Goal: Task Accomplishment & Management: Manage account settings

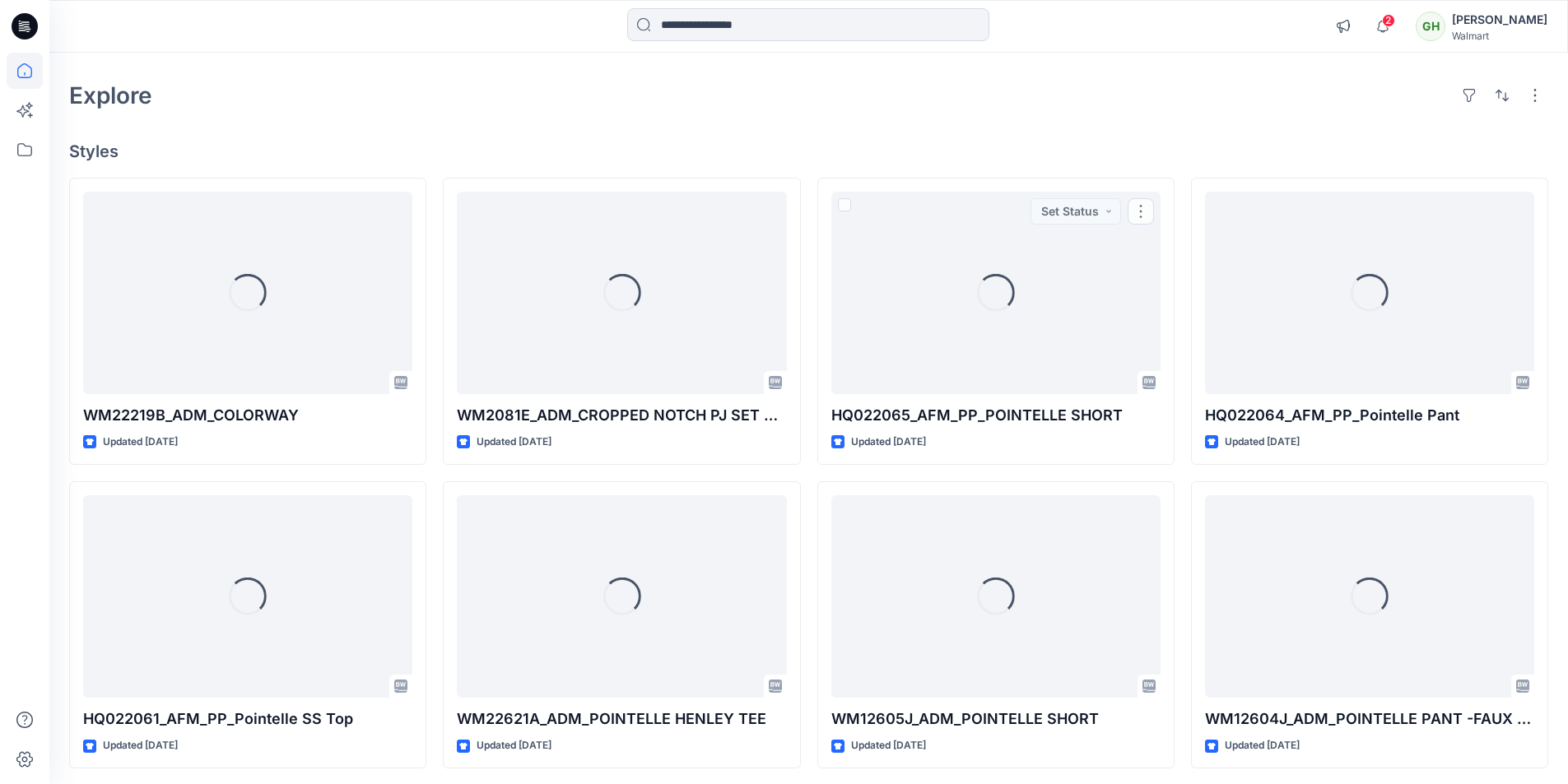
scroll to position [82, 0]
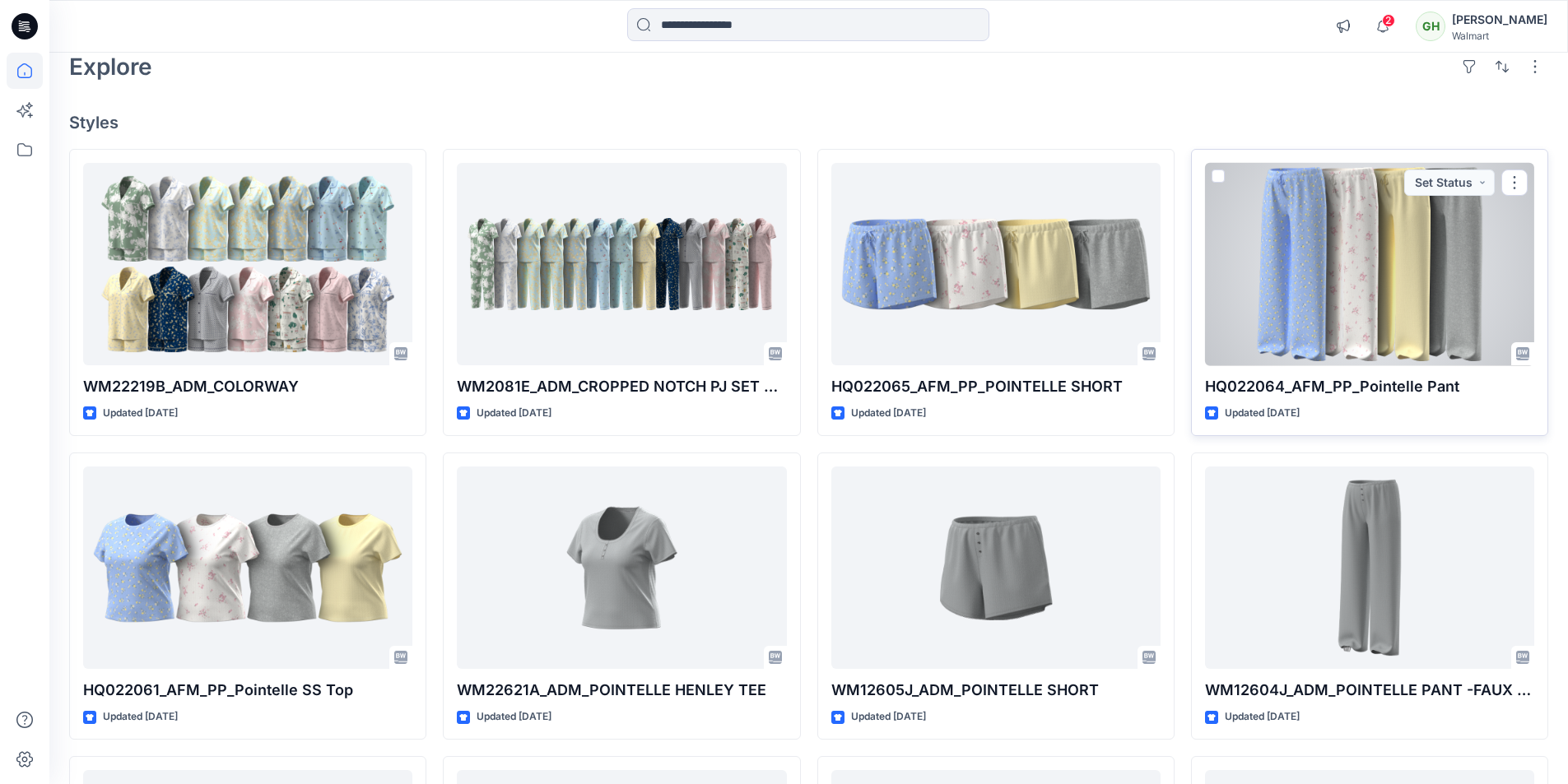
click at [1322, 286] on div at bounding box center [1370, 265] width 330 height 203
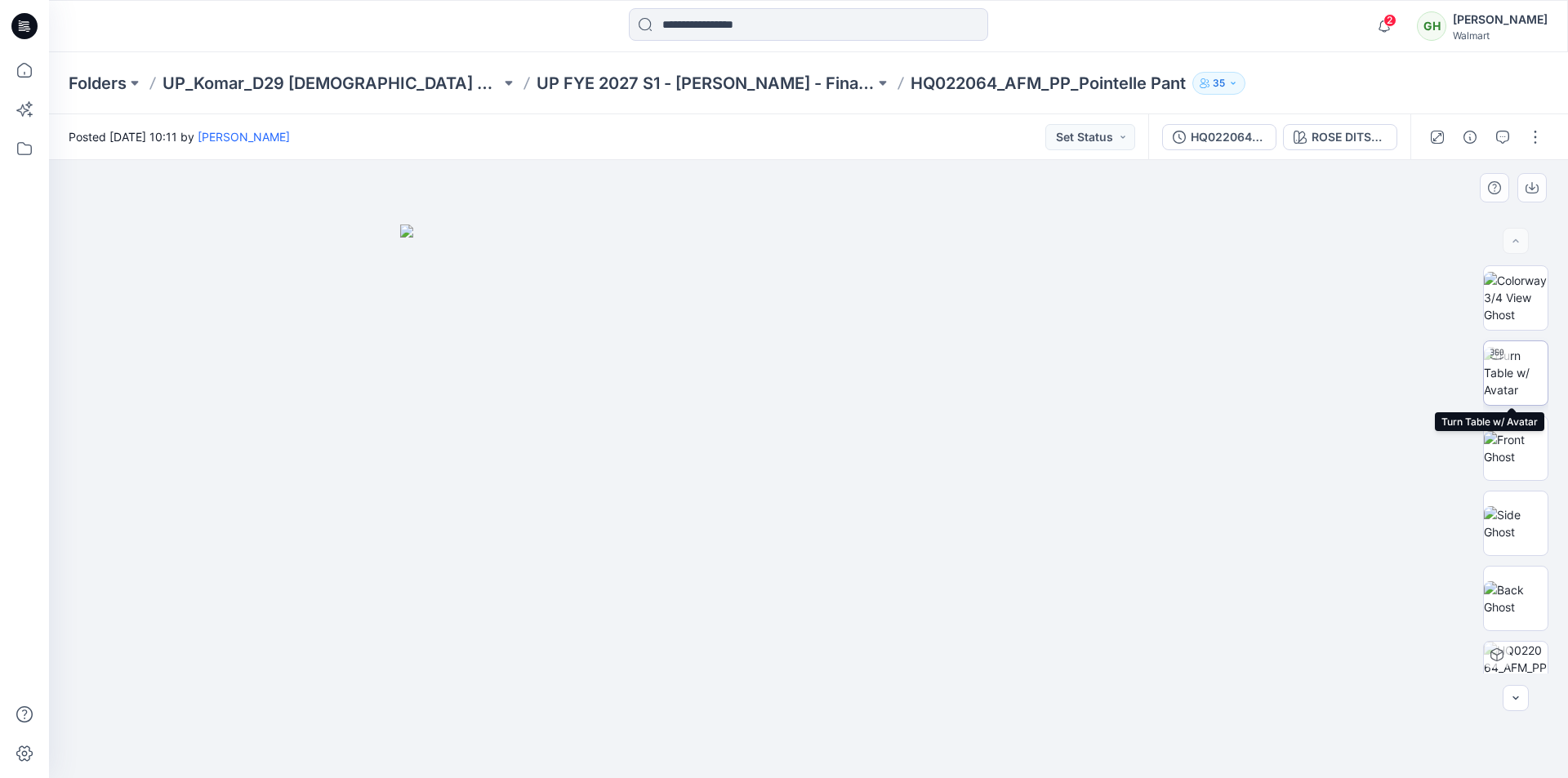
click at [1515, 374] on img at bounding box center [1514, 372] width 63 height 52
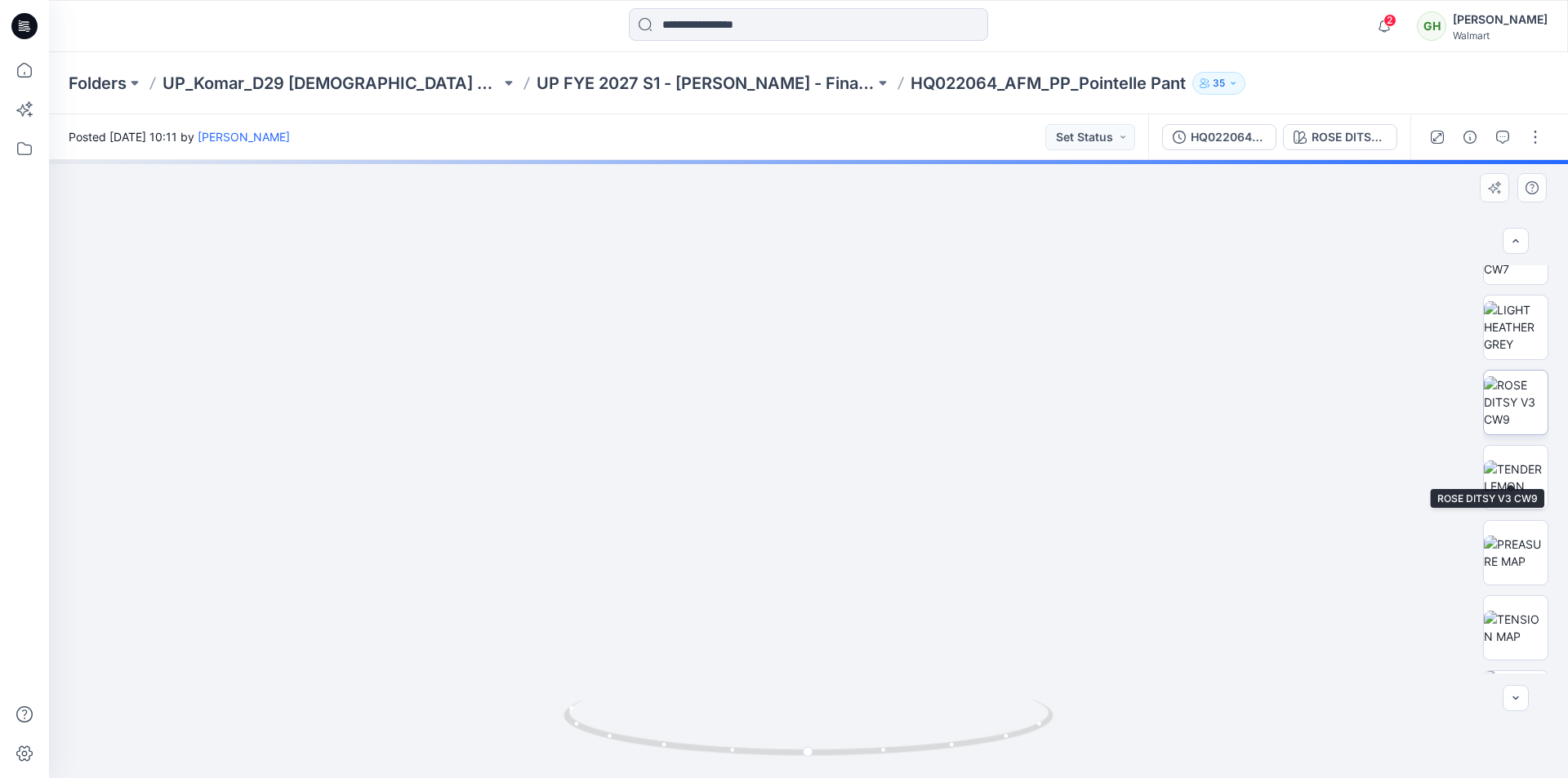
scroll to position [408, 0]
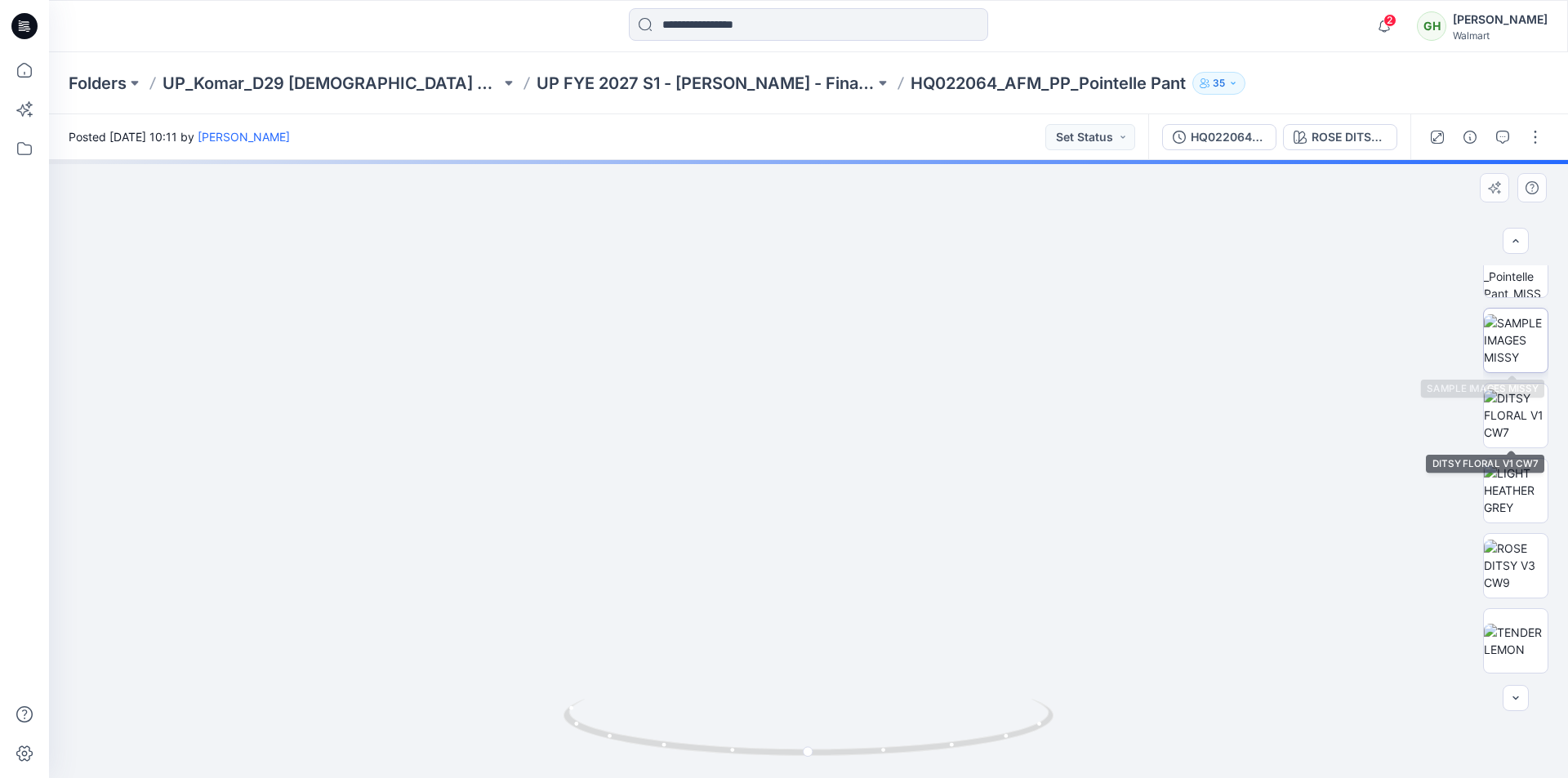
click at [1522, 336] on img at bounding box center [1514, 340] width 63 height 52
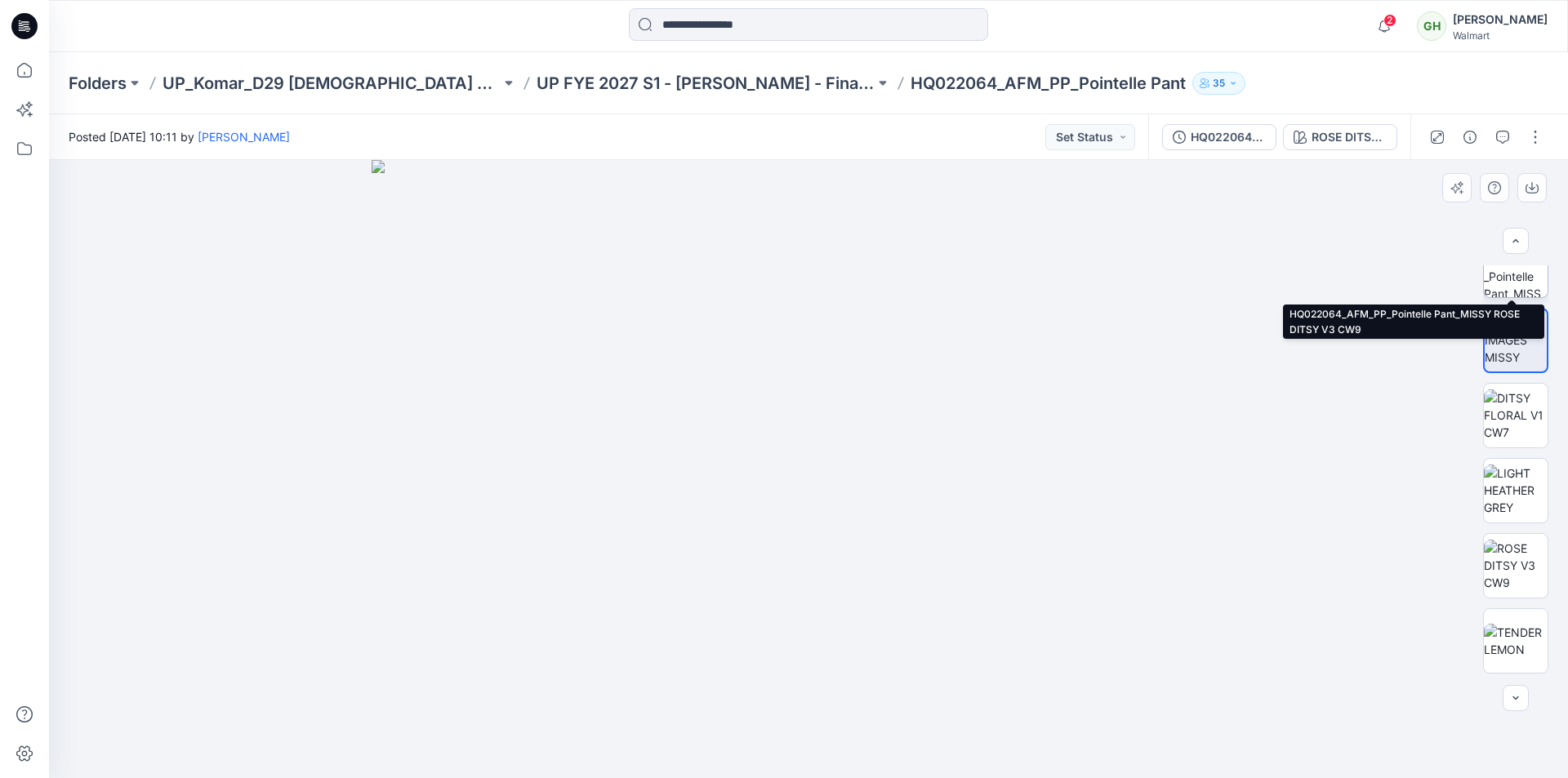
click at [1501, 275] on img at bounding box center [1514, 264] width 63 height 63
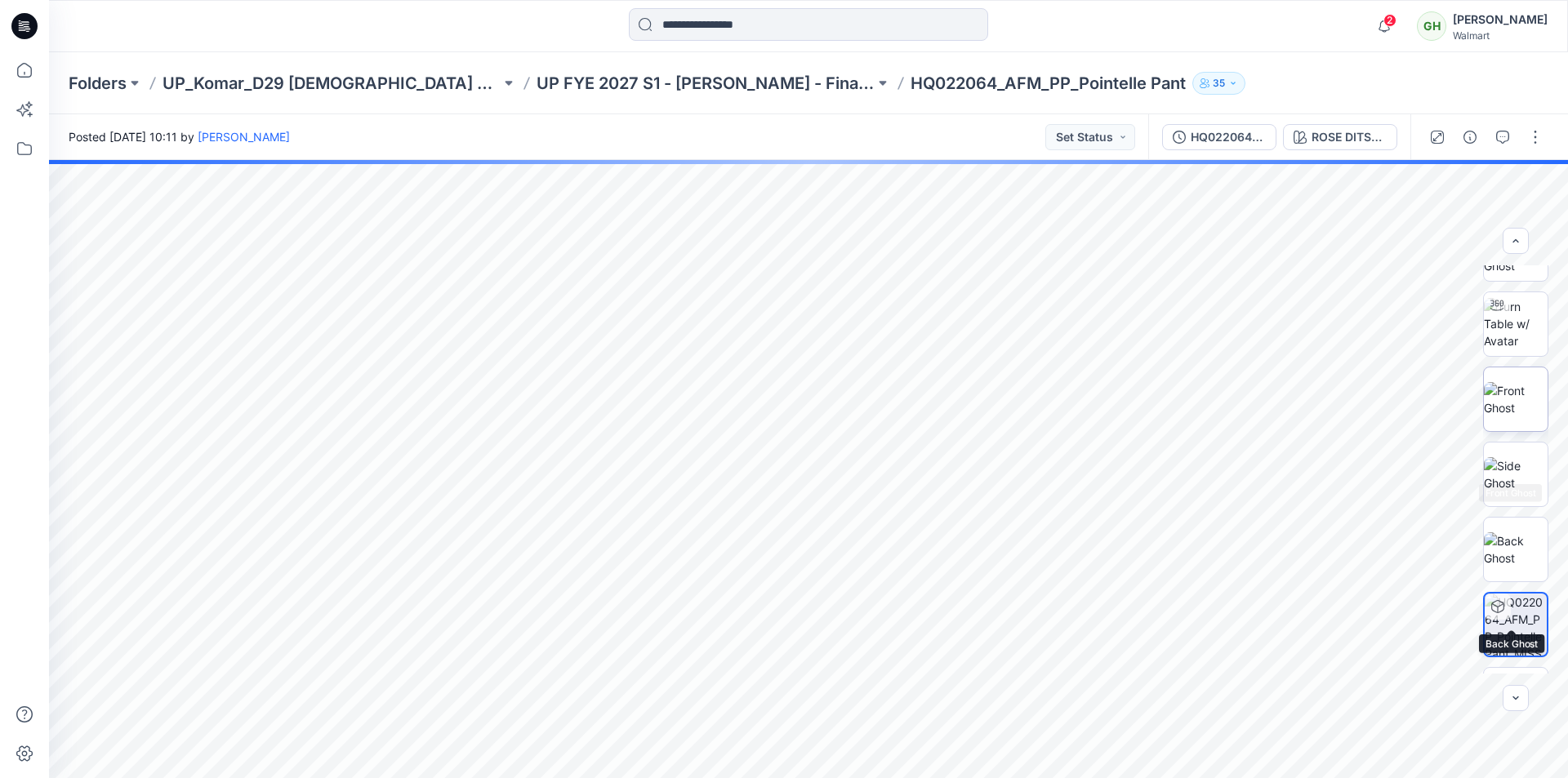
scroll to position [0, 0]
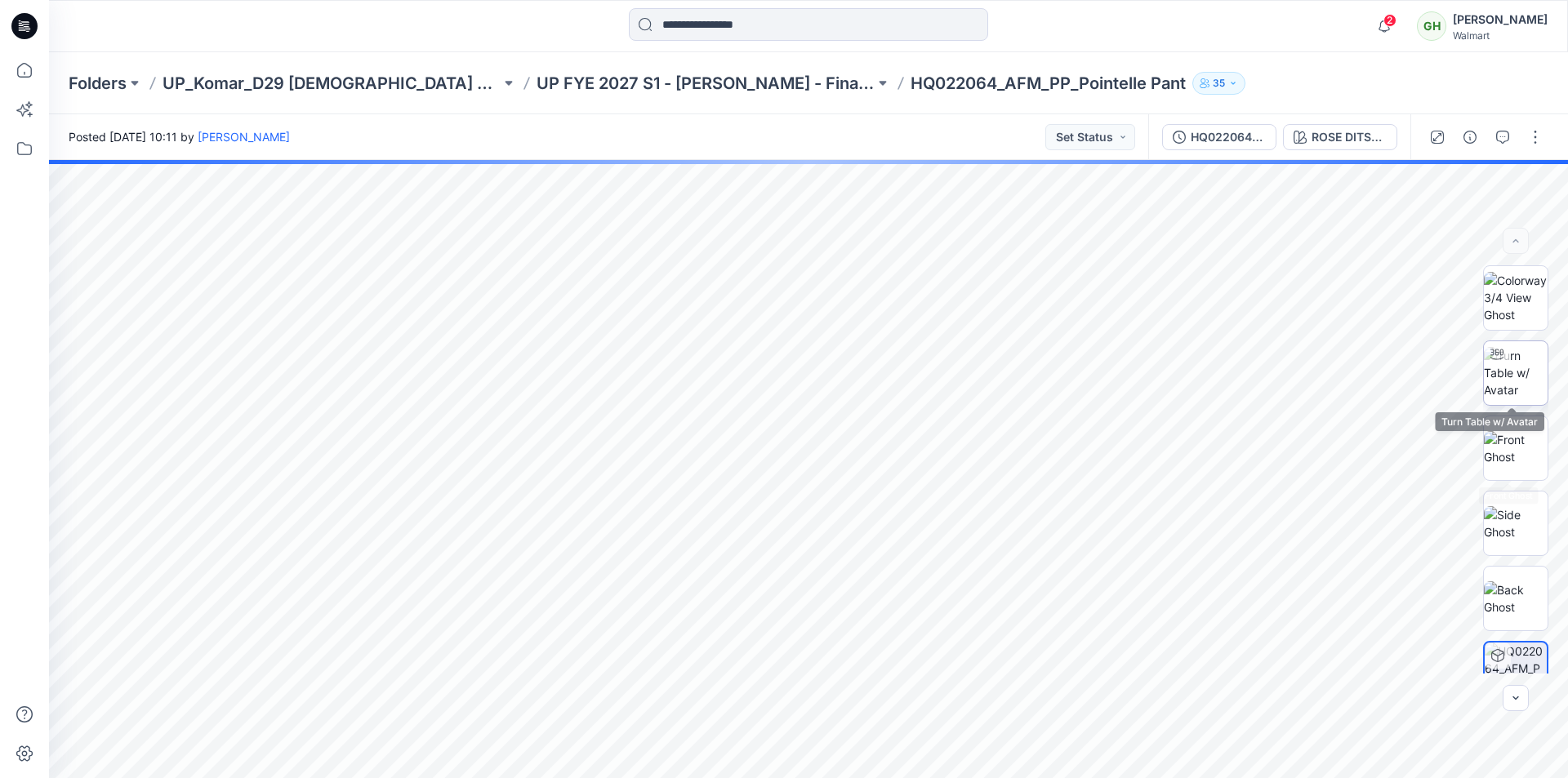
click at [1522, 381] on img at bounding box center [1514, 372] width 63 height 52
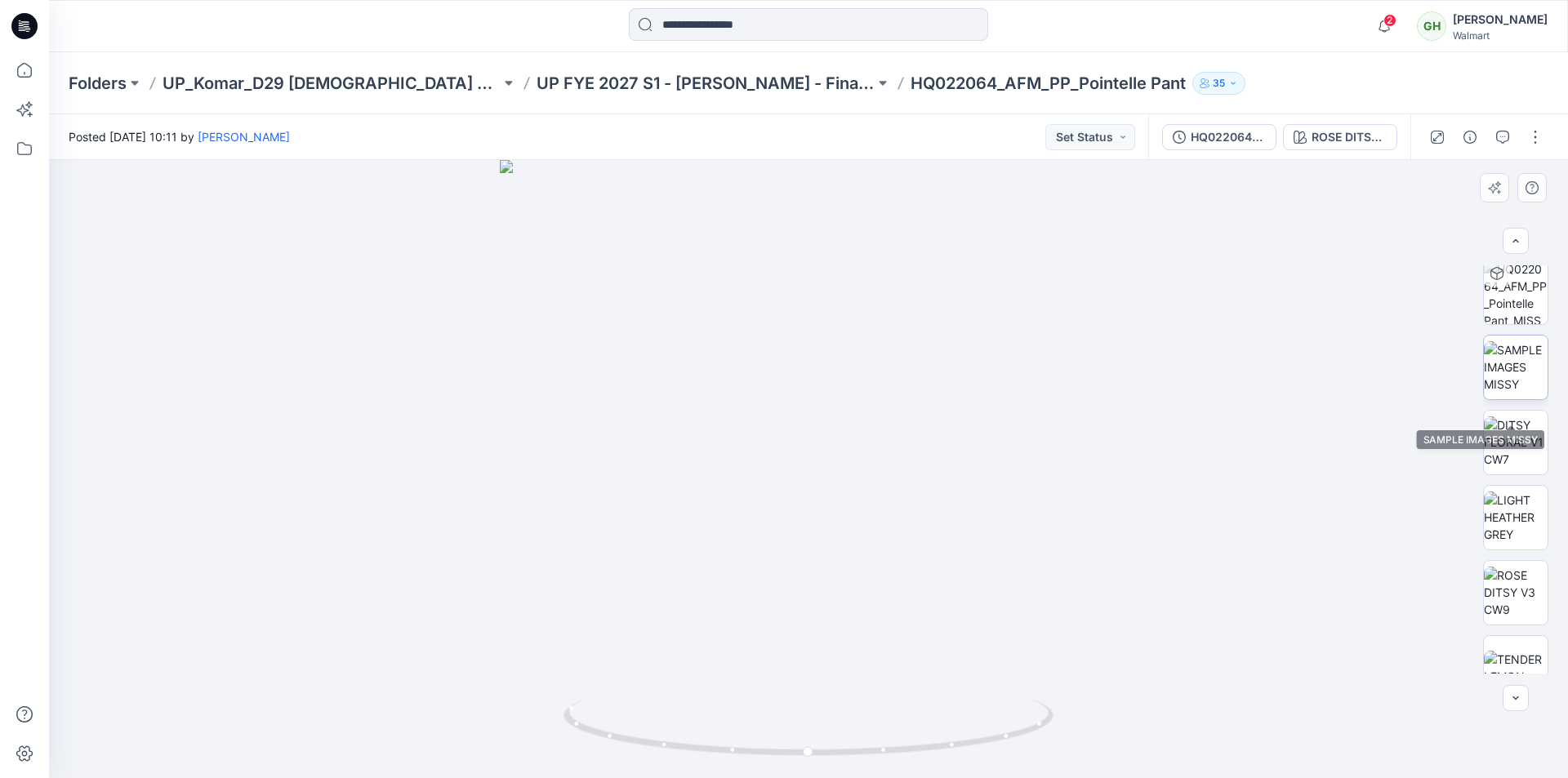
scroll to position [408, 0]
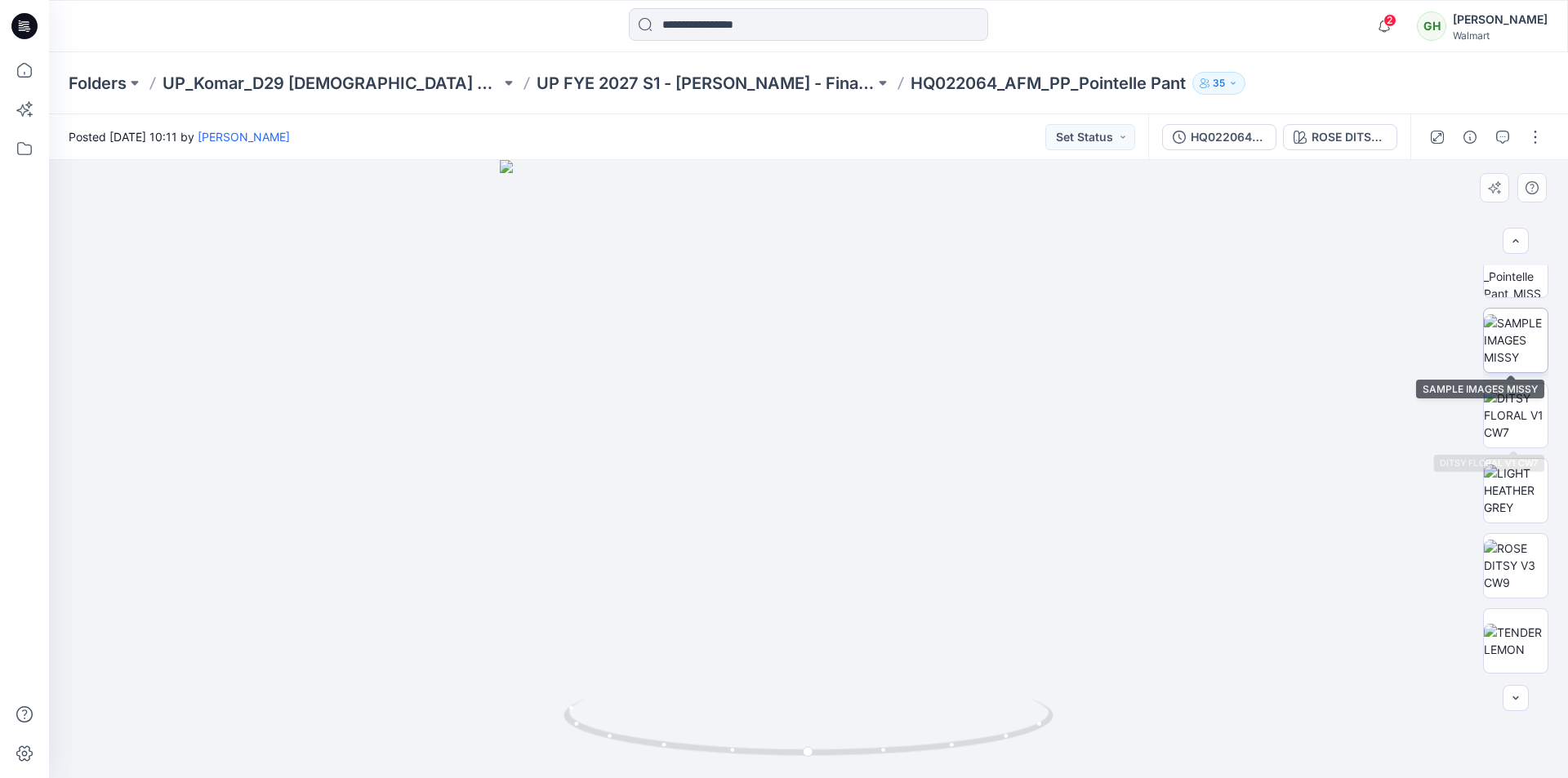
click at [1516, 330] on img at bounding box center [1514, 340] width 63 height 52
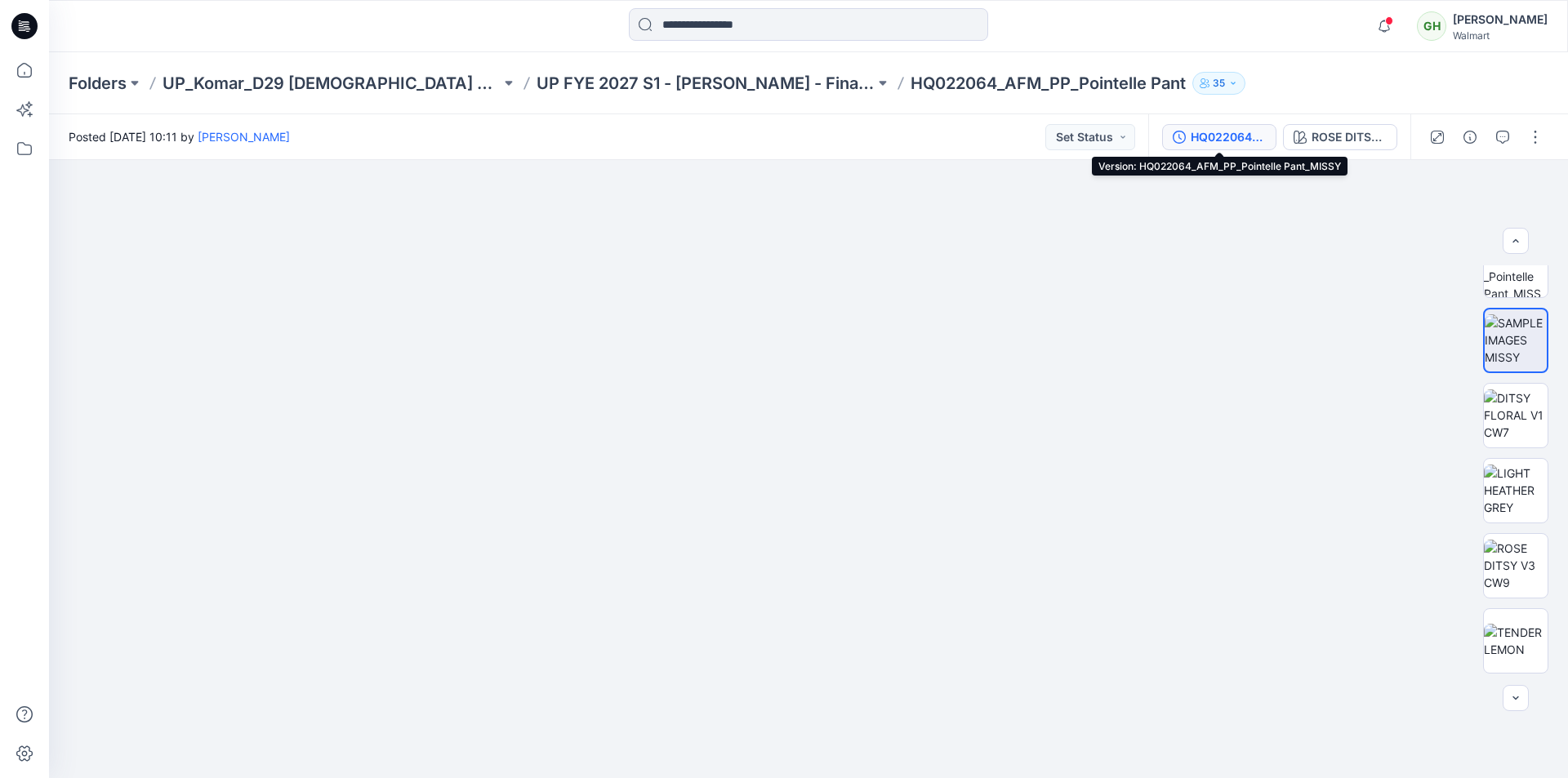
click at [1208, 131] on div "HQ022064_AFM_PP_Pointelle Pant_MISSY" at bounding box center [1228, 137] width 75 height 18
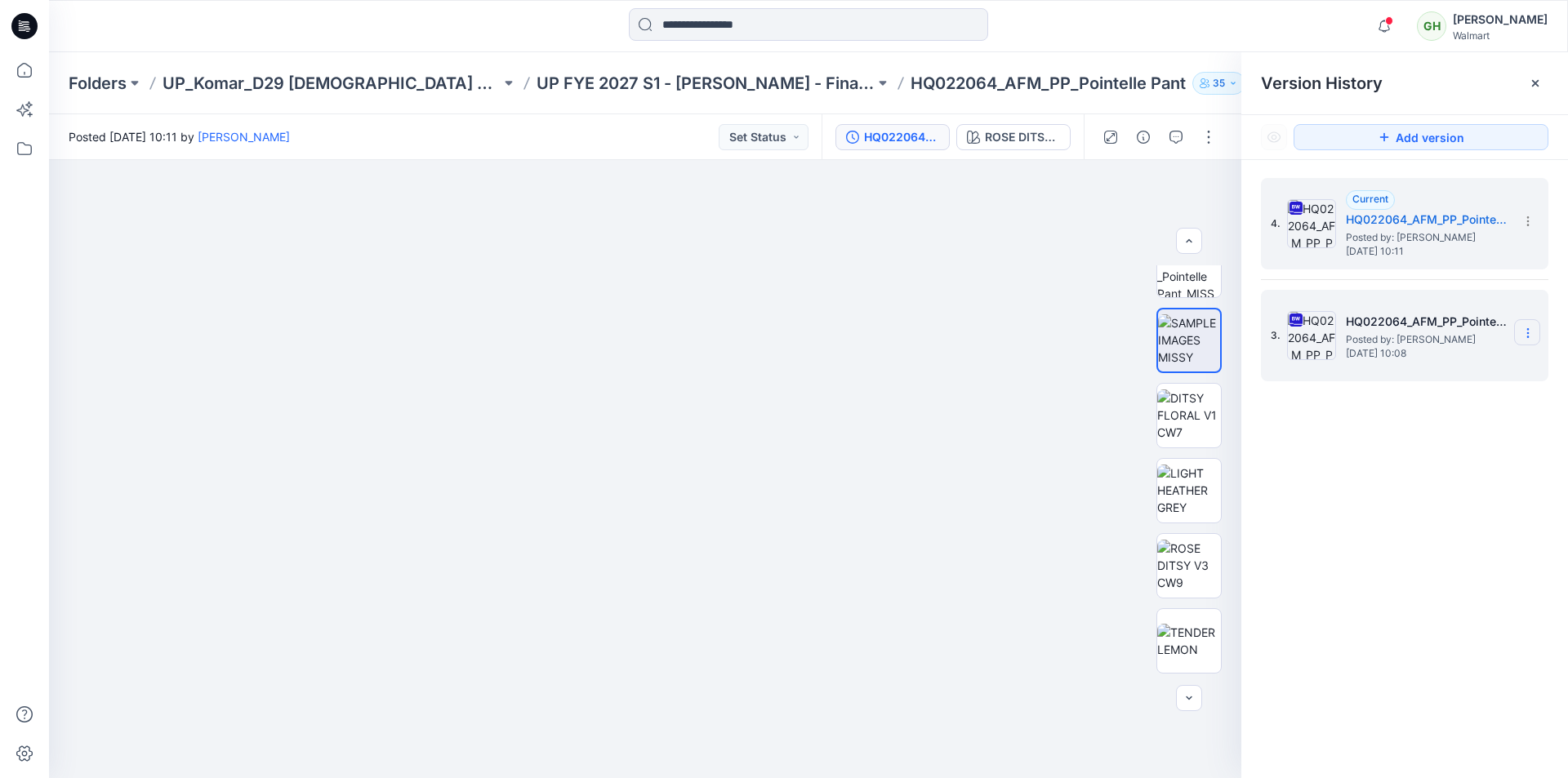
click at [1531, 336] on icon at bounding box center [1527, 333] width 13 height 13
click at [1335, 318] on div "3. HQ022064_AFM_PP_Pointelle Pant_PLUS Posted by: Gayan Hettiarachchi Wednesday…" at bounding box center [1393, 336] width 245 height 79
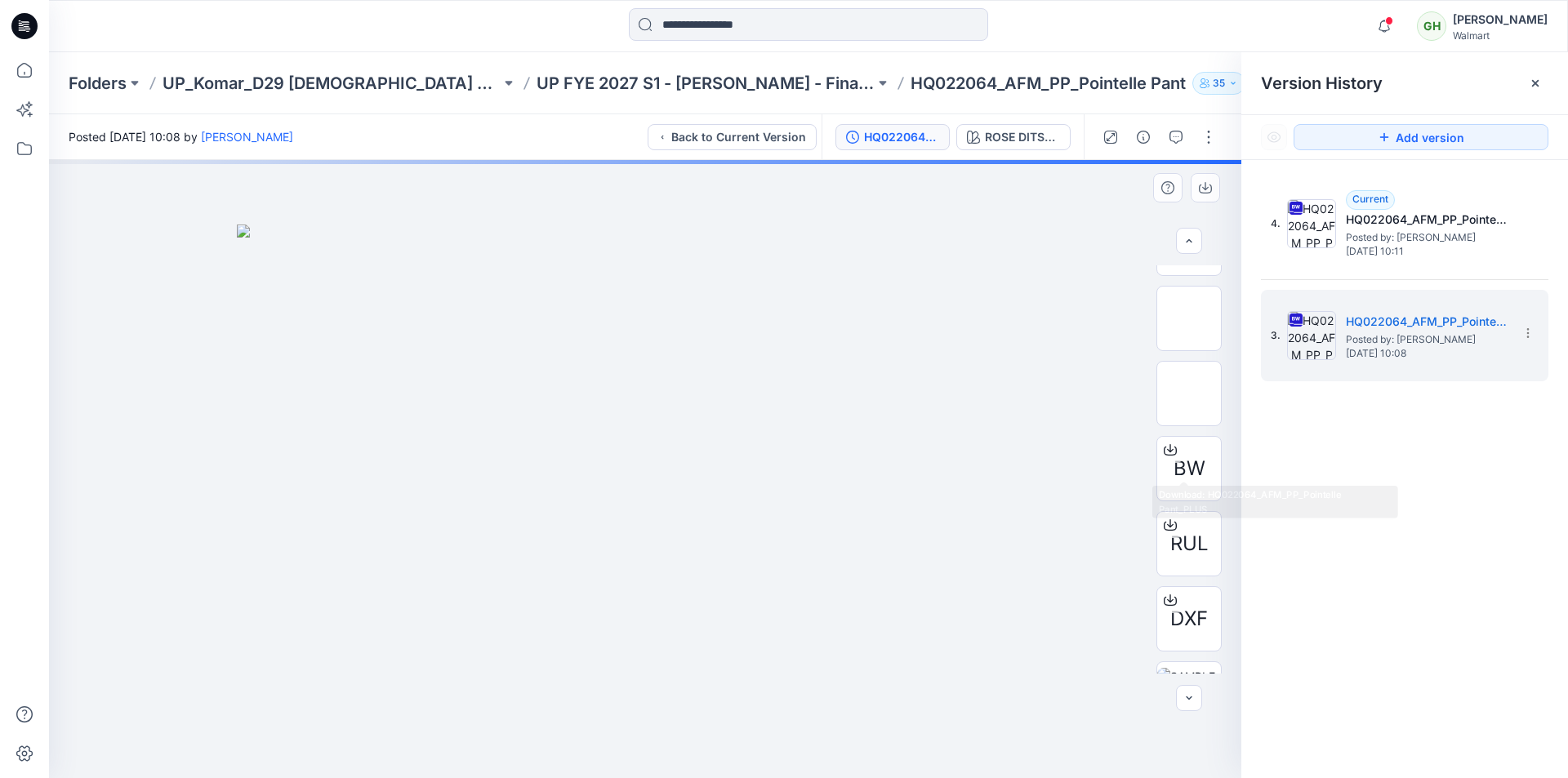
scroll to position [898, 0]
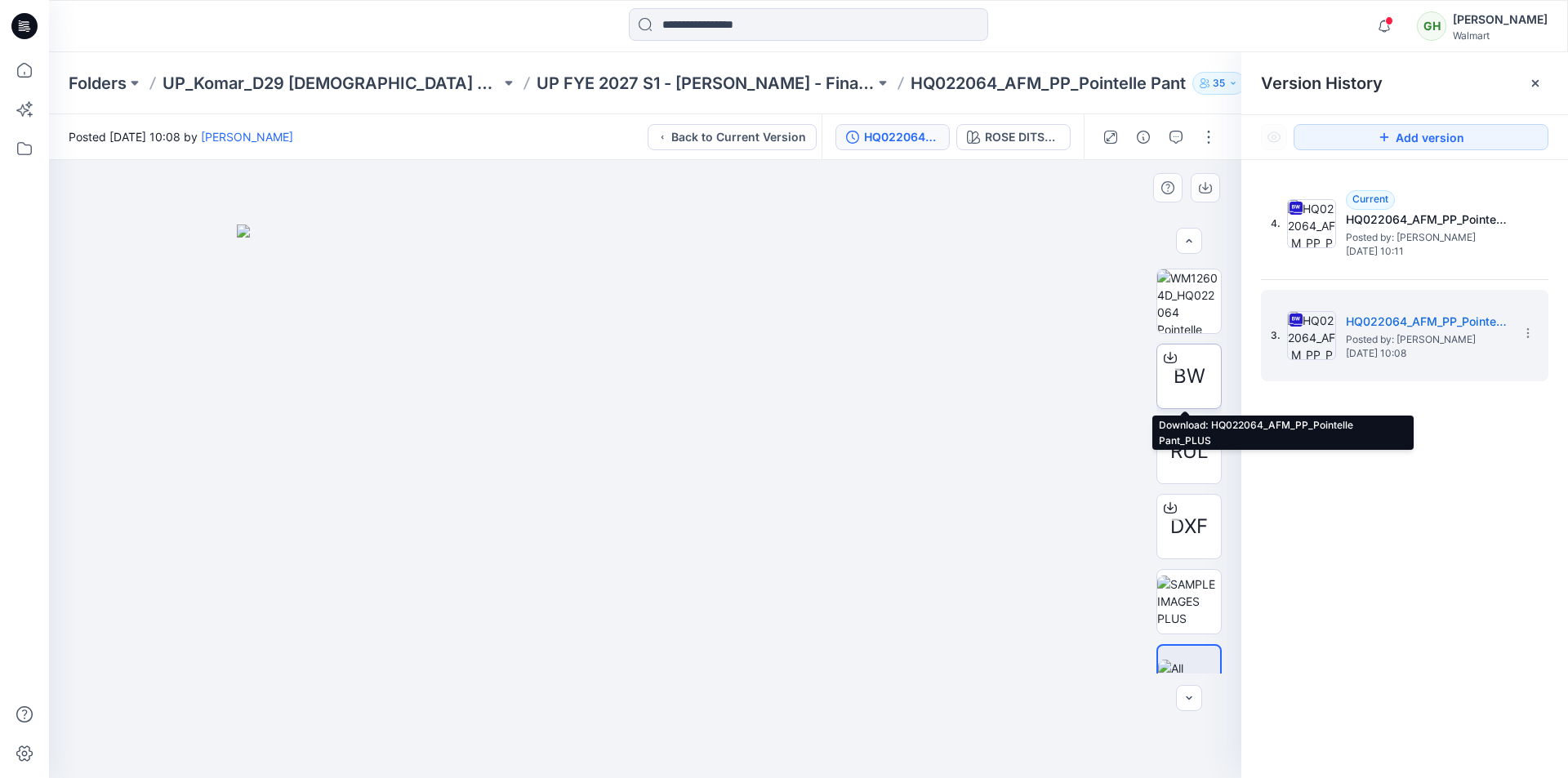
click at [1163, 357] on icon at bounding box center [1170, 357] width 13 height 13
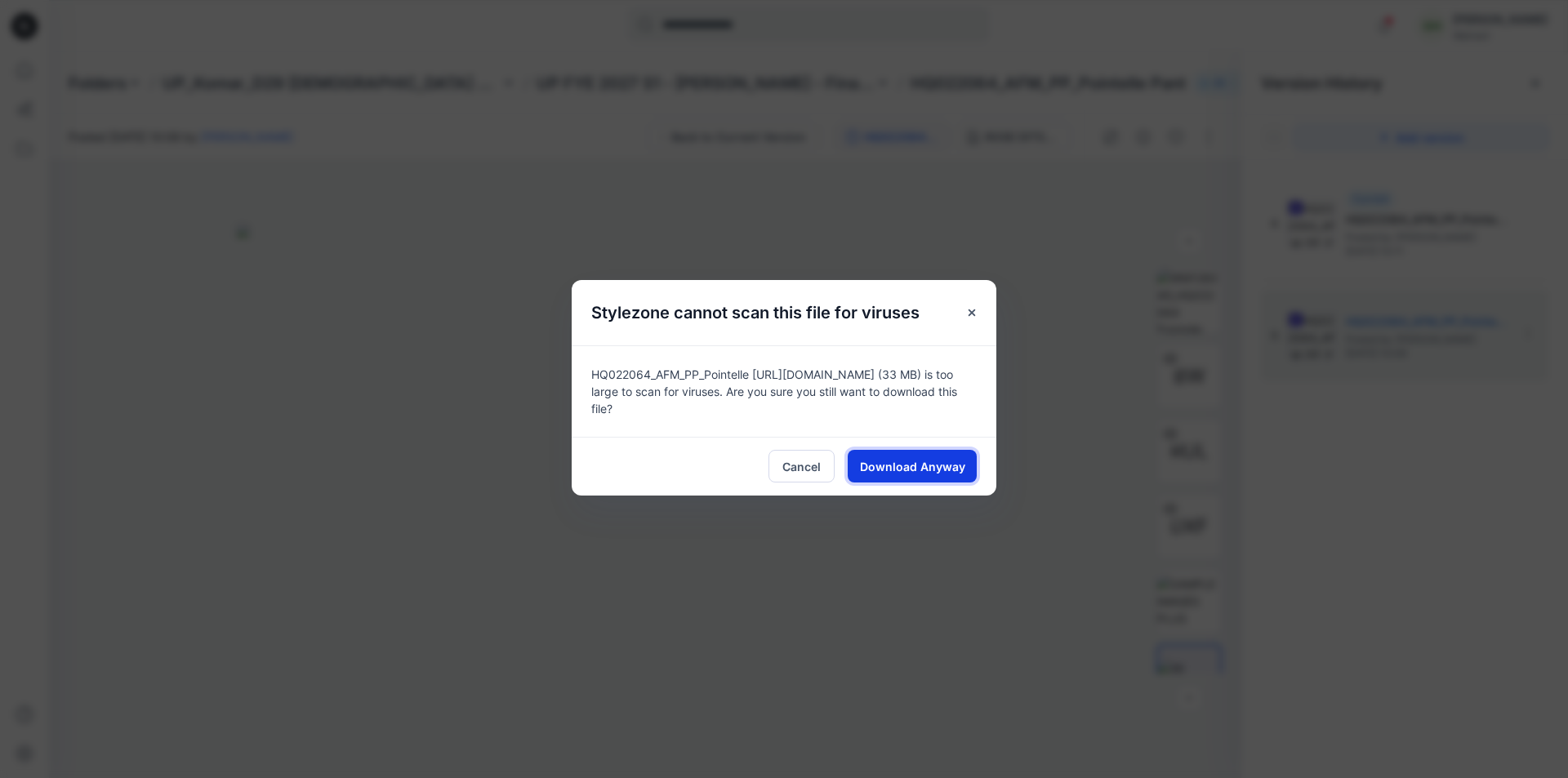
click at [939, 458] on span "Download Anyway" at bounding box center [912, 466] width 105 height 17
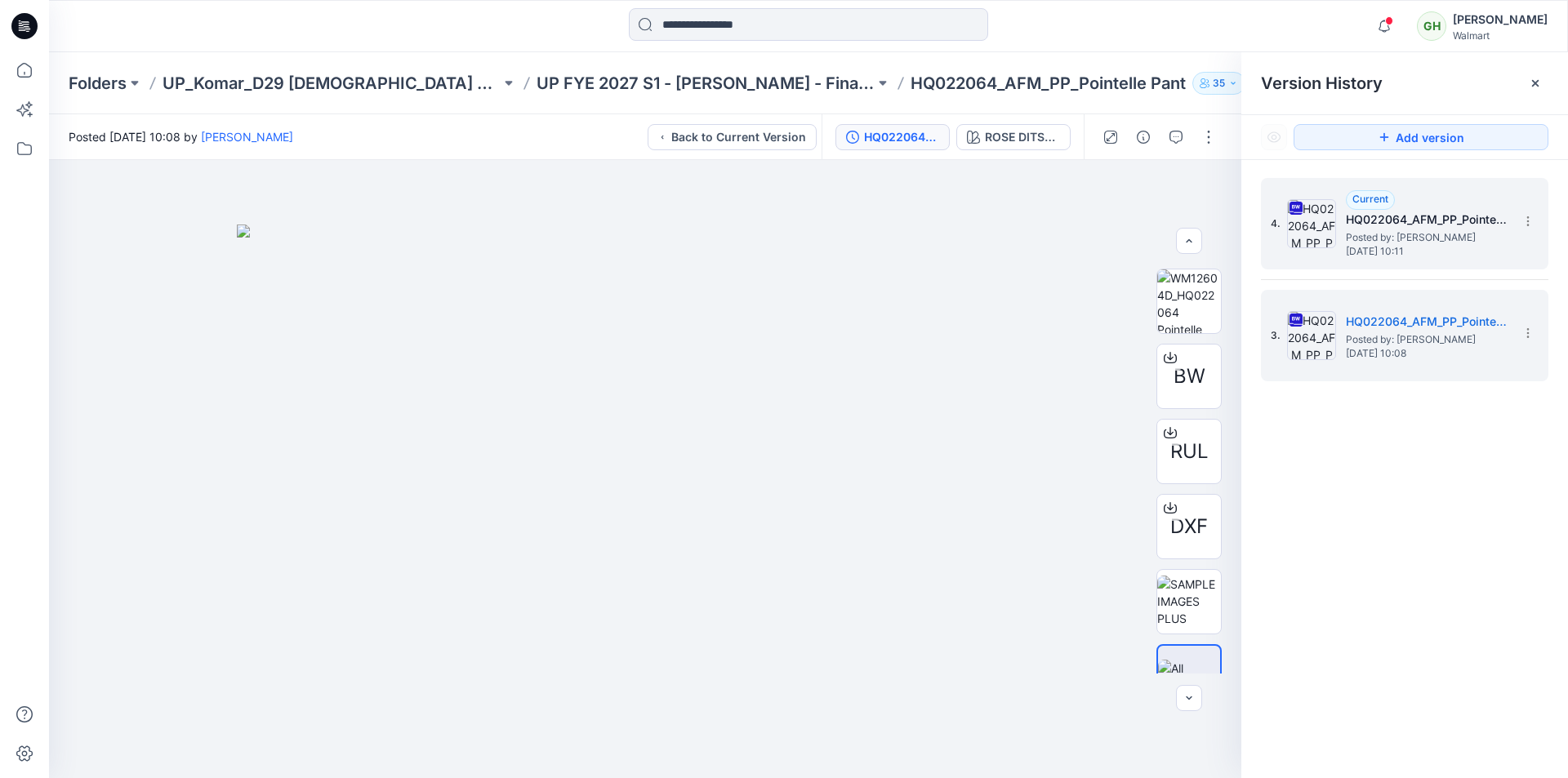
click at [1424, 225] on h5 "HQ022064_AFM_PP_Pointelle Pant_MISSY" at bounding box center [1427, 220] width 164 height 20
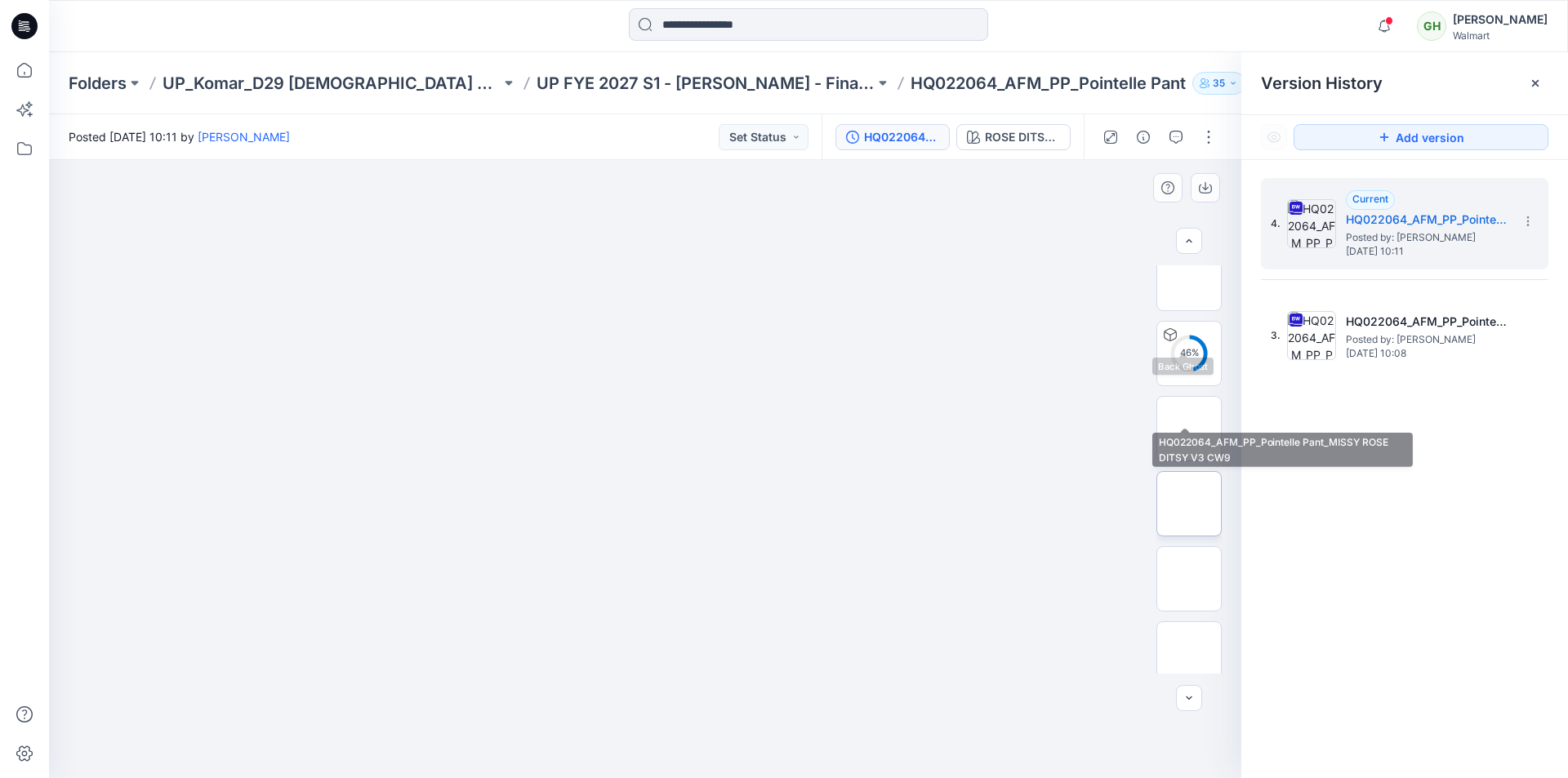
scroll to position [408, 0]
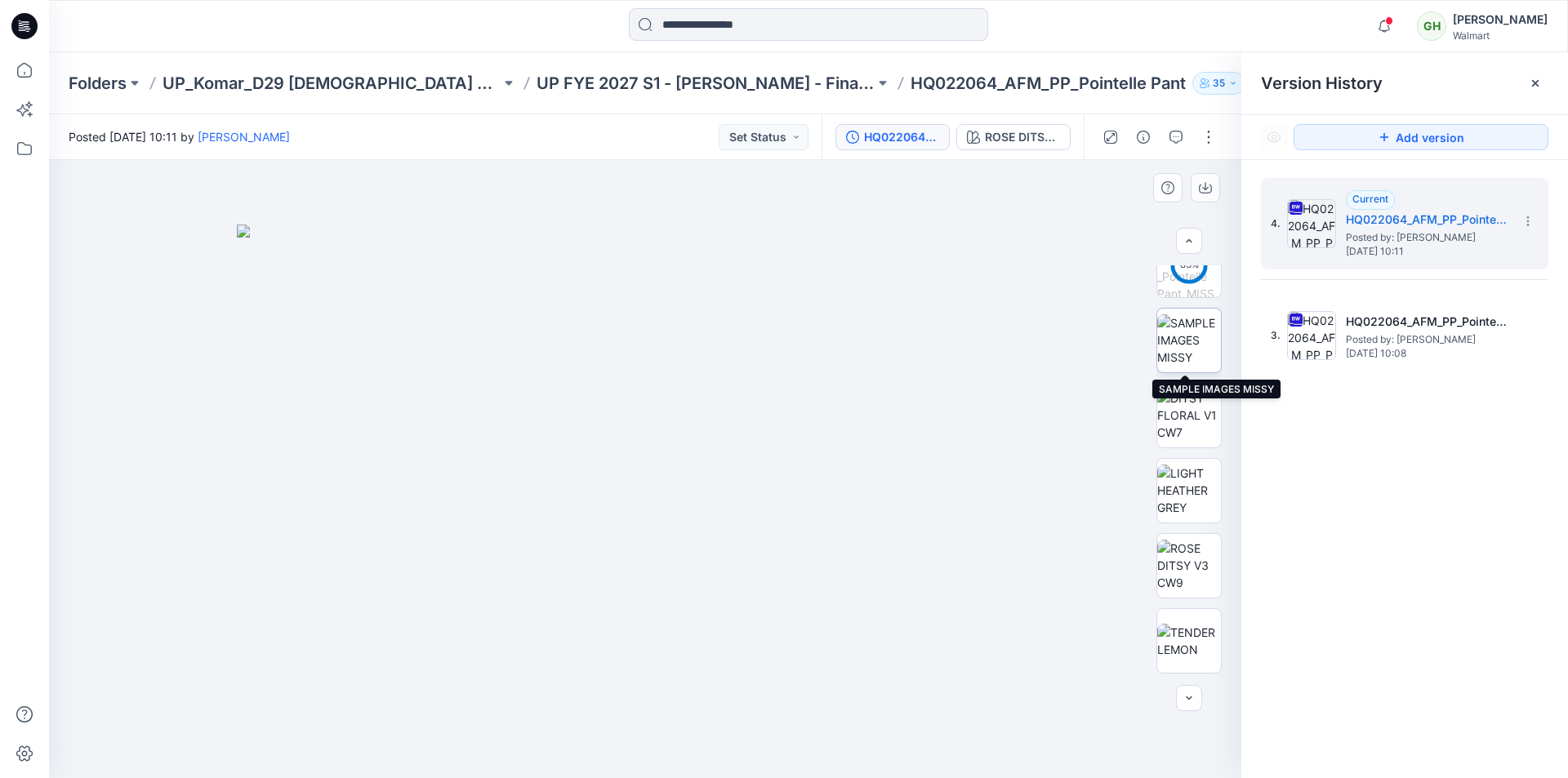
click at [1188, 329] on img at bounding box center [1188, 340] width 63 height 52
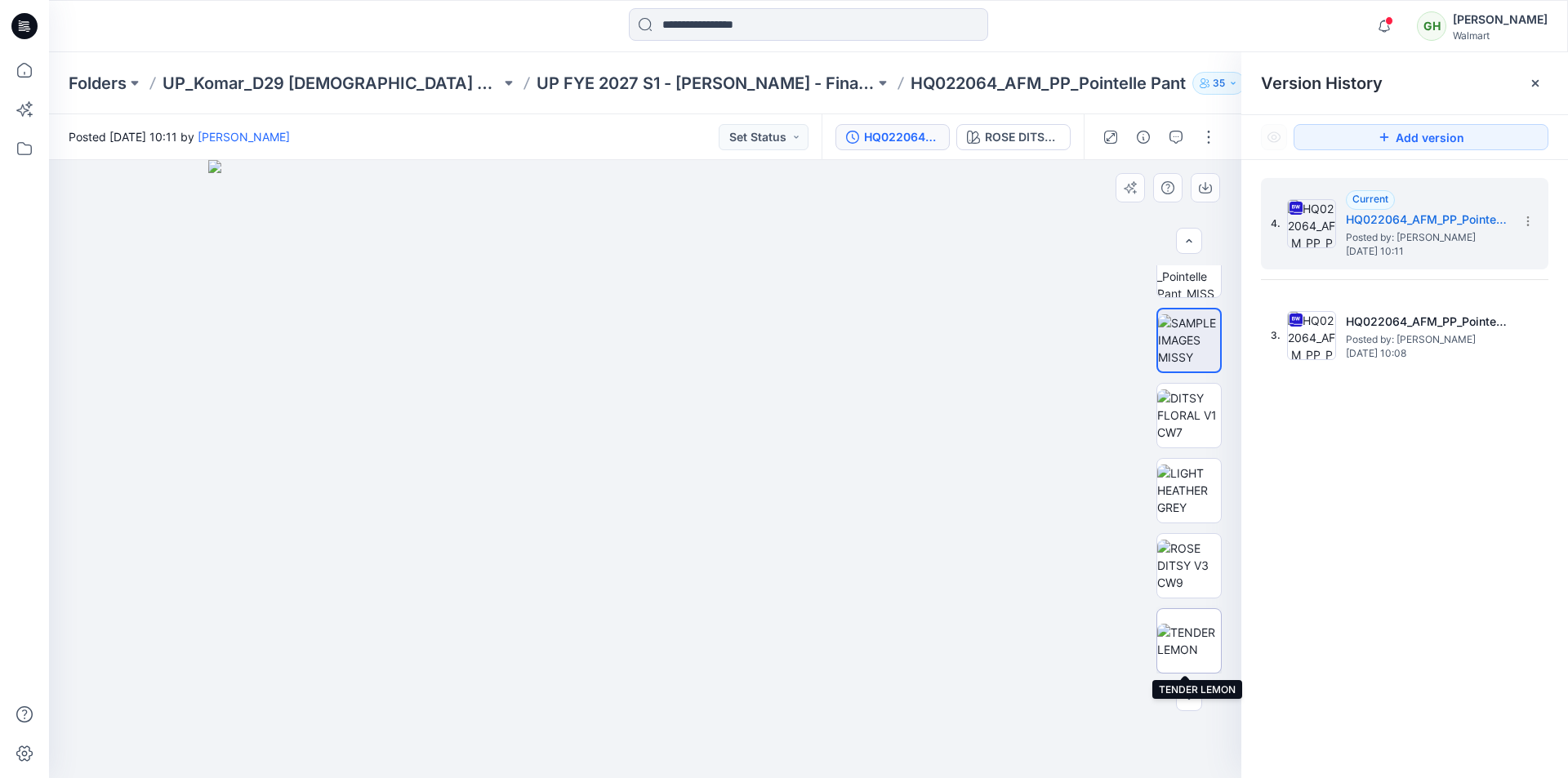
click at [1178, 635] on img at bounding box center [1188, 640] width 63 height 34
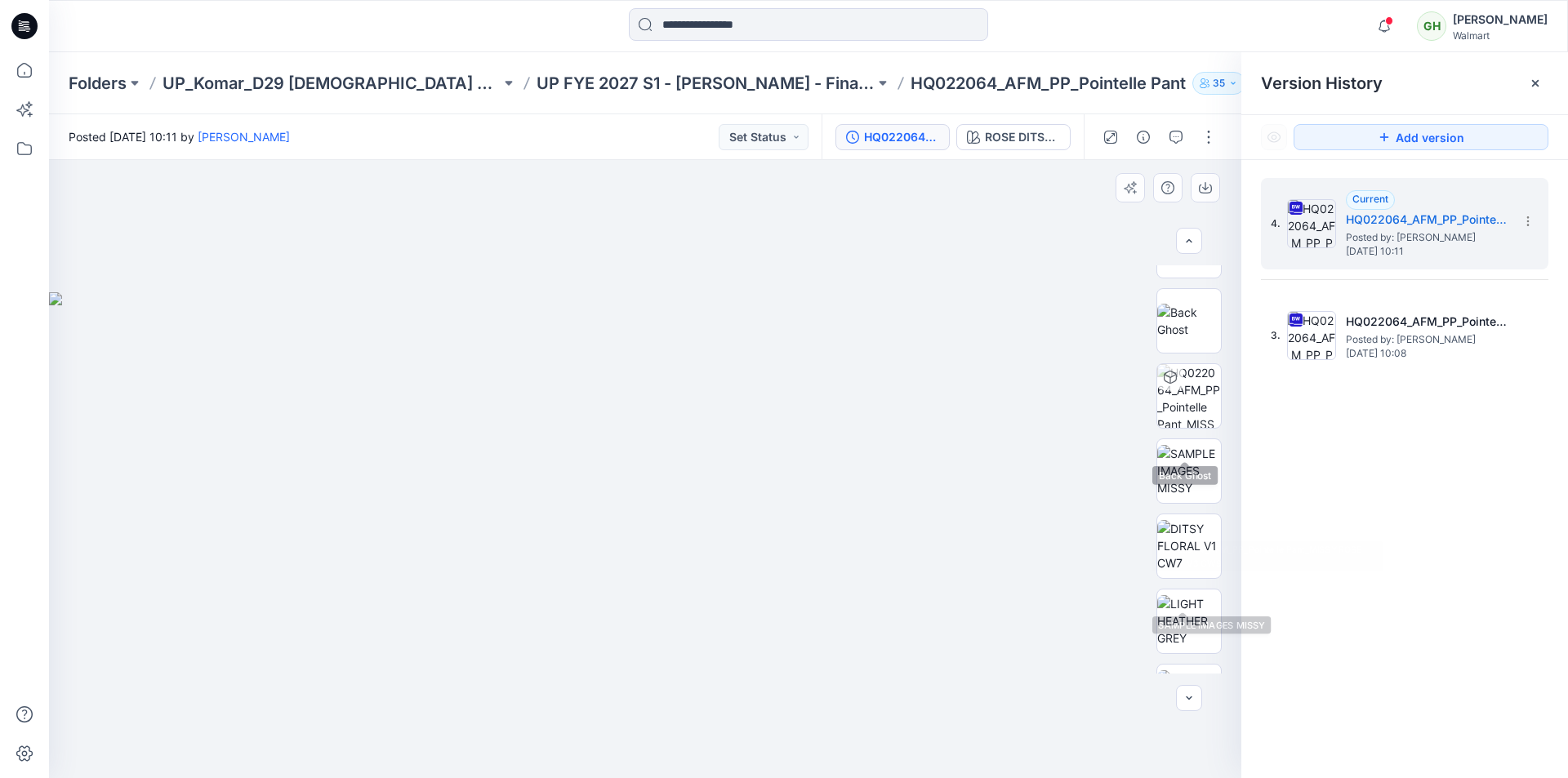
scroll to position [163, 0]
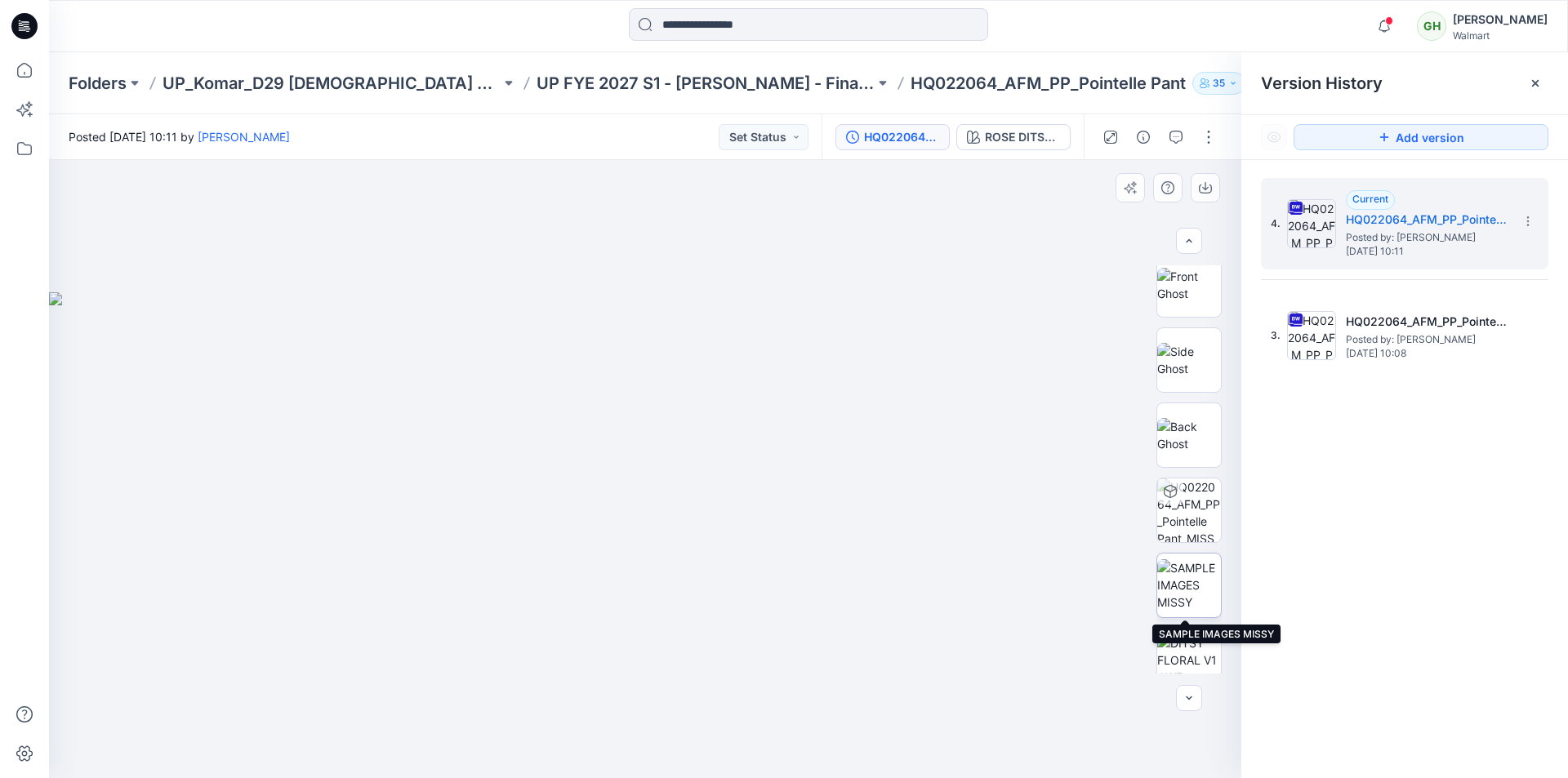
click at [1189, 575] on img at bounding box center [1188, 585] width 63 height 52
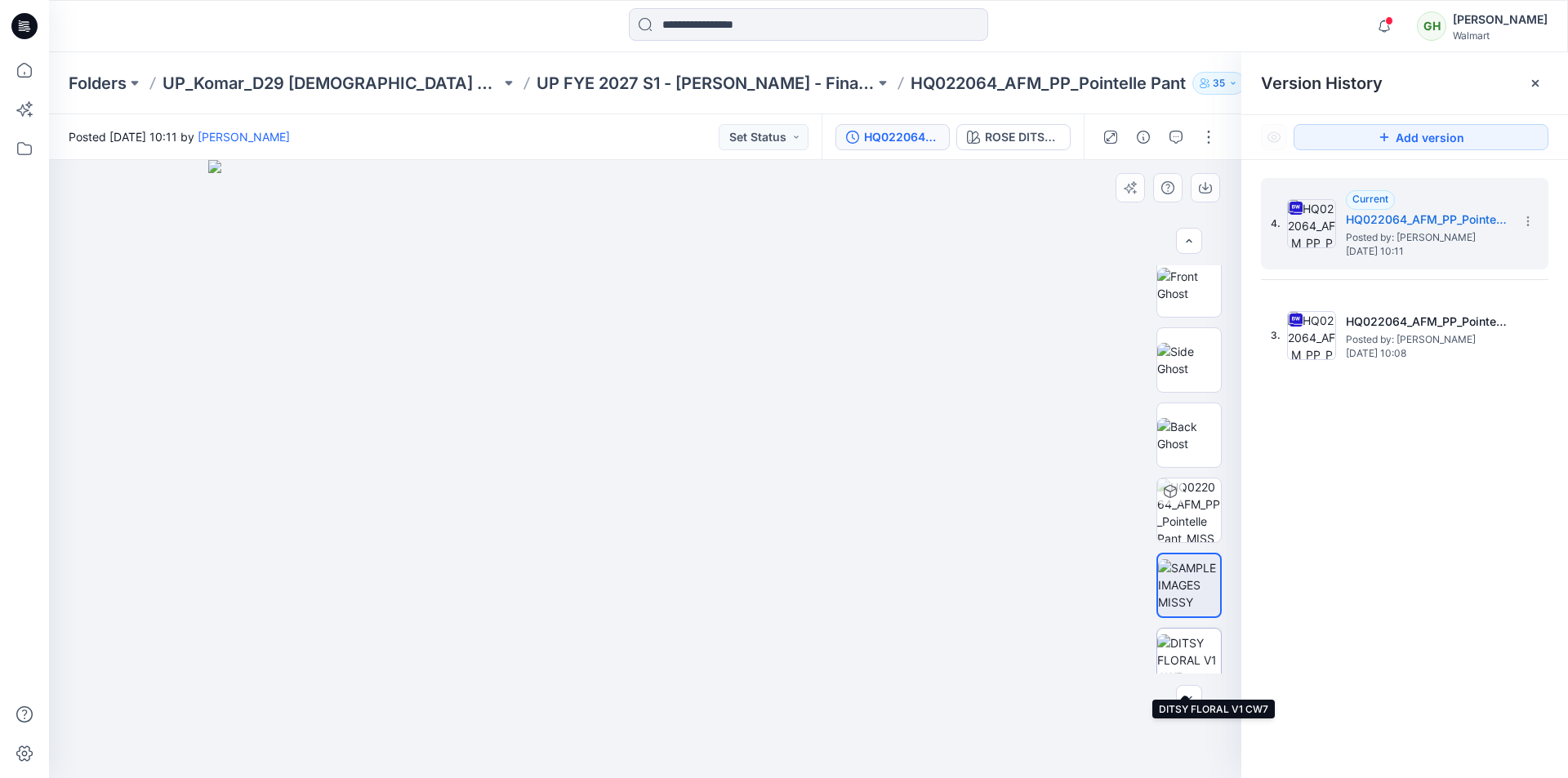
click at [1186, 641] on img at bounding box center [1188, 660] width 63 height 52
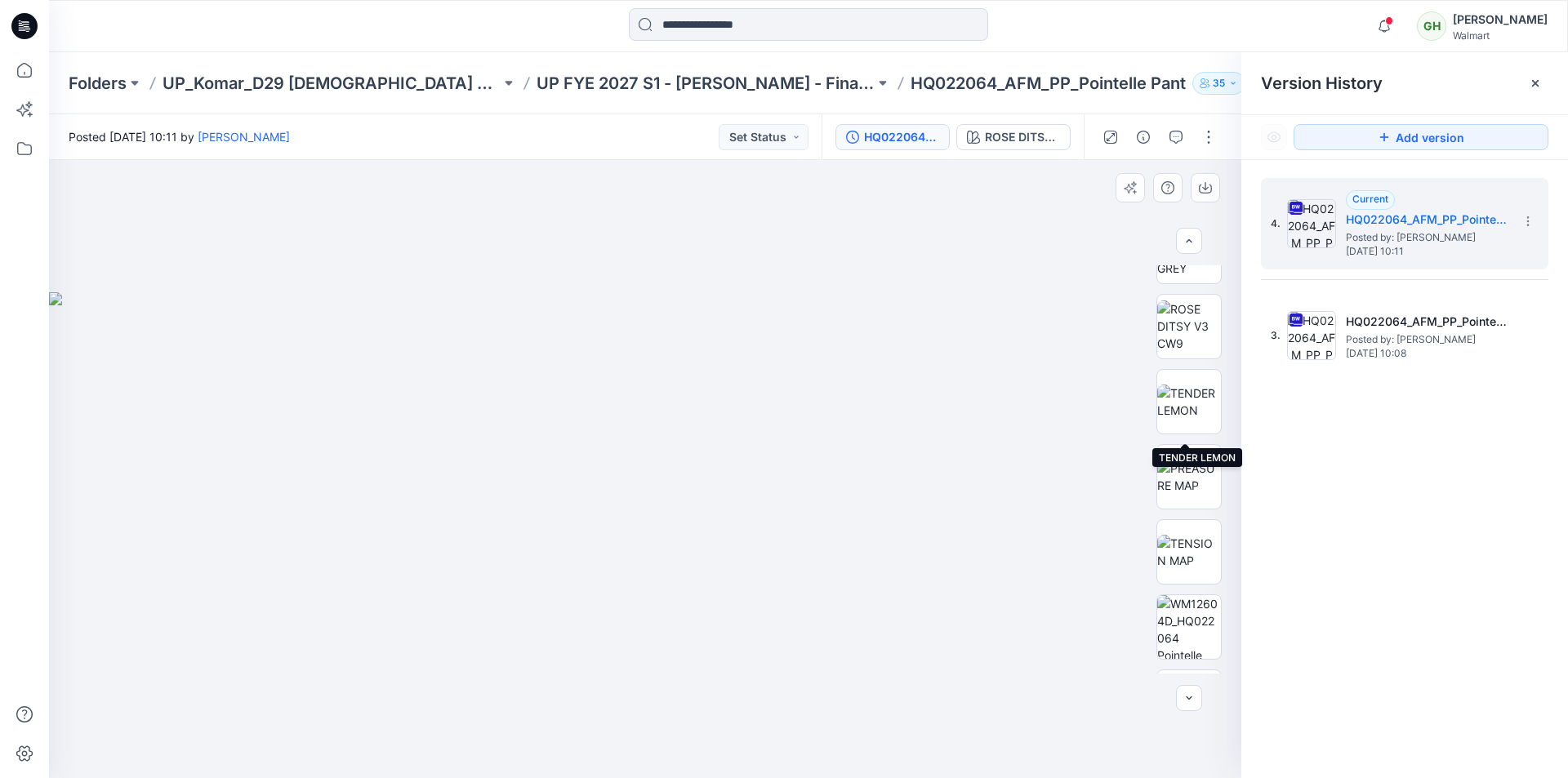
scroll to position [653, 0]
click at [1180, 469] on img at bounding box center [1188, 471] width 63 height 34
click at [1176, 548] on img at bounding box center [1188, 546] width 63 height 34
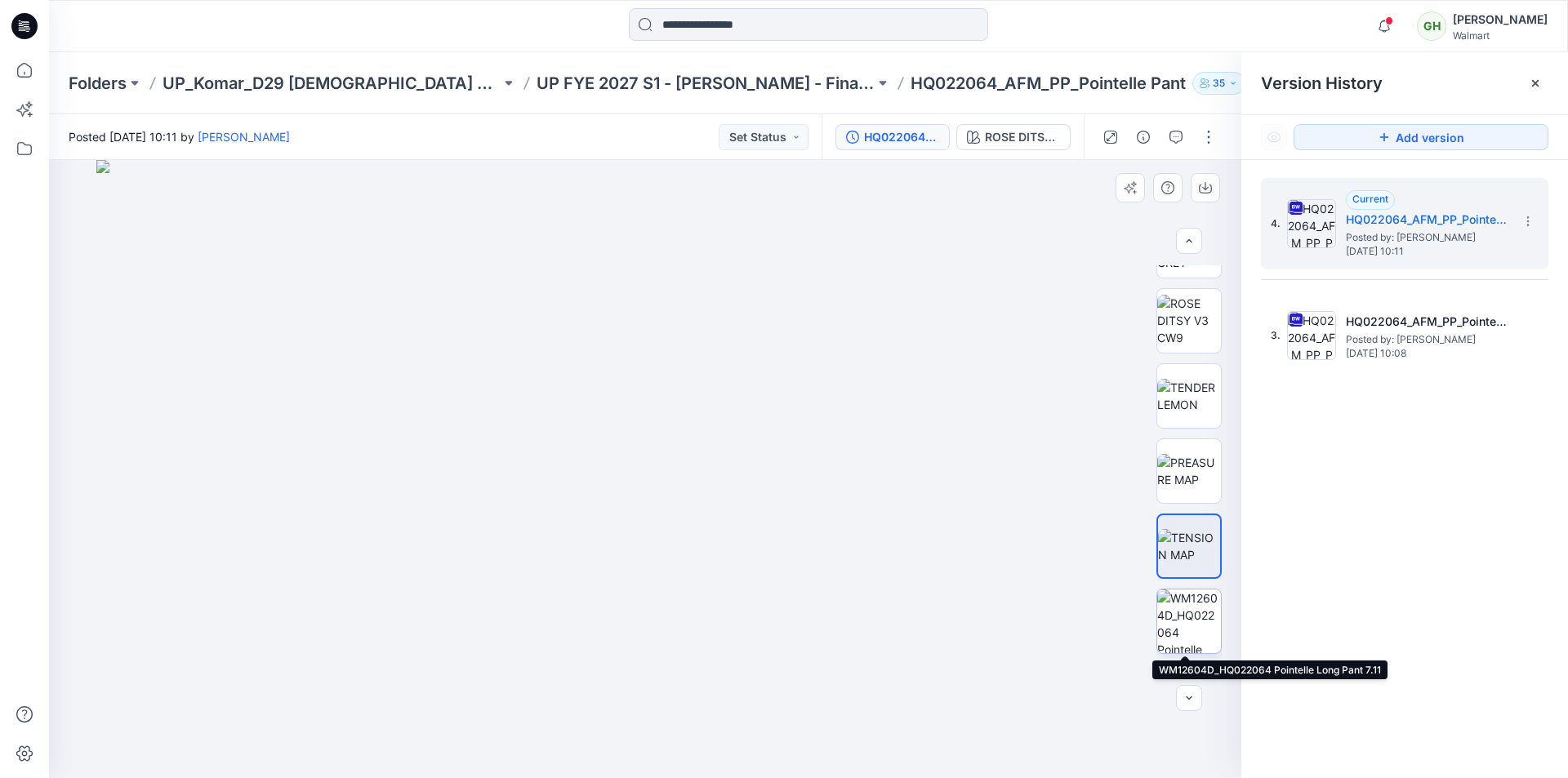
click at [1191, 617] on img at bounding box center [1188, 621] width 63 height 63
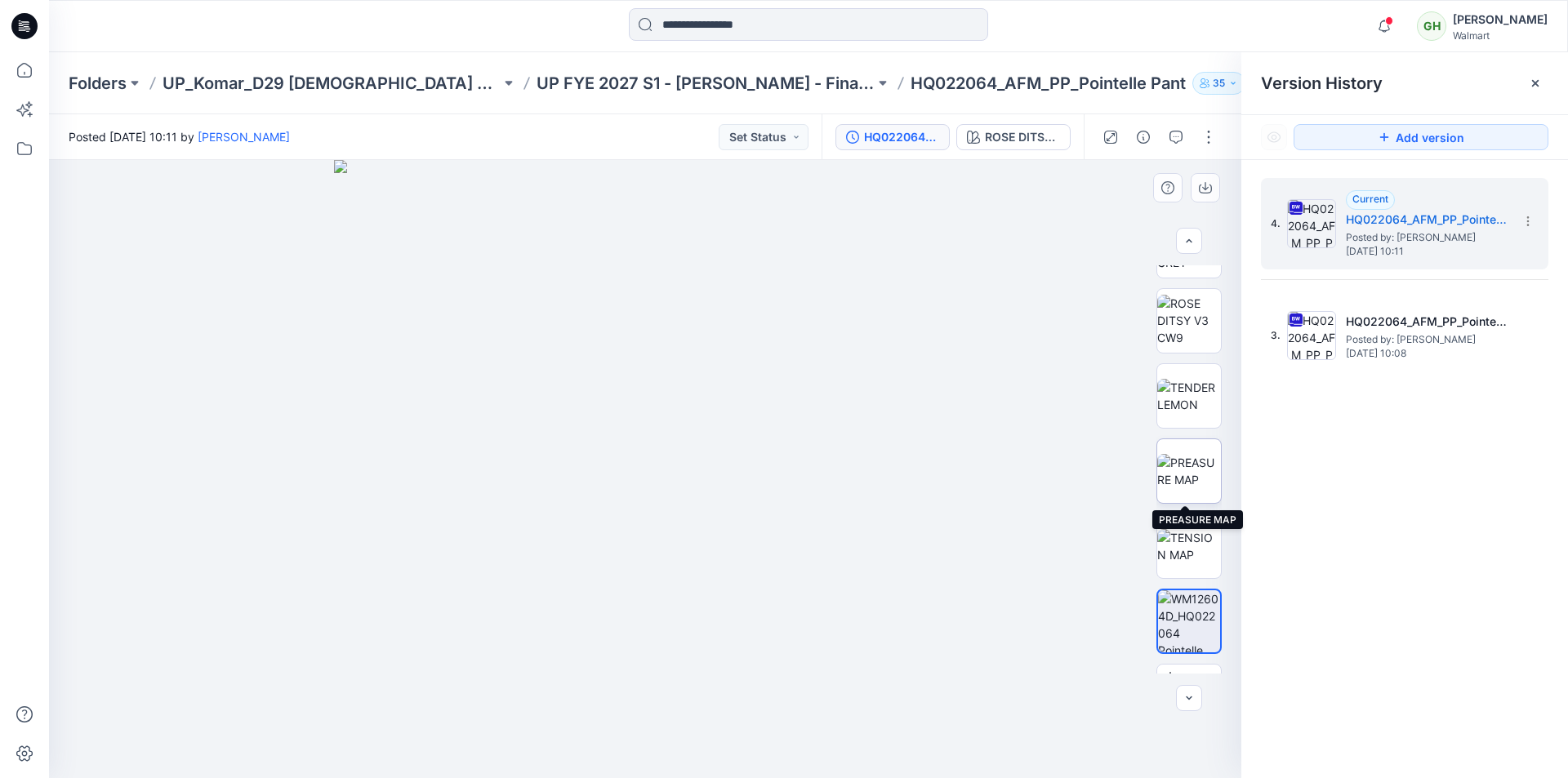
click at [1173, 465] on img at bounding box center [1188, 471] width 63 height 34
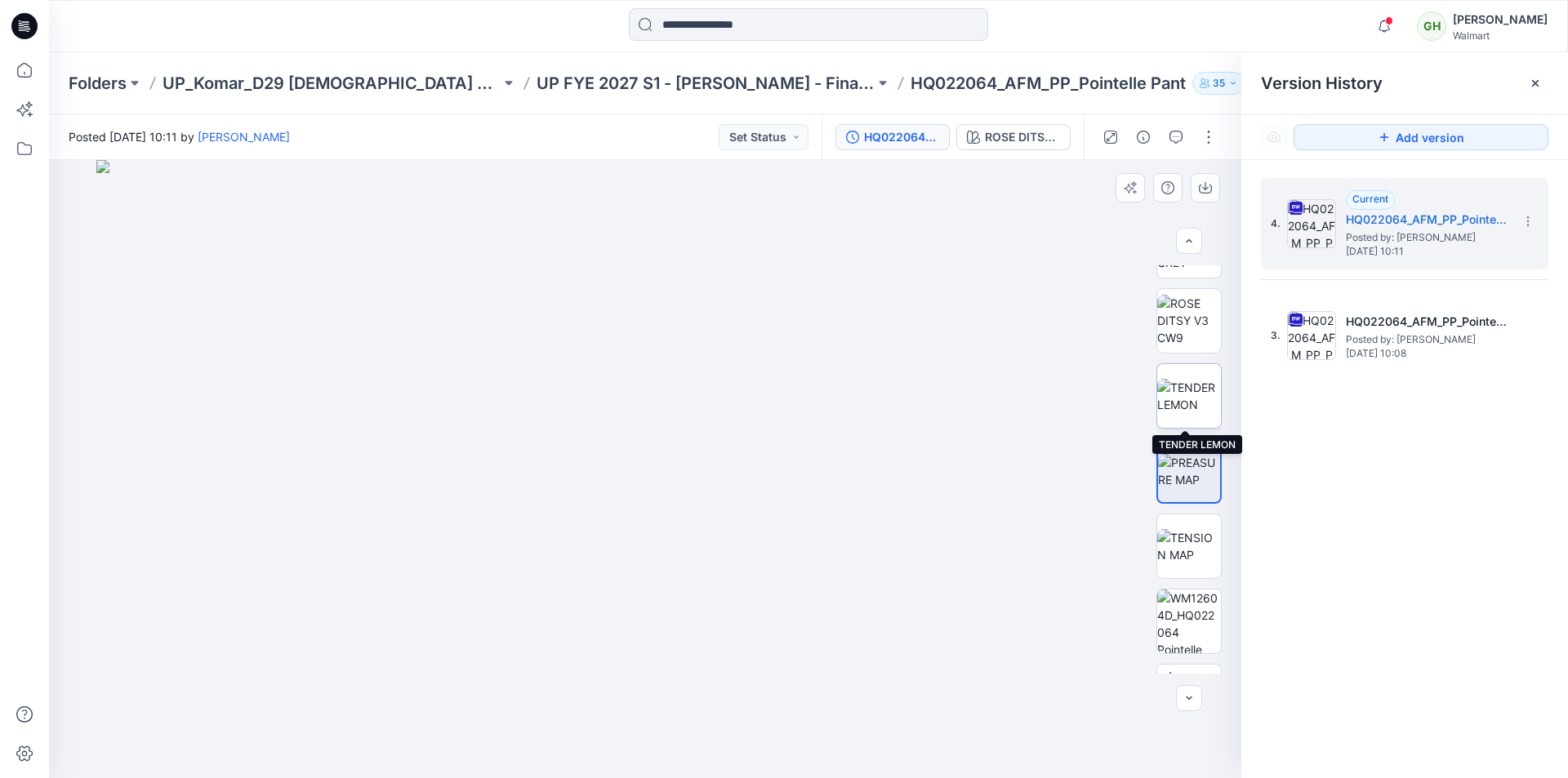
click at [1172, 412] on img at bounding box center [1188, 396] width 63 height 34
click at [1190, 329] on img at bounding box center [1188, 321] width 63 height 52
click at [1187, 467] on img at bounding box center [1188, 471] width 63 height 34
click at [1186, 398] on img at bounding box center [1188, 396] width 63 height 34
click at [1171, 481] on img at bounding box center [1188, 471] width 63 height 34
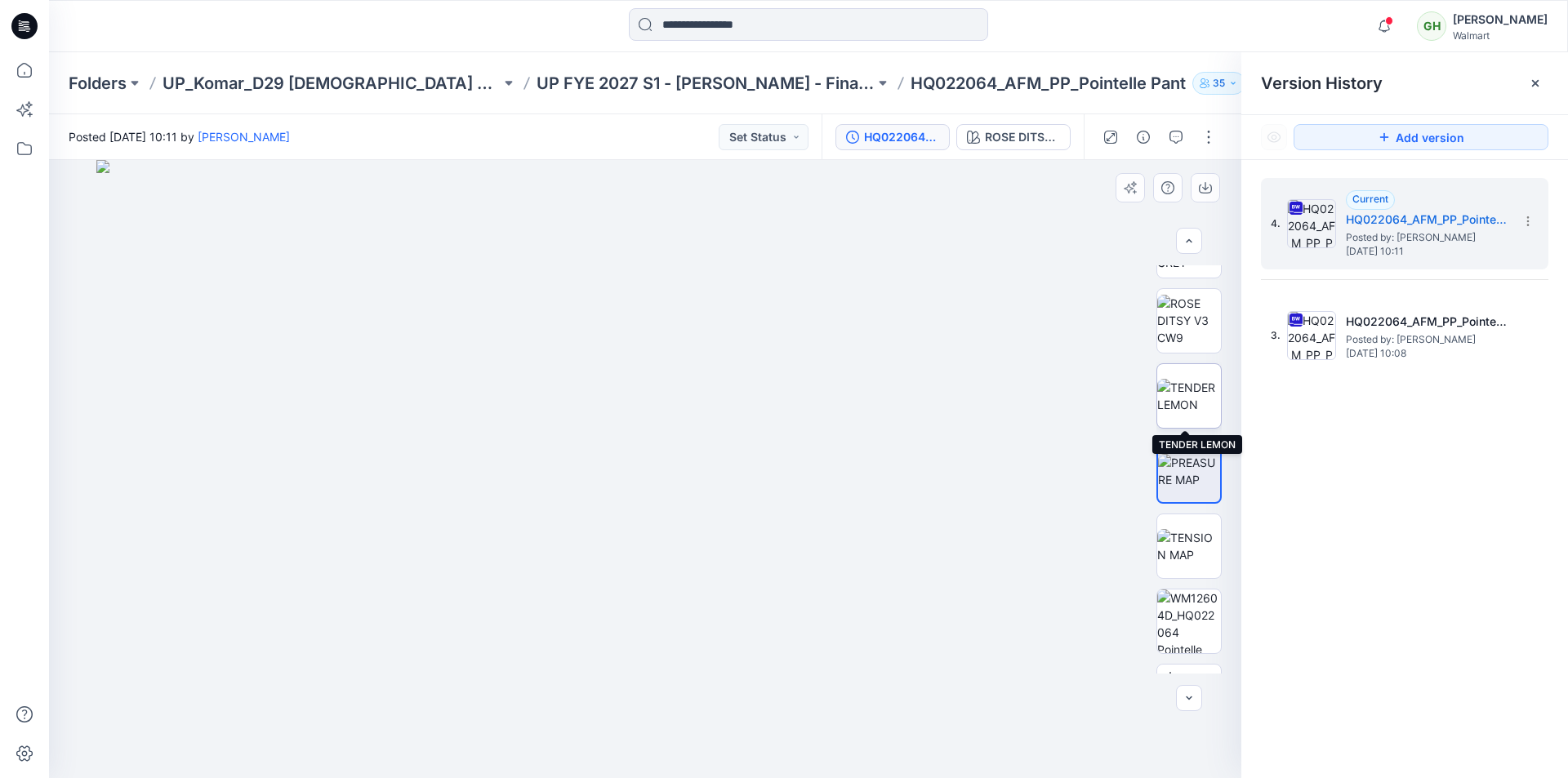
click at [1173, 398] on img at bounding box center [1188, 396] width 63 height 34
click at [1181, 337] on img at bounding box center [1188, 321] width 63 height 52
click at [1178, 467] on img at bounding box center [1188, 471] width 63 height 34
click at [1184, 621] on img at bounding box center [1188, 621] width 63 height 63
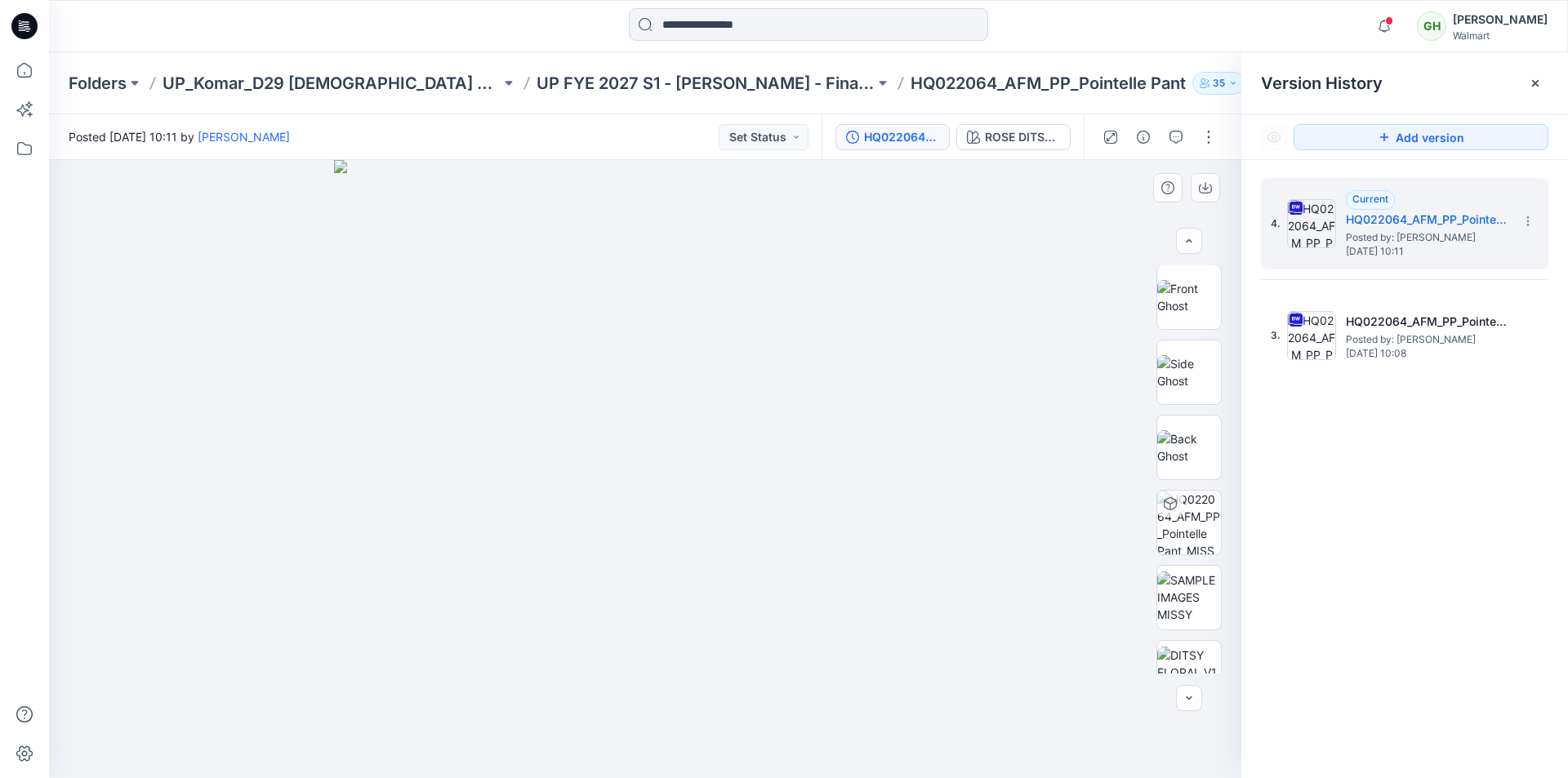
scroll to position [0, 0]
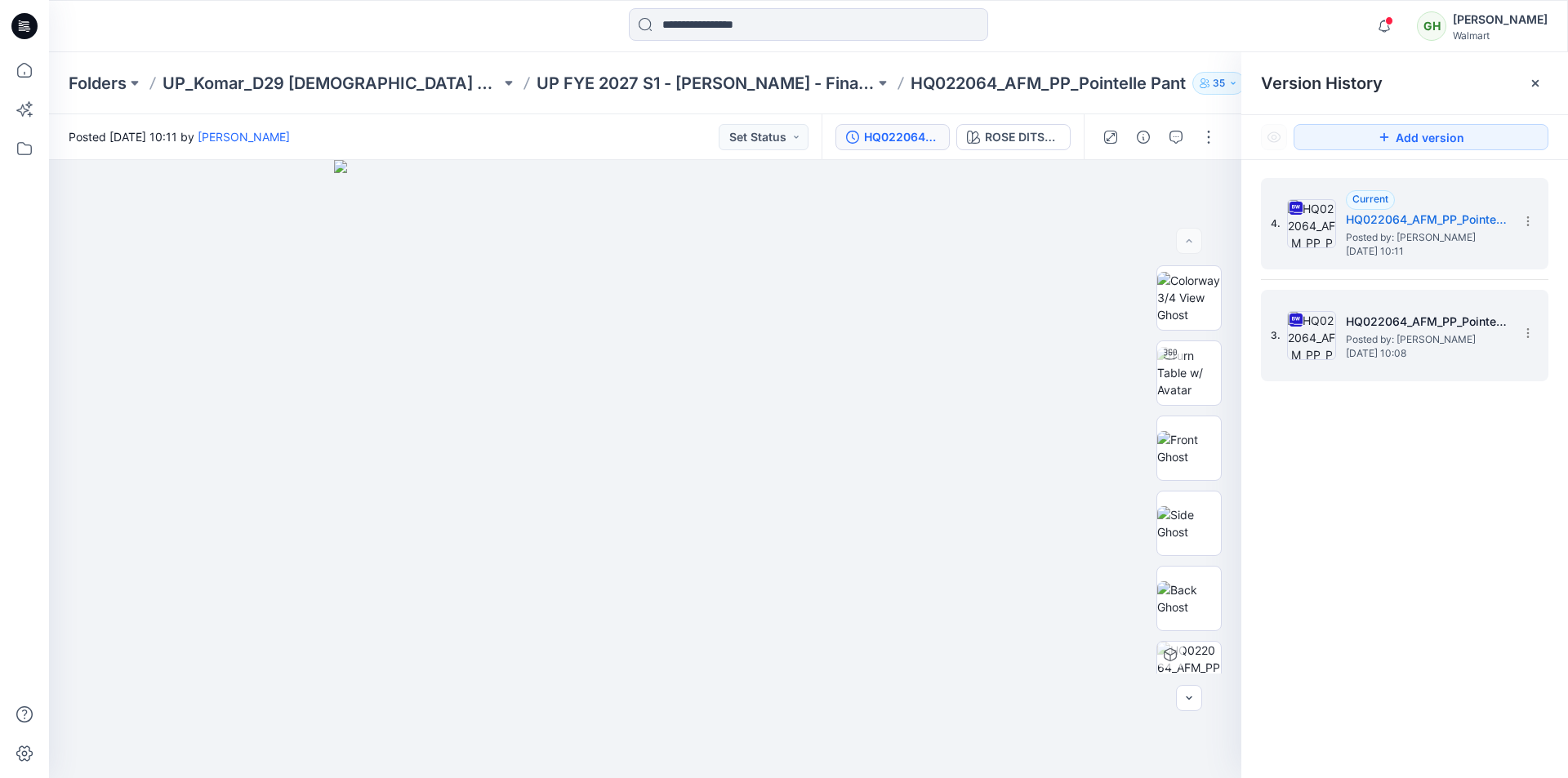
click at [1370, 338] on span "Posted by: Gayan Hettiarachchi" at bounding box center [1427, 339] width 164 height 16
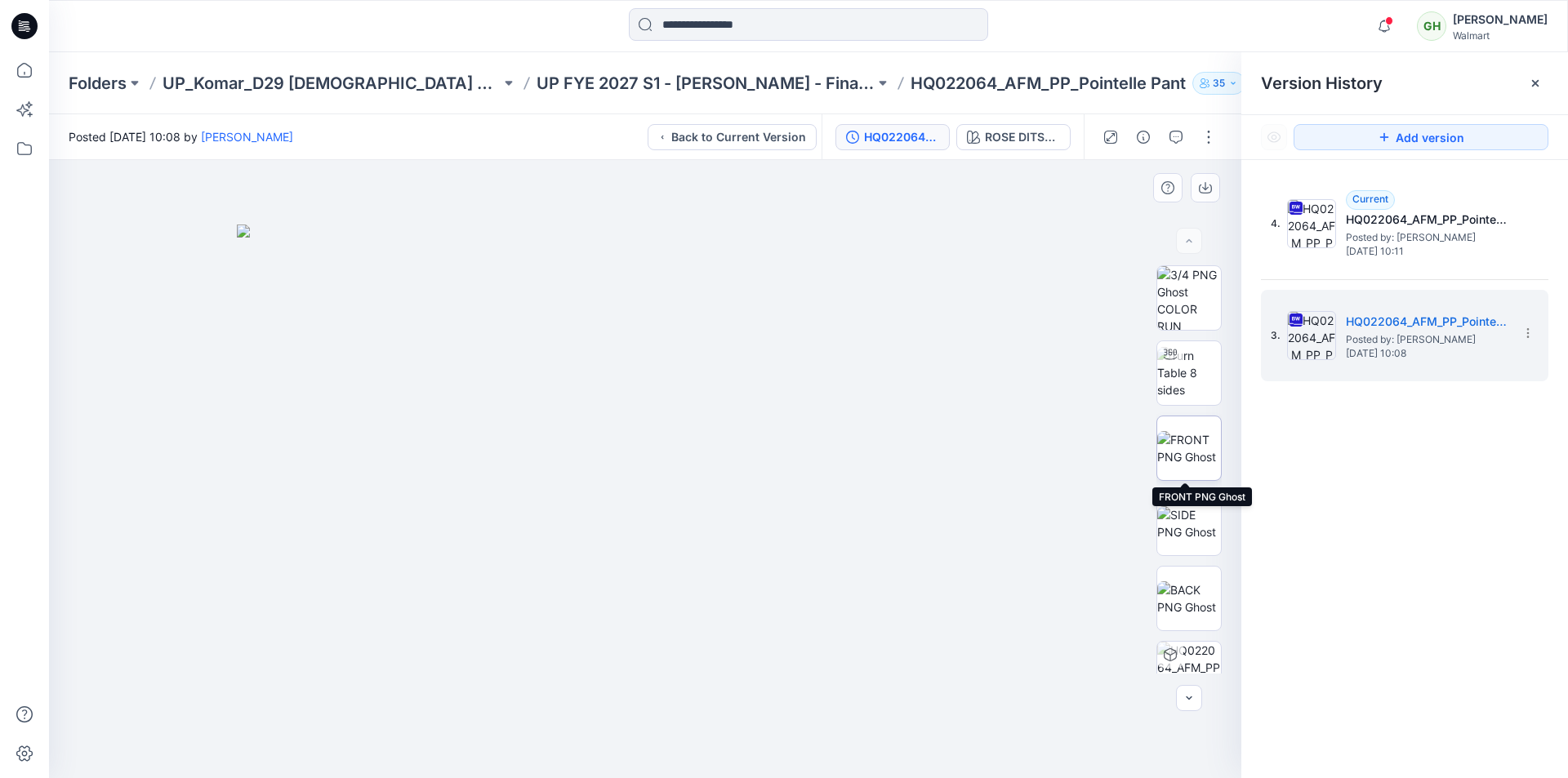
click at [1183, 433] on img at bounding box center [1188, 448] width 63 height 34
click at [1186, 525] on img at bounding box center [1188, 523] width 63 height 34
drag, startPoint x: 814, startPoint y: 508, endPoint x: 877, endPoint y: 514, distance: 63.3
click at [877, 514] on div at bounding box center [645, 469] width 1192 height 618
drag, startPoint x: 835, startPoint y: 498, endPoint x: 583, endPoint y: 495, distance: 252.0
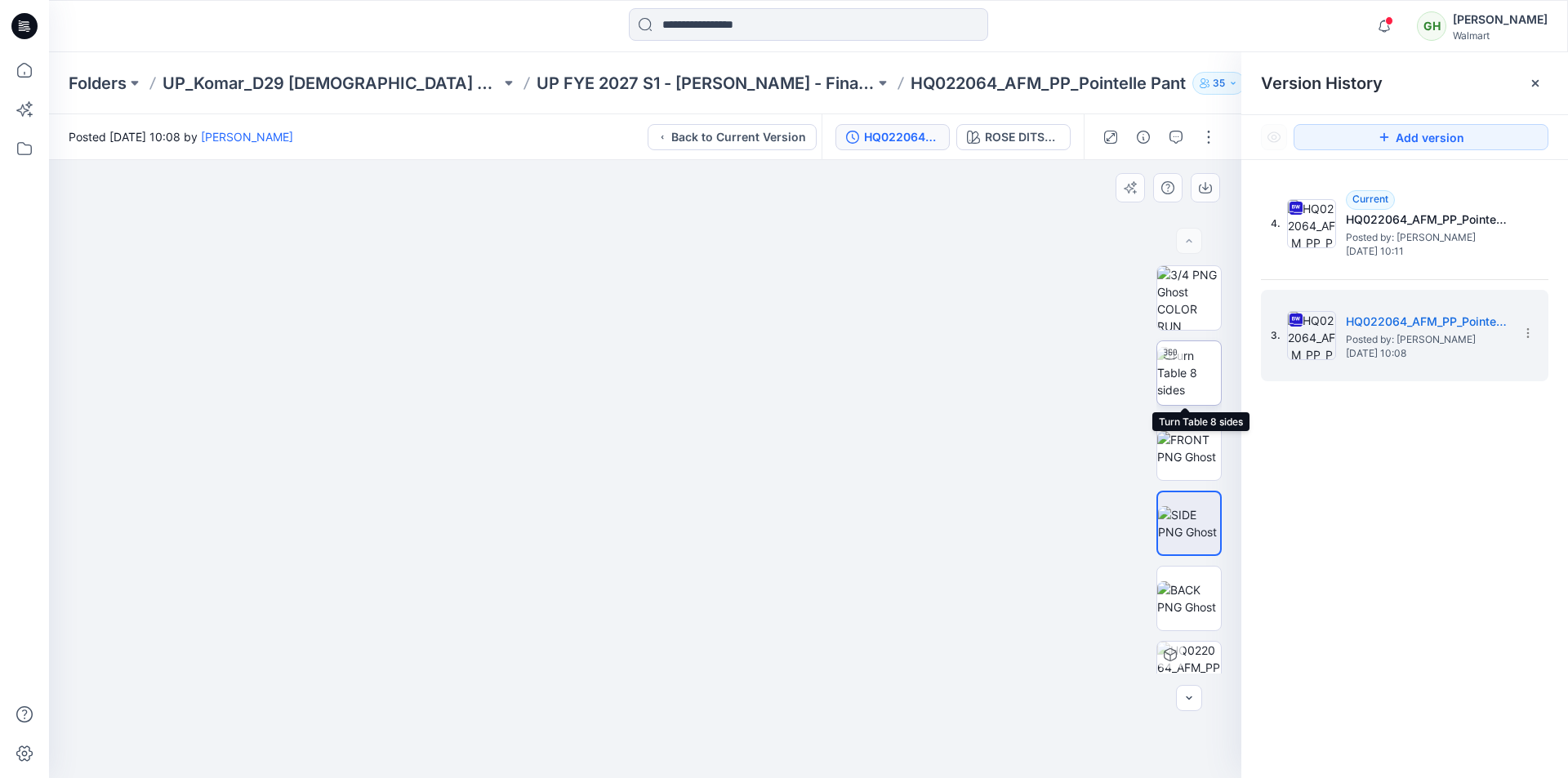
click at [1188, 370] on img at bounding box center [1188, 372] width 63 height 52
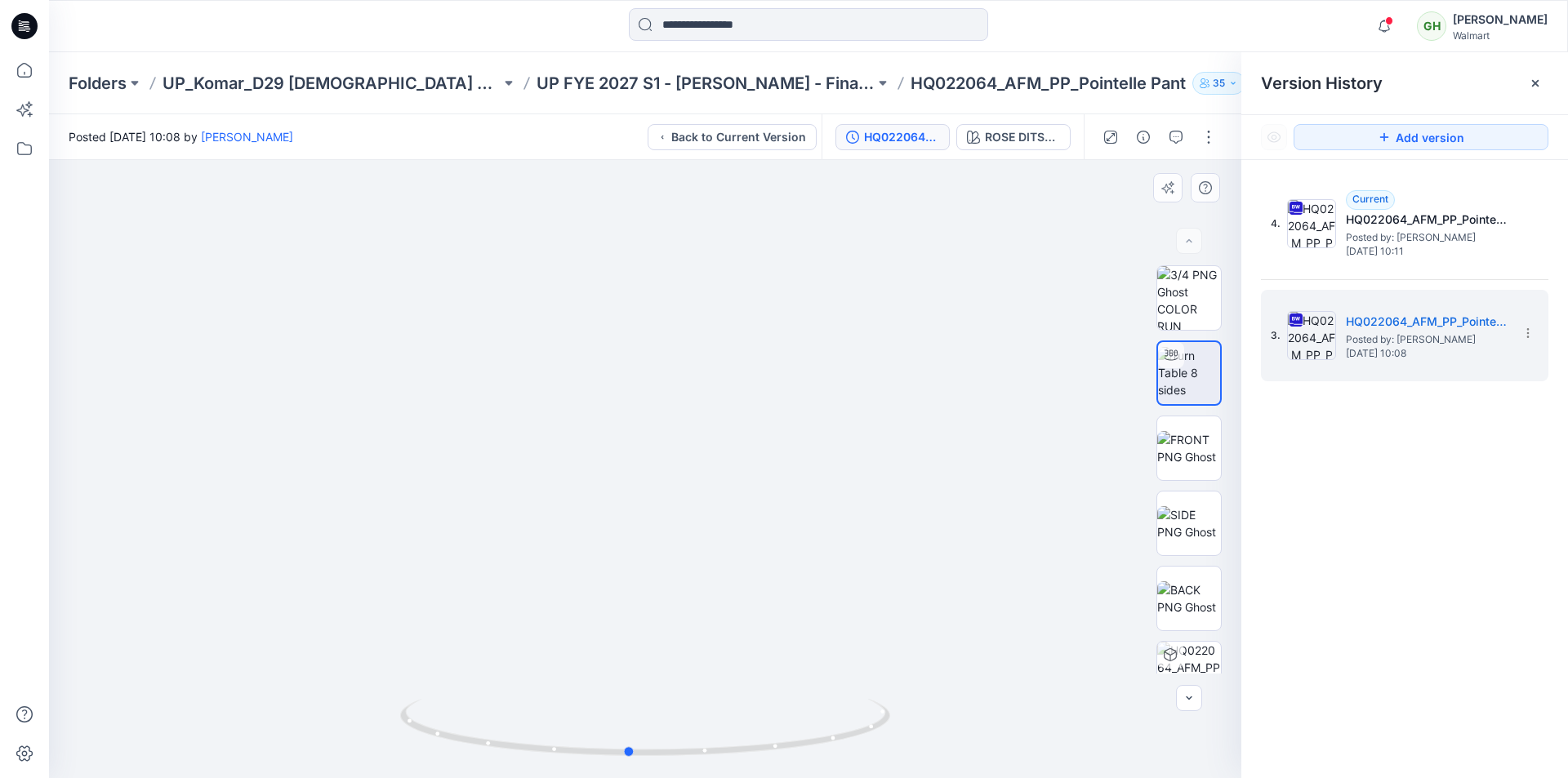
drag, startPoint x: 724, startPoint y: 753, endPoint x: 1197, endPoint y: 676, distance: 479.2
click at [1197, 676] on div at bounding box center [645, 469] width 1192 height 618
drag, startPoint x: 634, startPoint y: 750, endPoint x: 725, endPoint y: 677, distance: 116.7
click at [725, 677] on div at bounding box center [645, 469] width 1192 height 618
drag, startPoint x: 643, startPoint y: 757, endPoint x: 572, endPoint y: 672, distance: 110.8
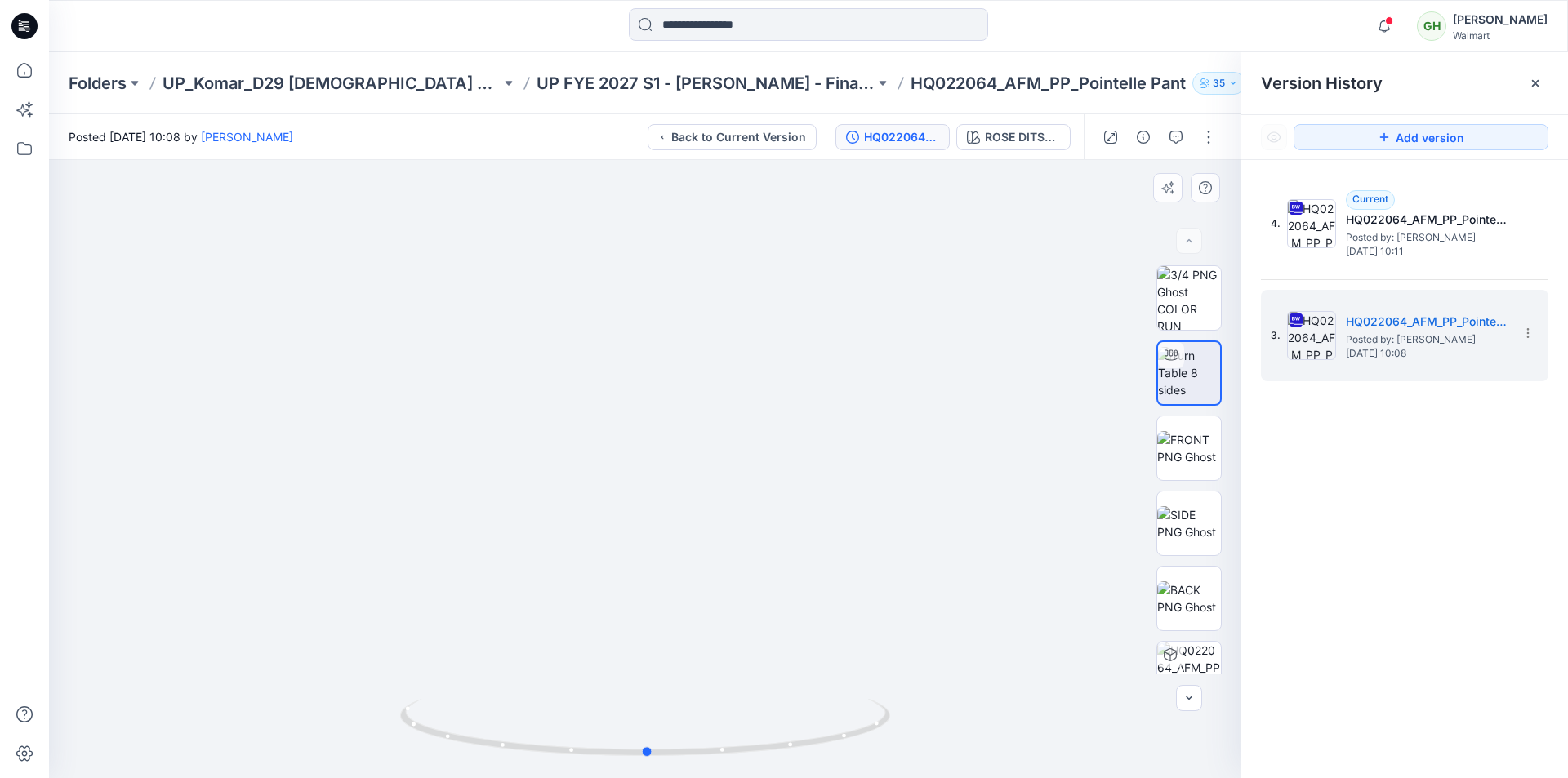
click at [572, 672] on div at bounding box center [645, 469] width 1192 height 618
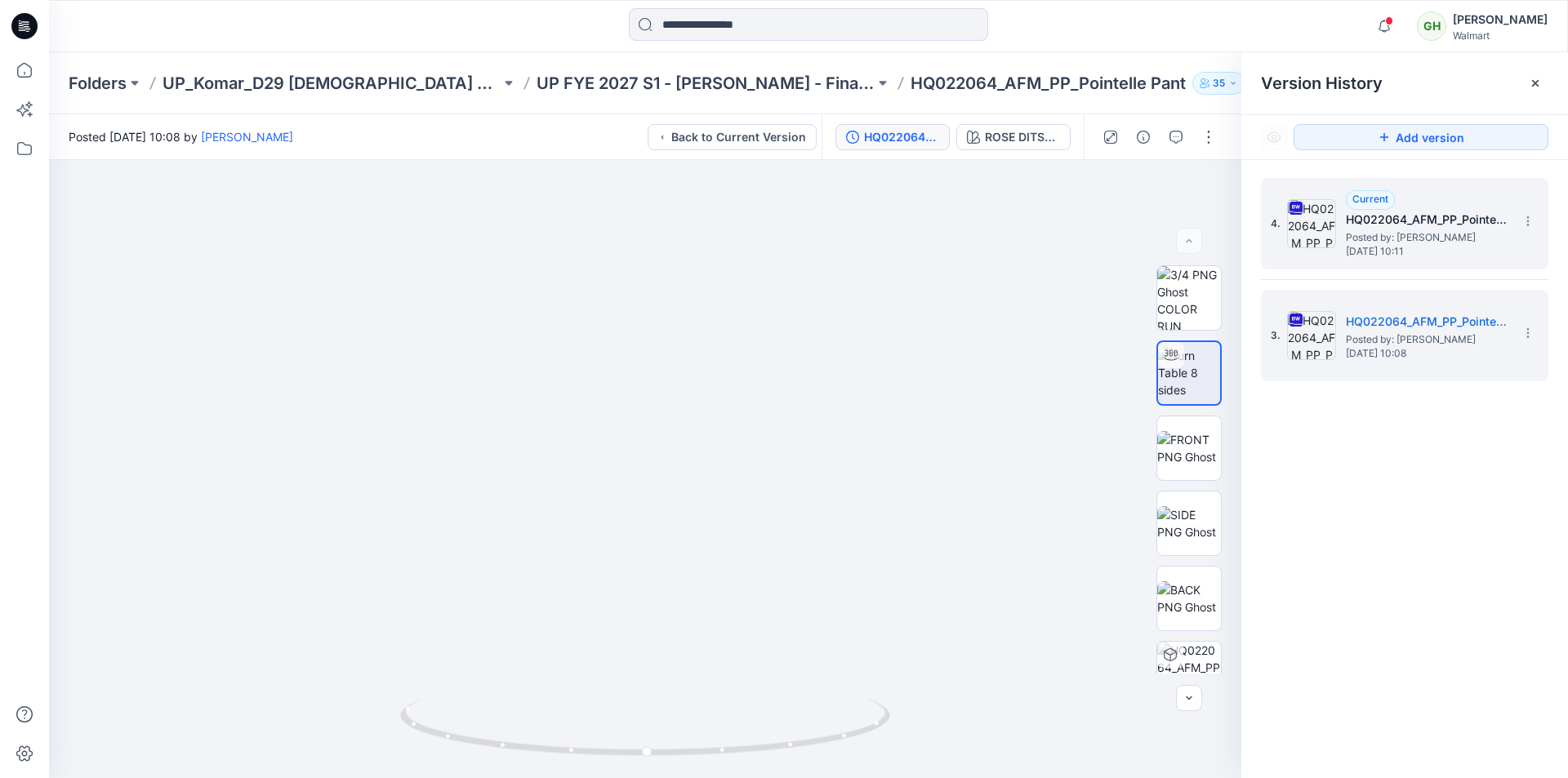
click at [1325, 229] on img at bounding box center [1311, 223] width 49 height 49
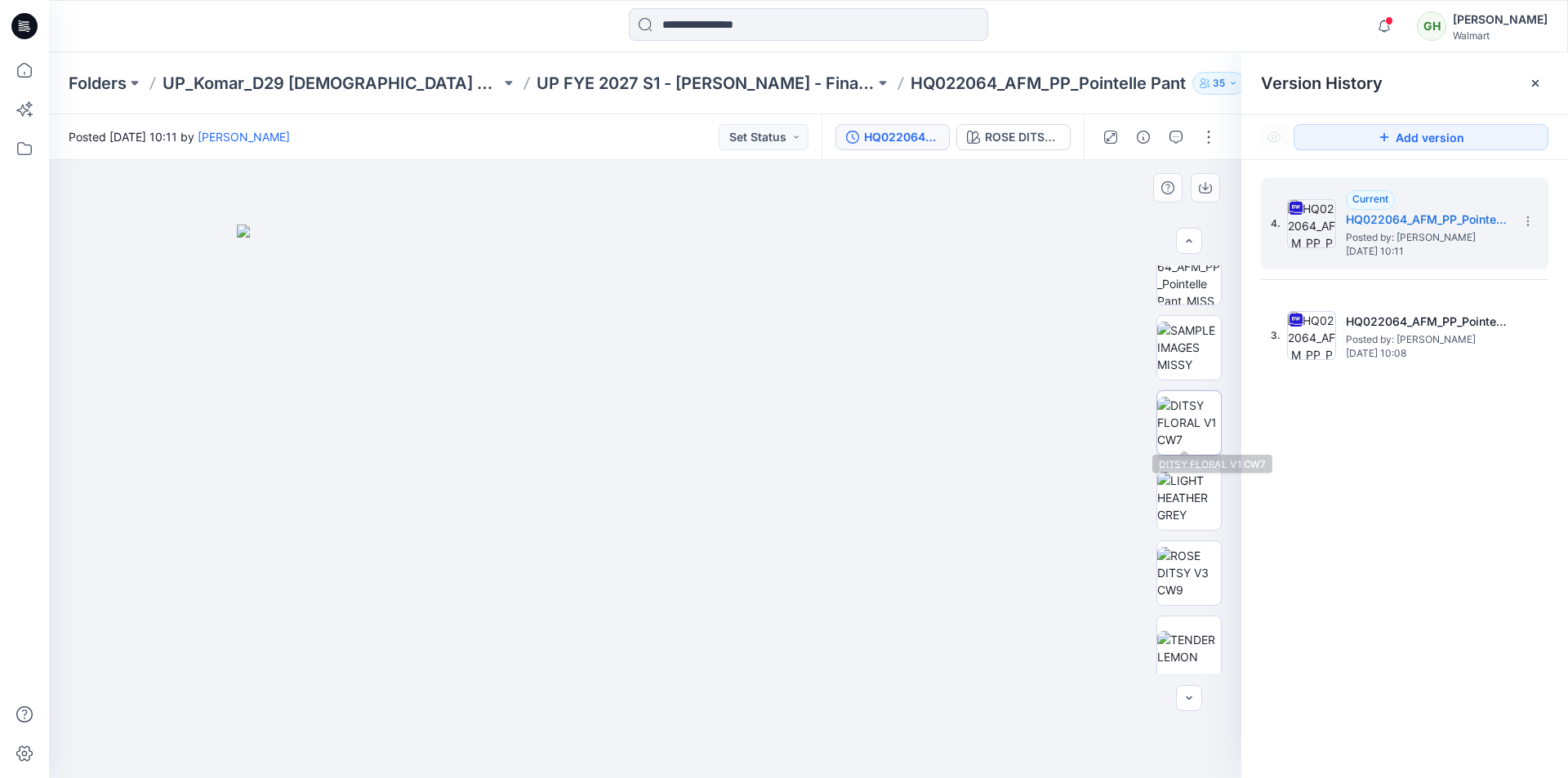
scroll to position [408, 0]
click at [1190, 333] on img at bounding box center [1188, 340] width 63 height 52
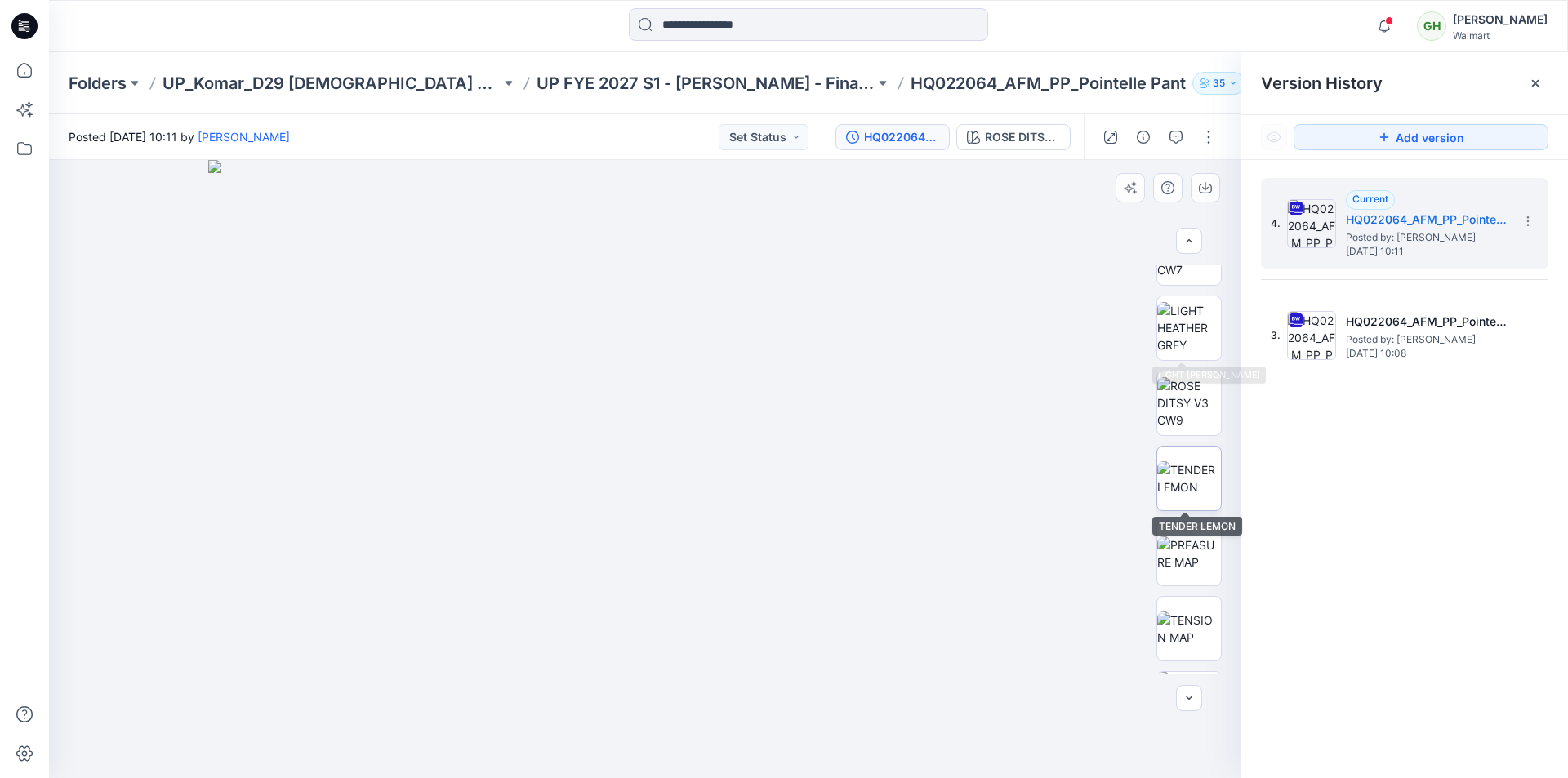
scroll to position [572, 0]
click at [1185, 473] on img at bounding box center [1188, 477] width 63 height 34
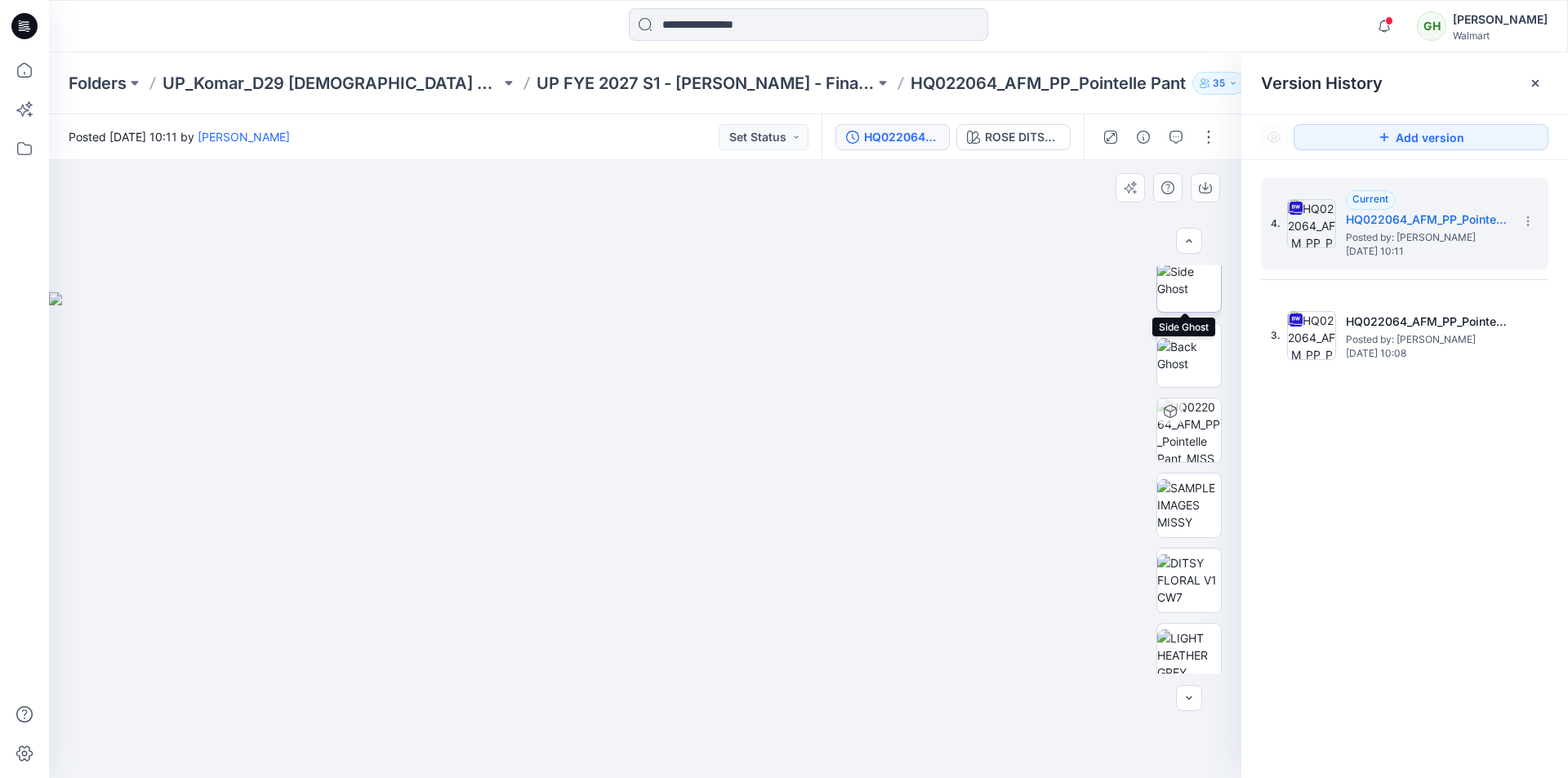
scroll to position [245, 0]
click at [1195, 505] on img at bounding box center [1188, 504] width 63 height 52
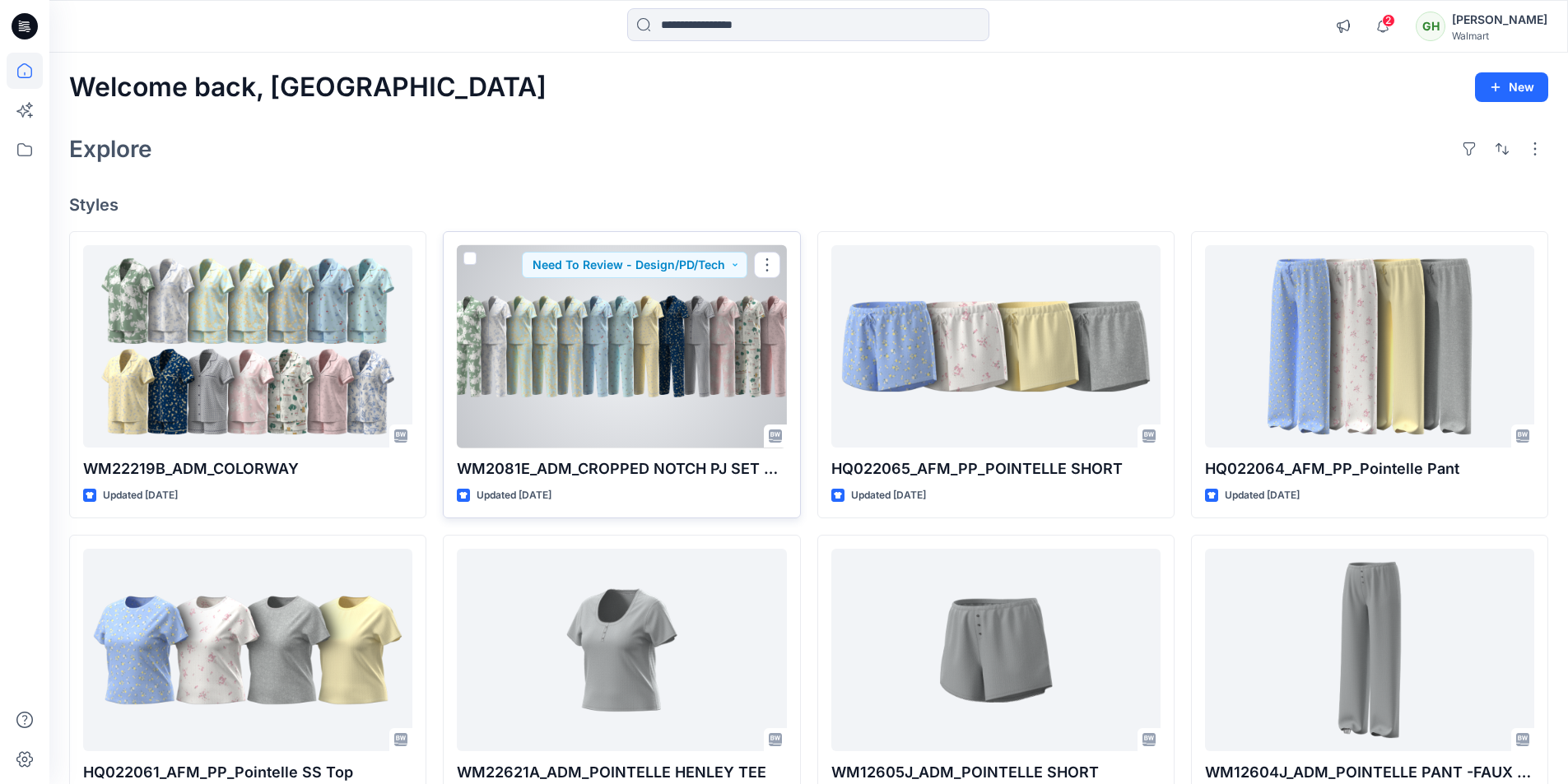
click at [630, 374] on div at bounding box center [621, 347] width 330 height 203
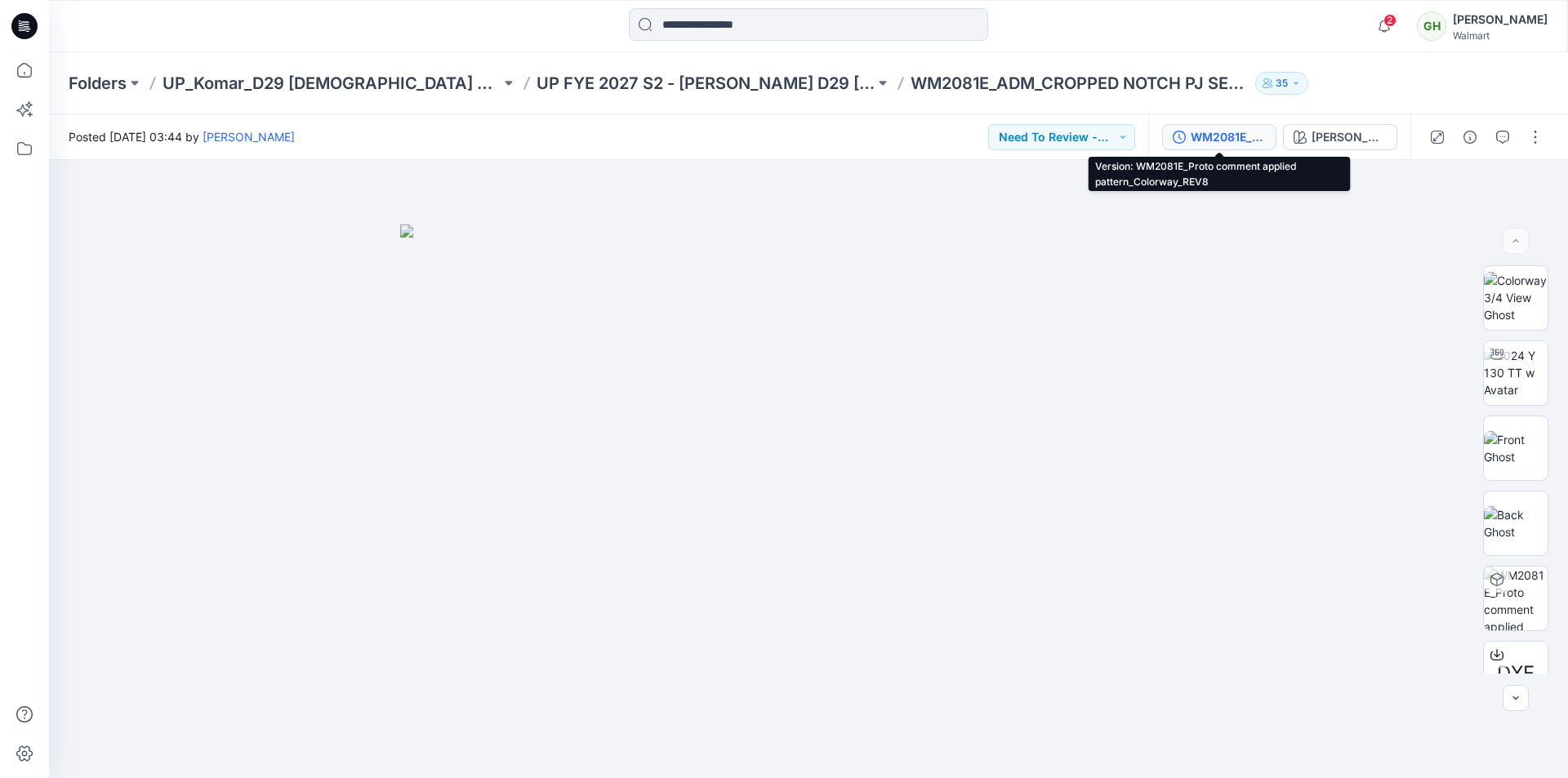
click at [1235, 138] on div "WM2081E_Proto comment applied pattern_Colorway_REV8" at bounding box center [1228, 137] width 75 height 18
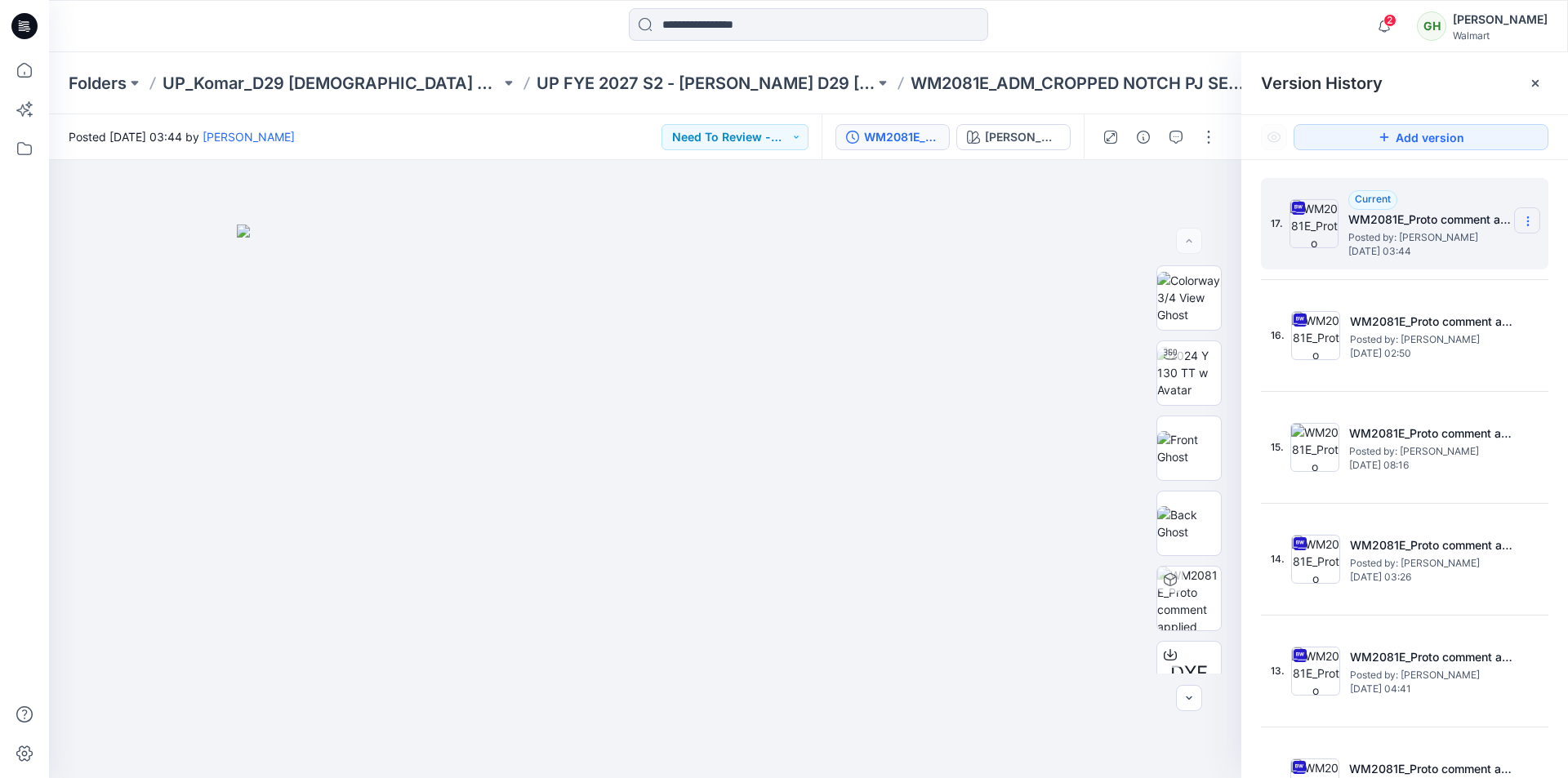
click at [1521, 223] on icon at bounding box center [1527, 221] width 13 height 13
click at [1429, 289] on span "Duplicate Version" at bounding box center [1422, 286] width 92 height 20
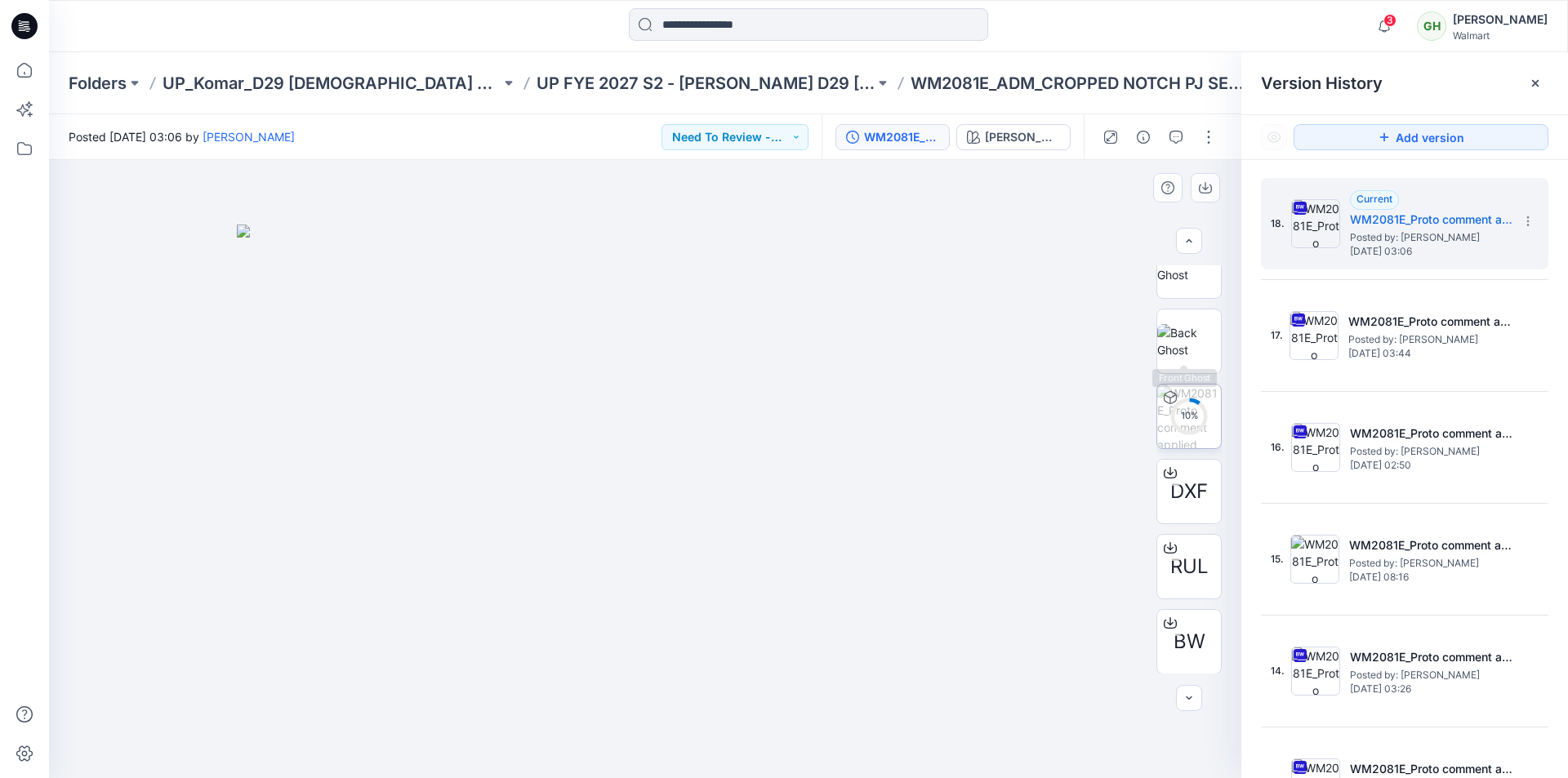
scroll to position [183, 0]
click at [1532, 85] on icon at bounding box center [1534, 83] width 6 height 6
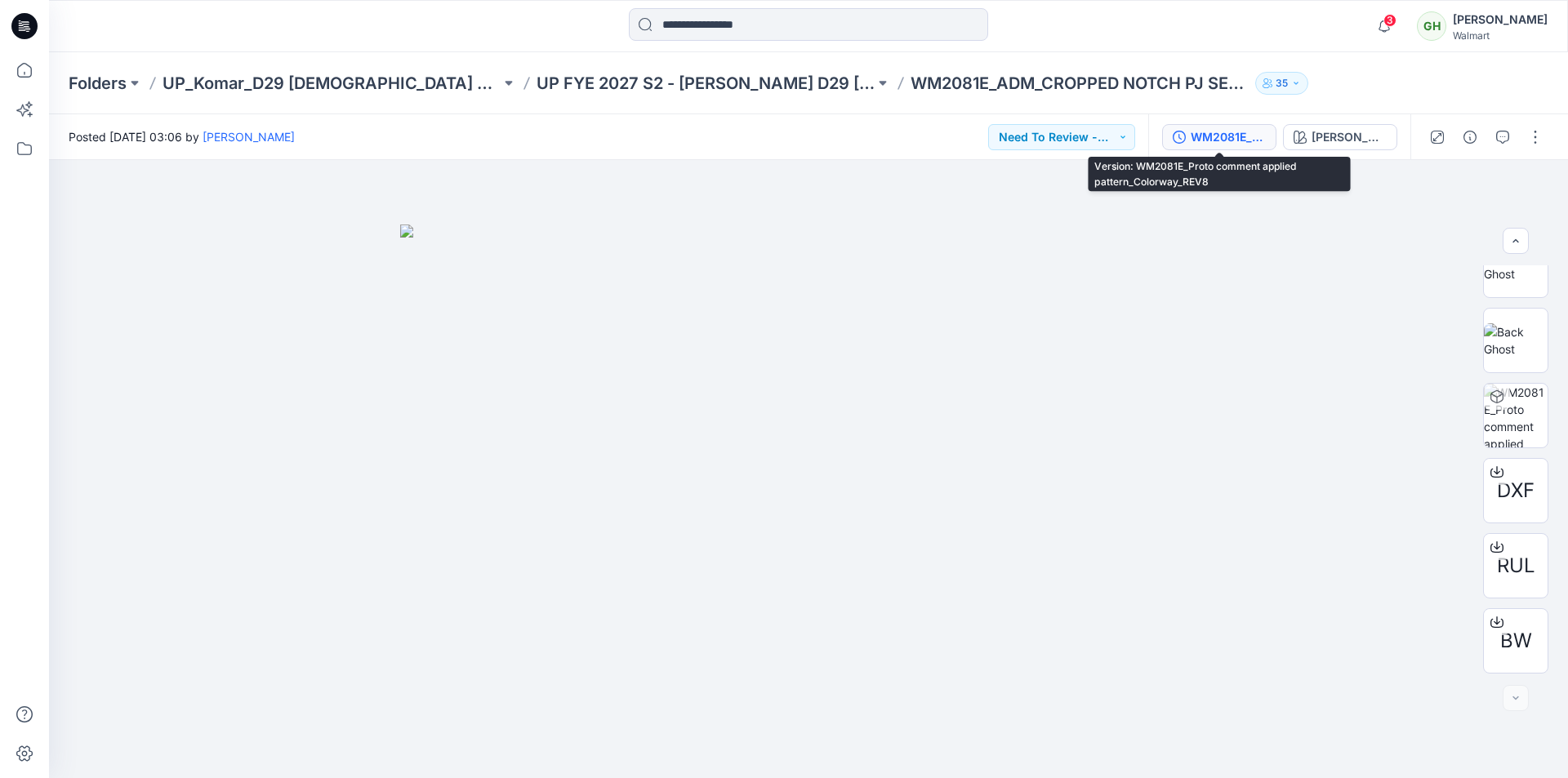
click at [1206, 144] on div "WM2081E_Proto comment applied pattern_Colorway_REV8" at bounding box center [1228, 137] width 75 height 18
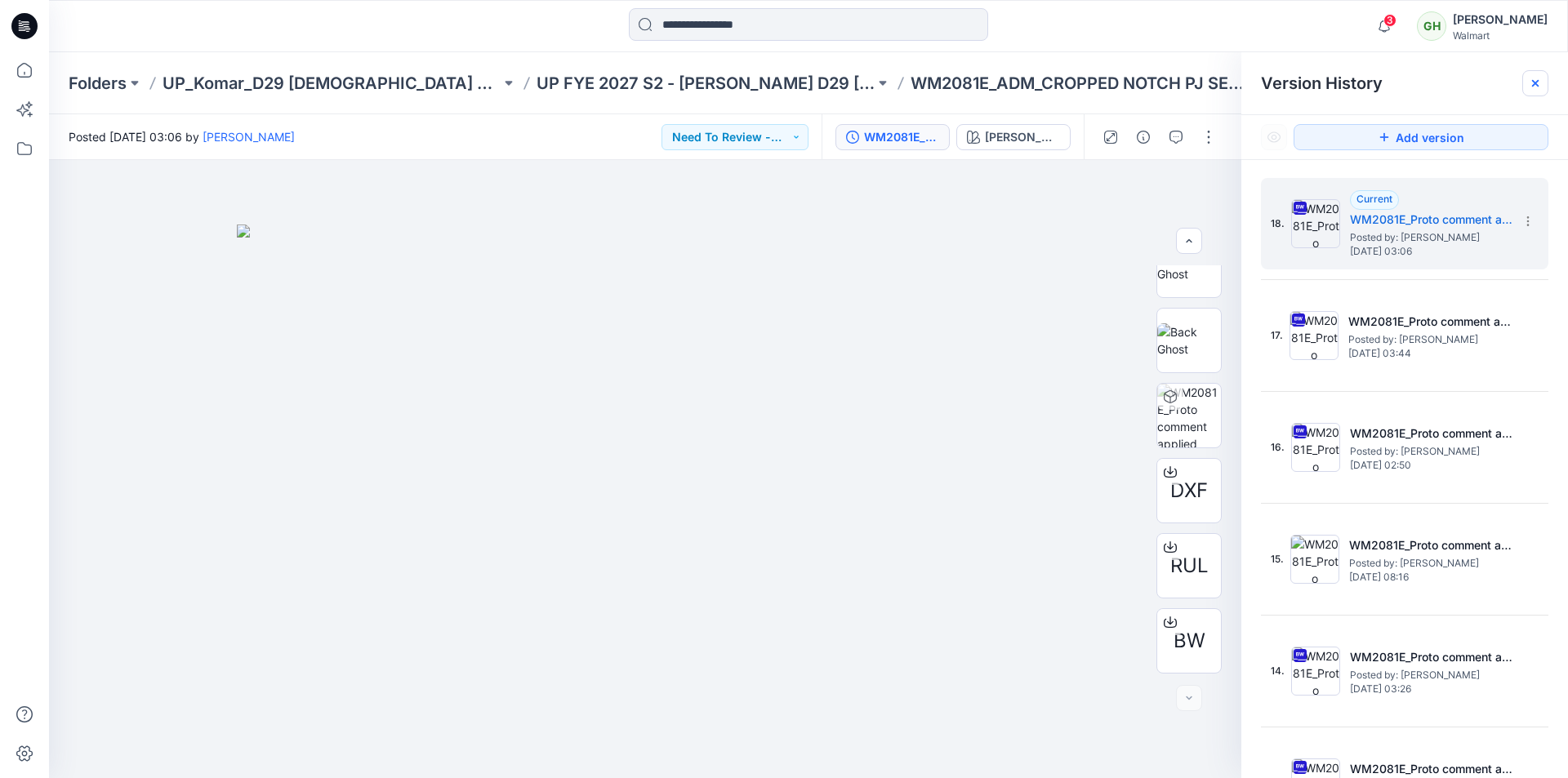
click at [1535, 86] on icon at bounding box center [1535, 83] width 13 height 13
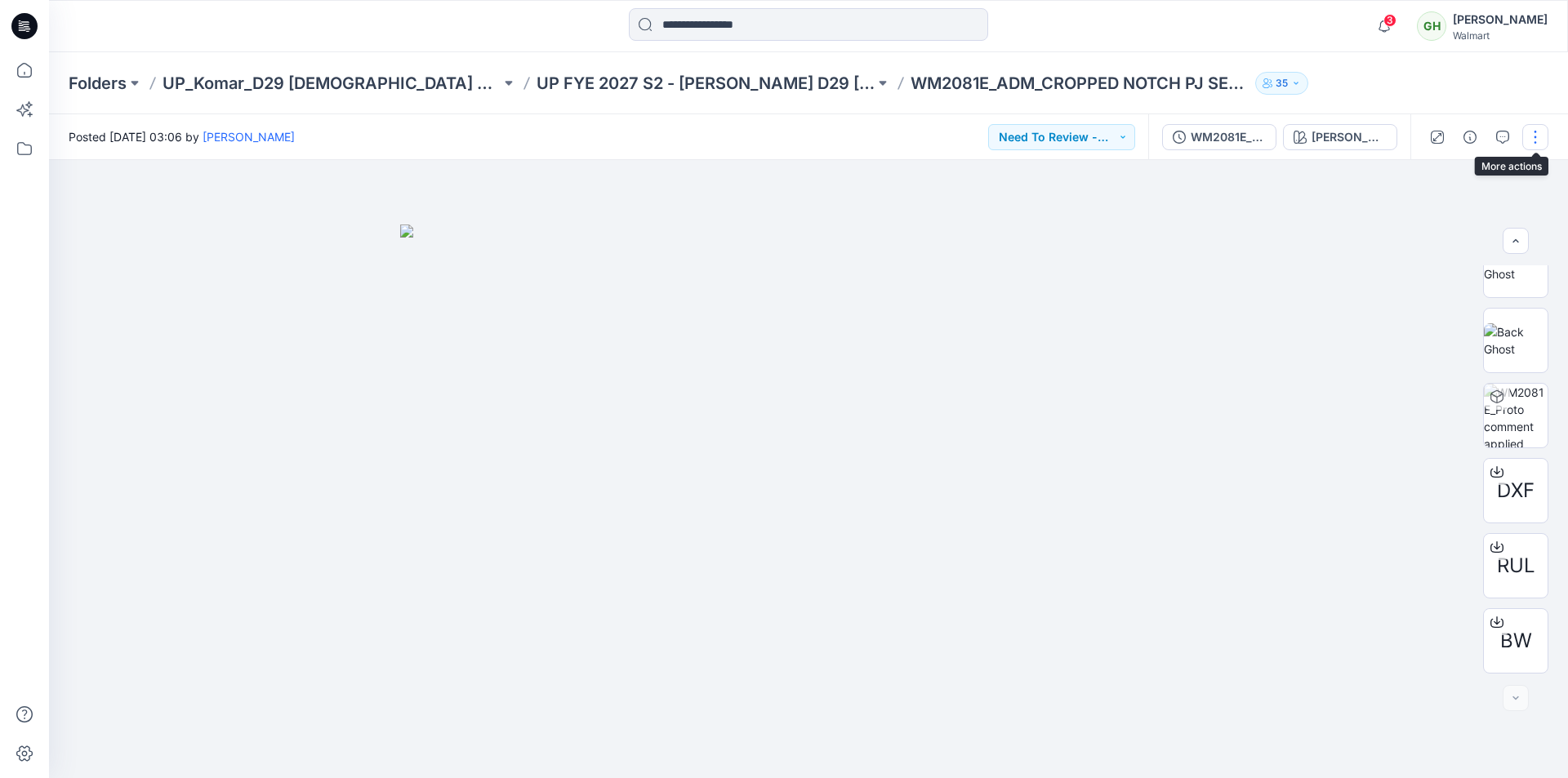
click at [1533, 137] on button "button" at bounding box center [1534, 137] width 26 height 26
click at [1427, 219] on p "Edit" at bounding box center [1430, 221] width 21 height 17
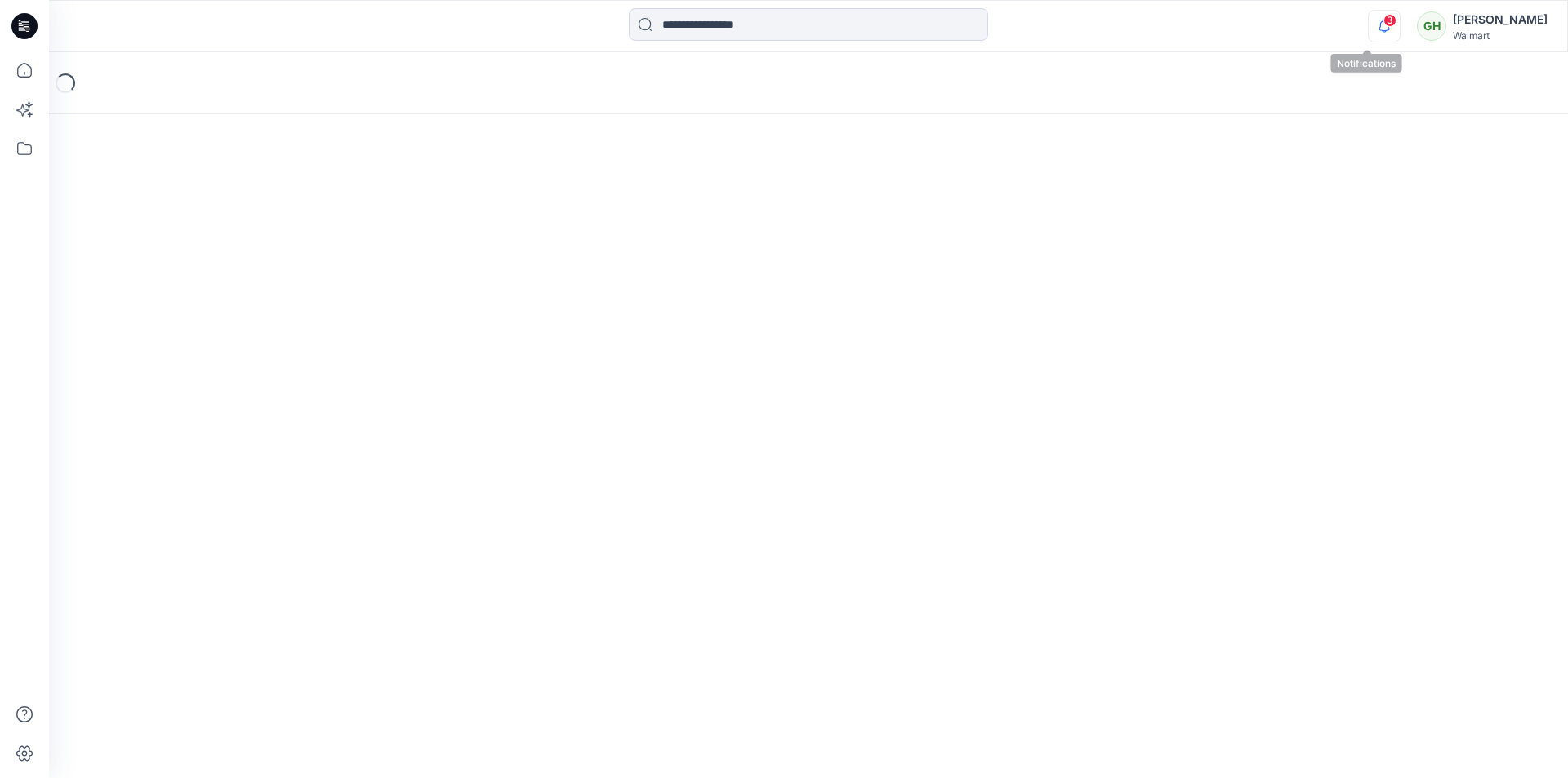
click at [1369, 28] on icon "button" at bounding box center [1384, 26] width 31 height 33
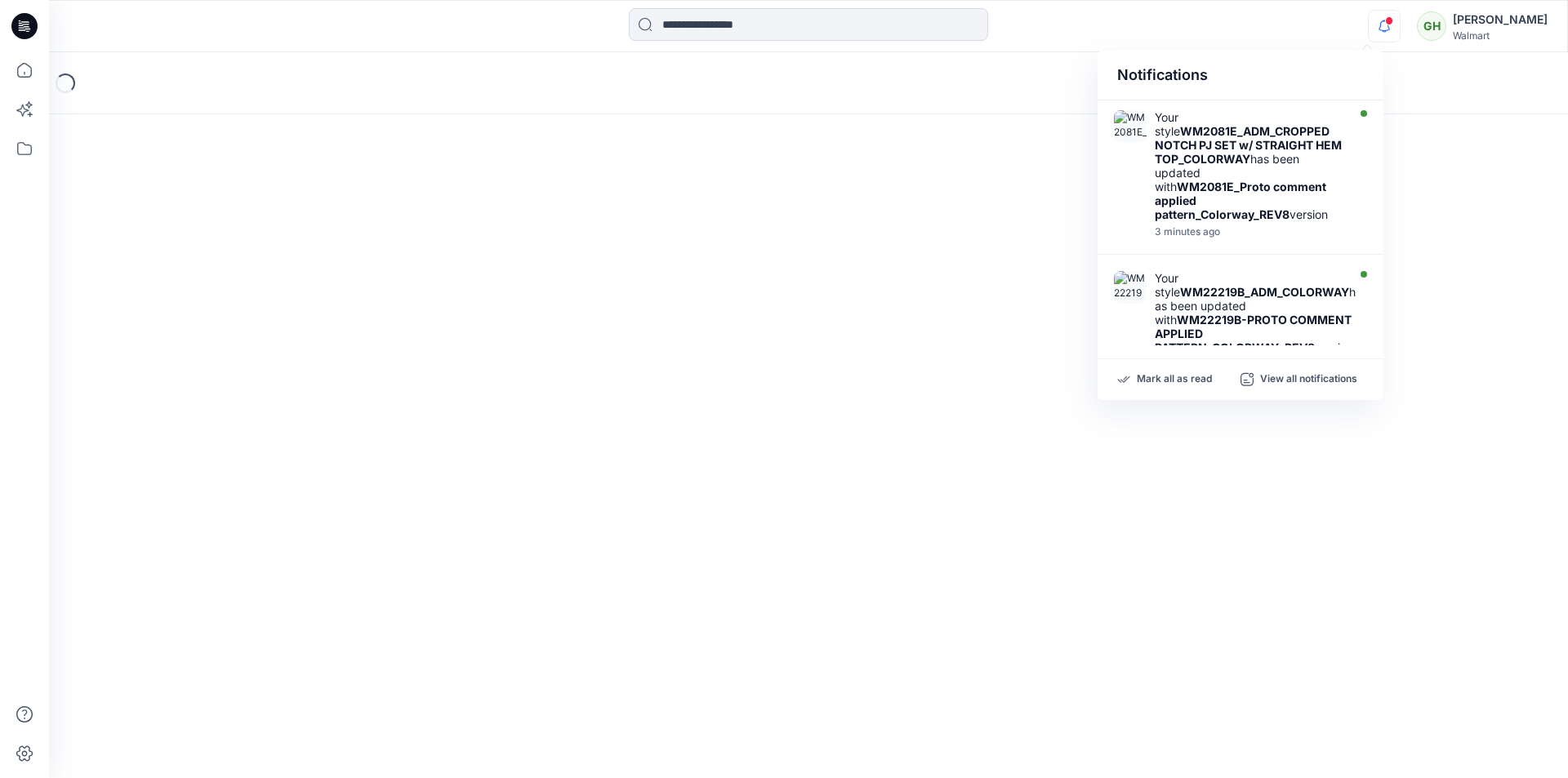
click at [1074, 33] on div at bounding box center [809, 26] width 759 height 36
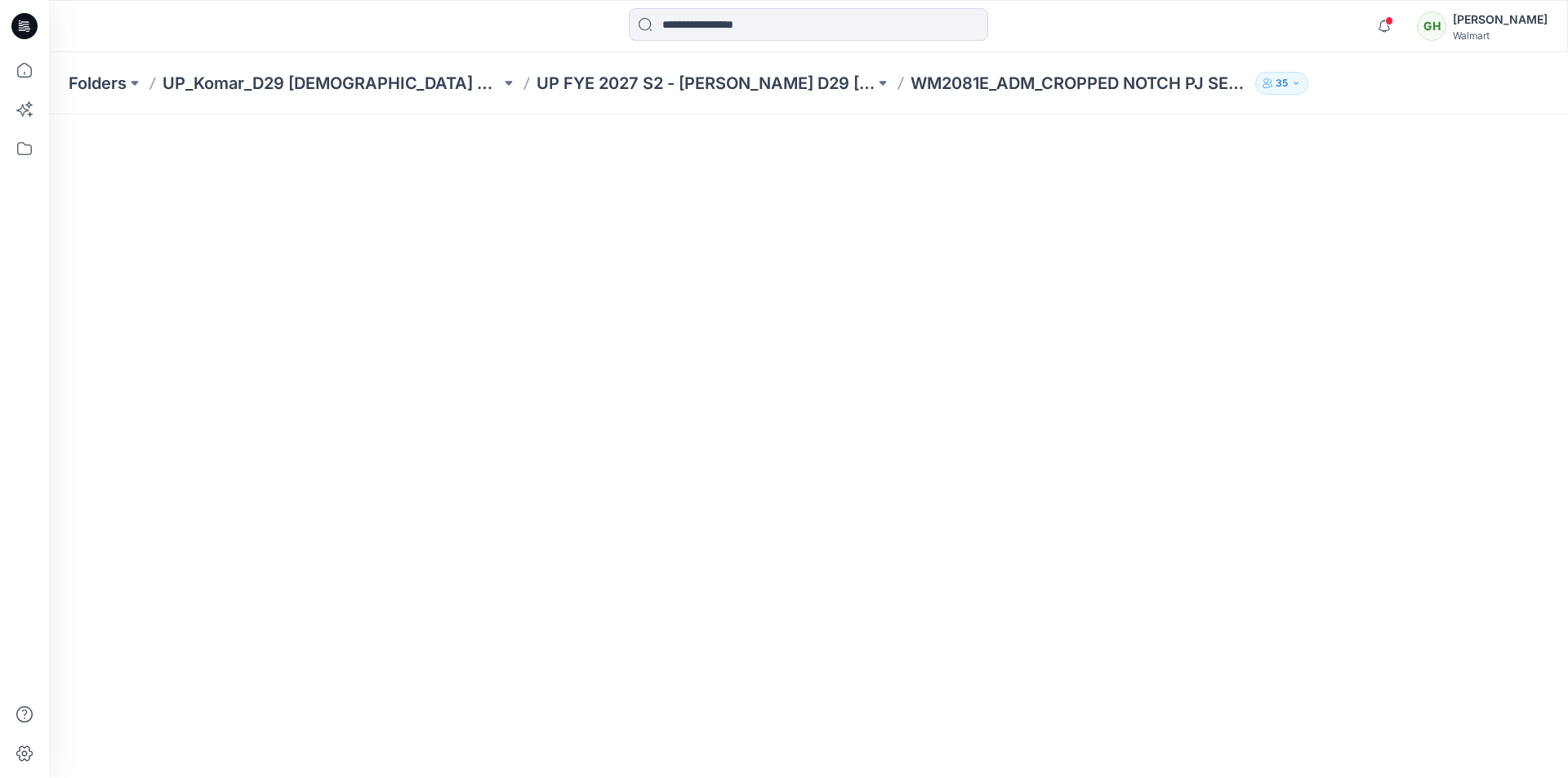
scroll to position [163, 0]
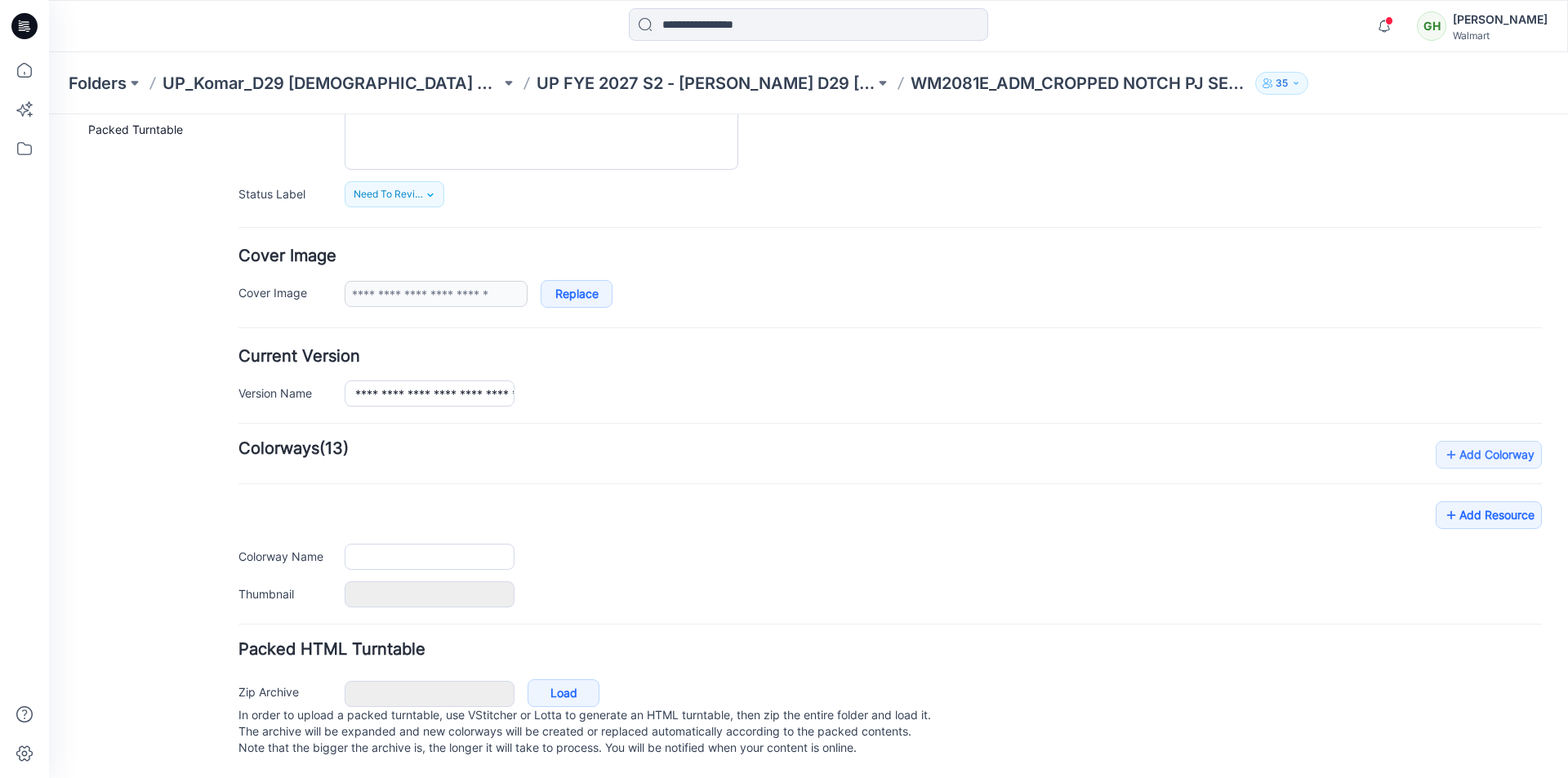
type input "**********"
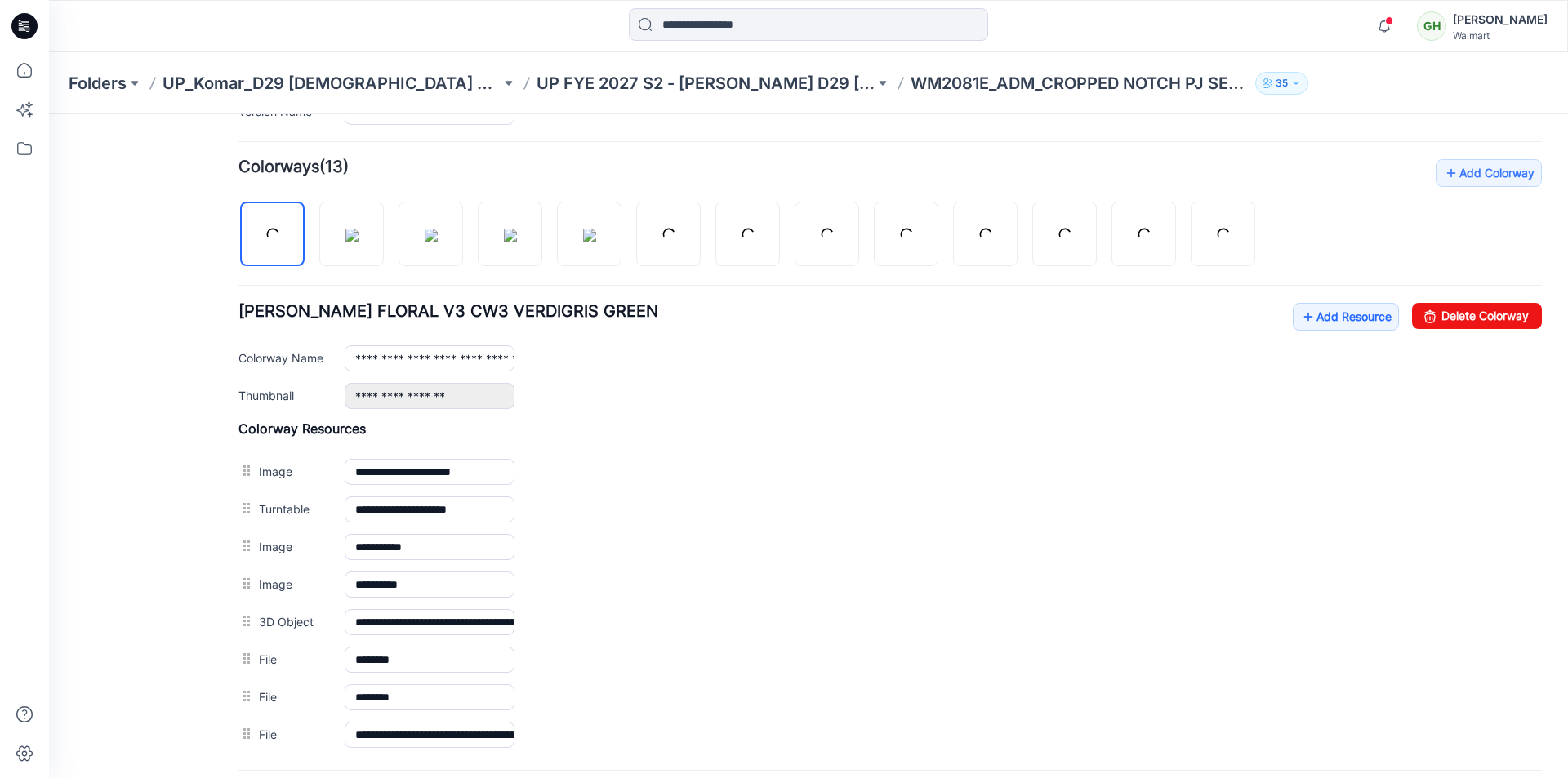
scroll to position [628, 0]
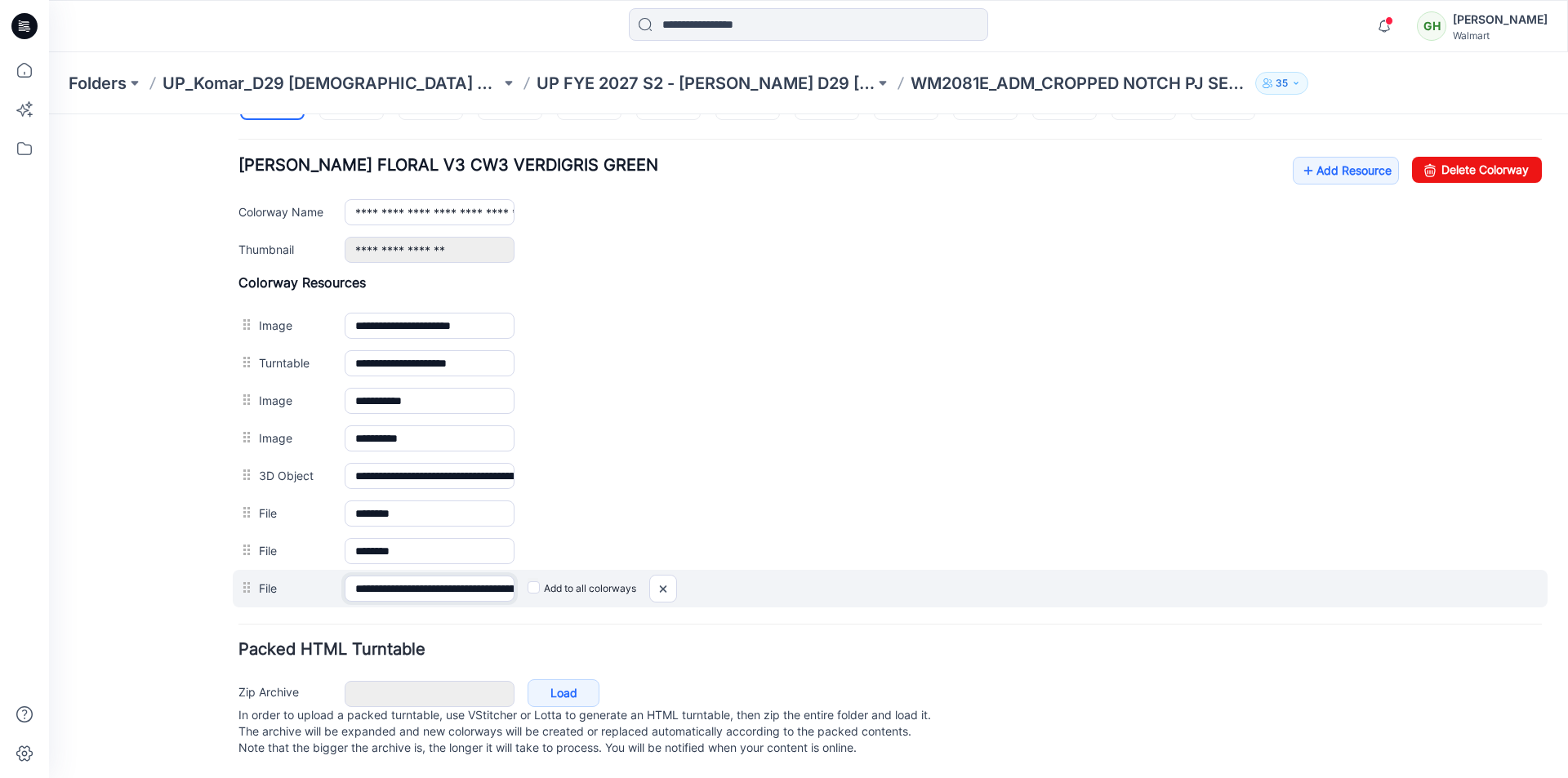
click at [474, 580] on input "**********" at bounding box center [430, 588] width 170 height 26
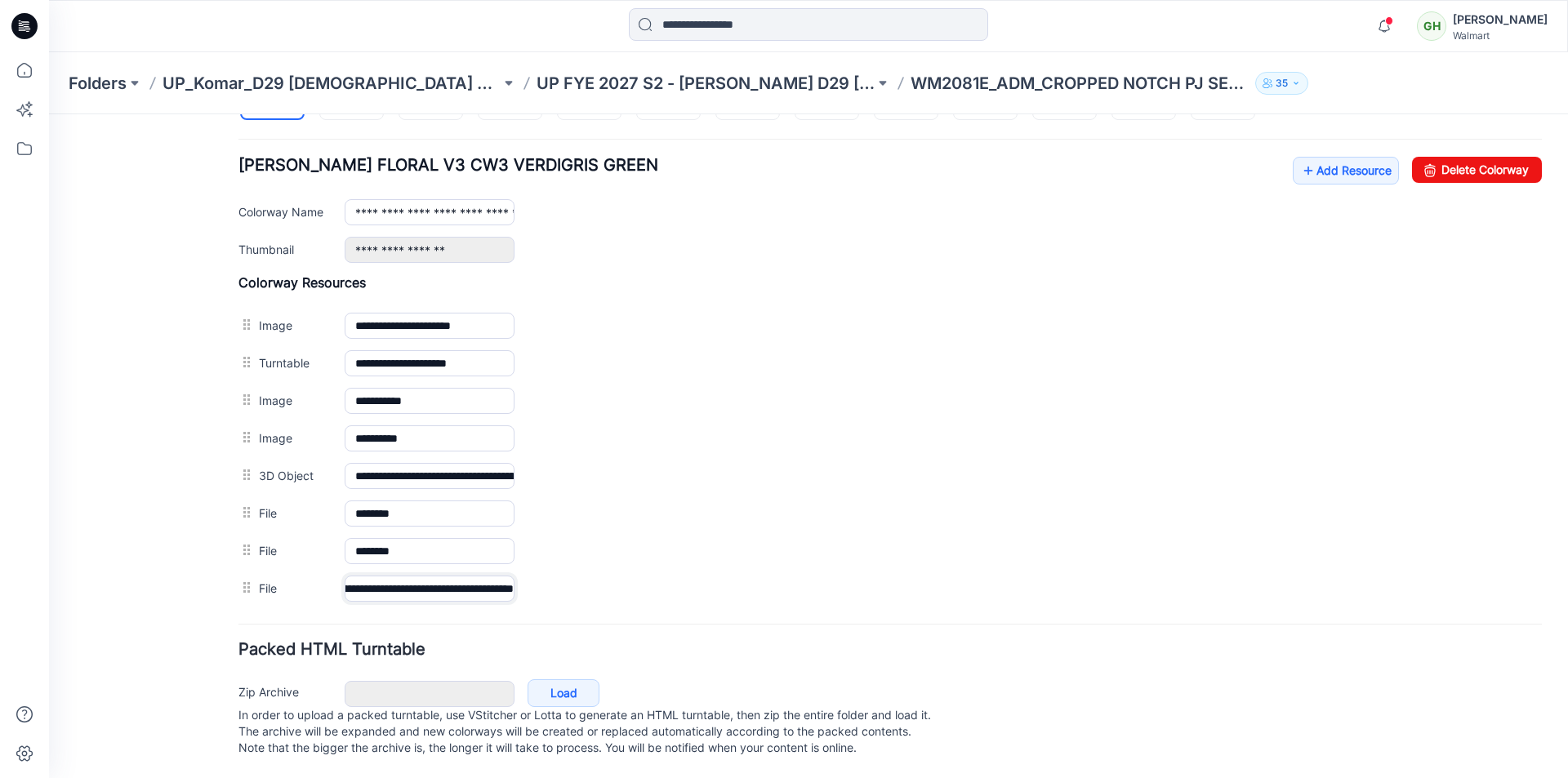
scroll to position [0, 157]
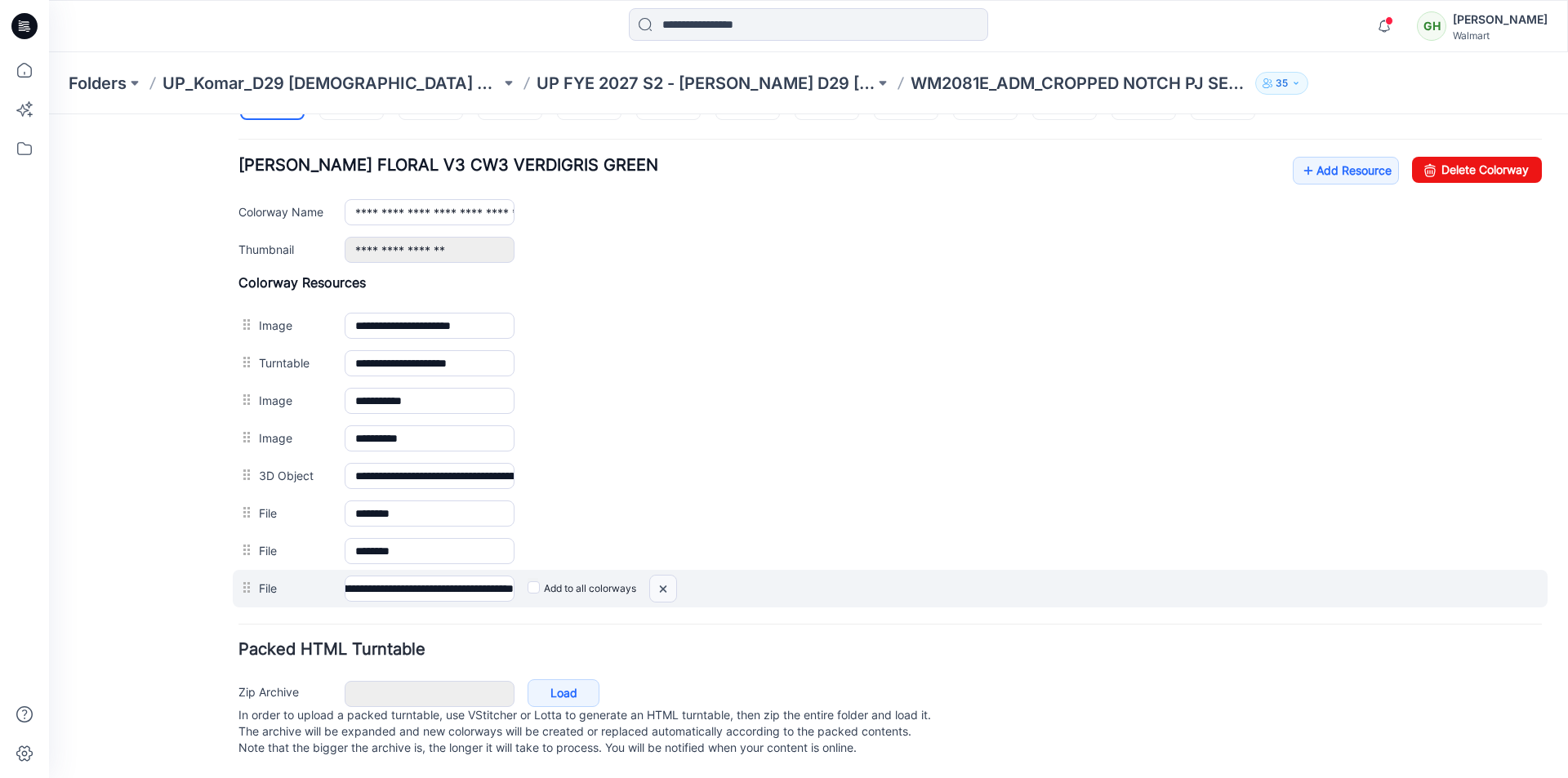
drag, startPoint x: 670, startPoint y: 573, endPoint x: 904, endPoint y: 219, distance: 424.3
click at [49, 114] on img at bounding box center [49, 114] width 0 height 0
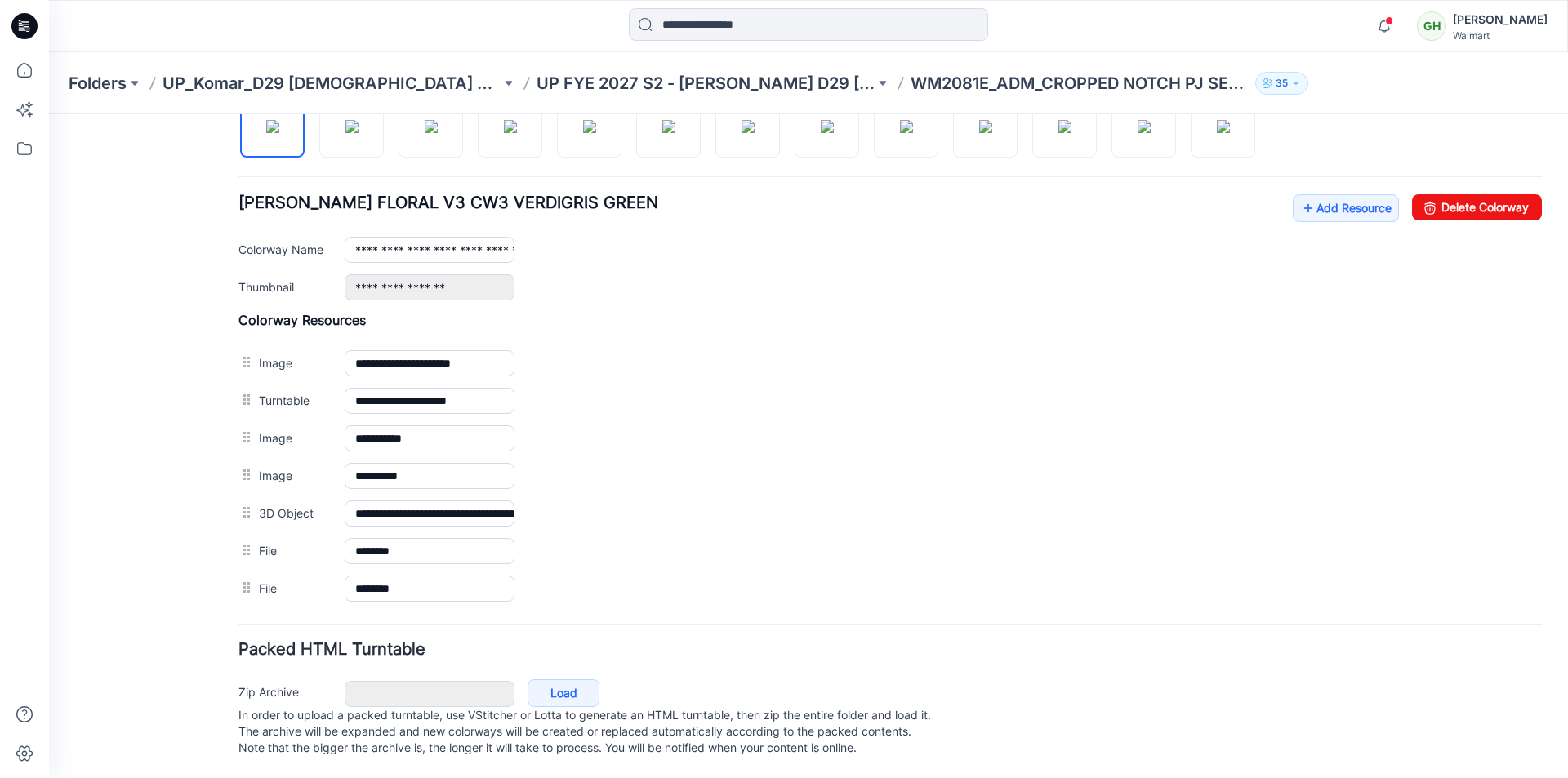
scroll to position [590, 0]
click at [1312, 199] on link "Add Resource" at bounding box center [1346, 207] width 106 height 28
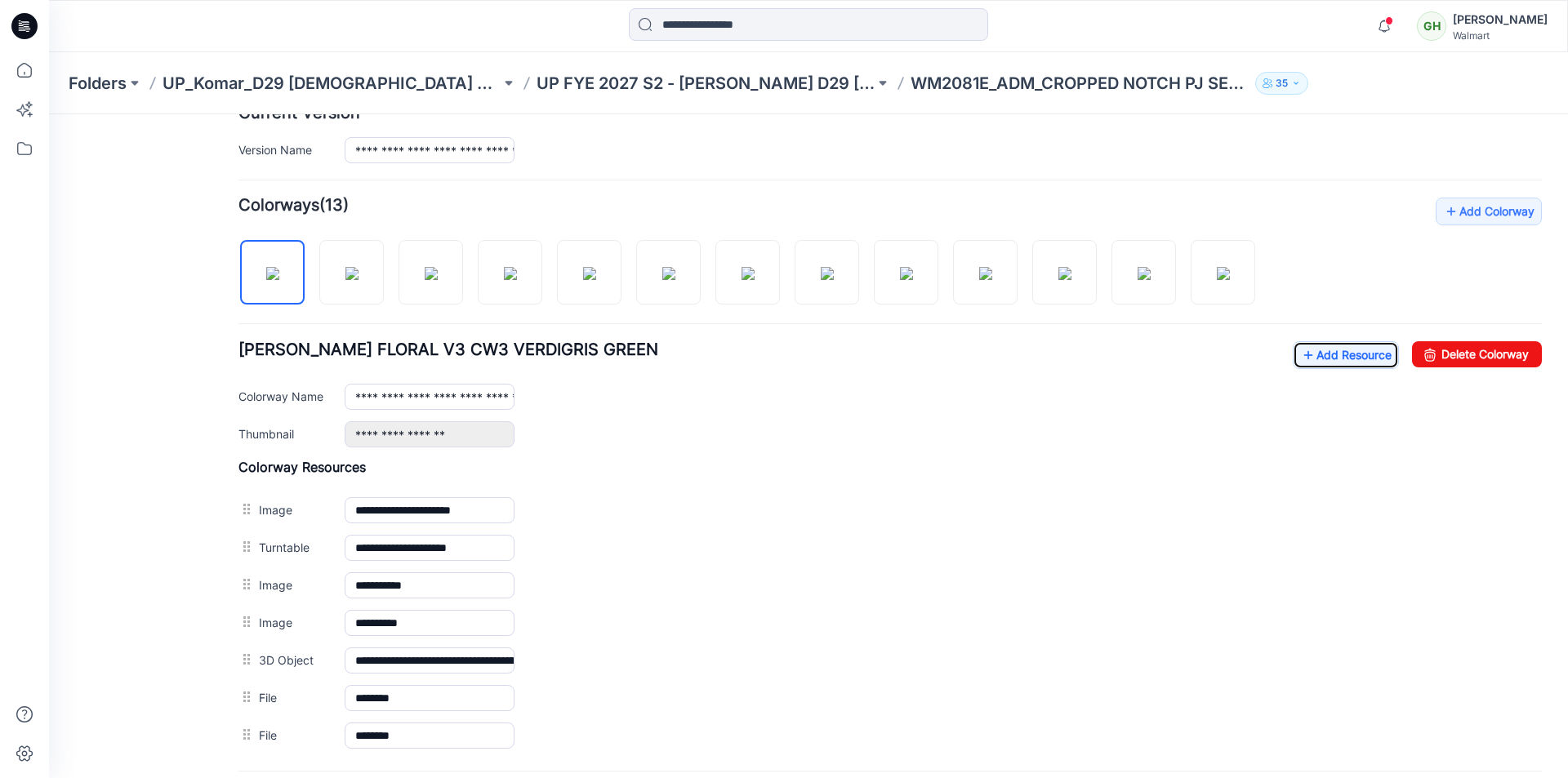
scroll to position [508, 0]
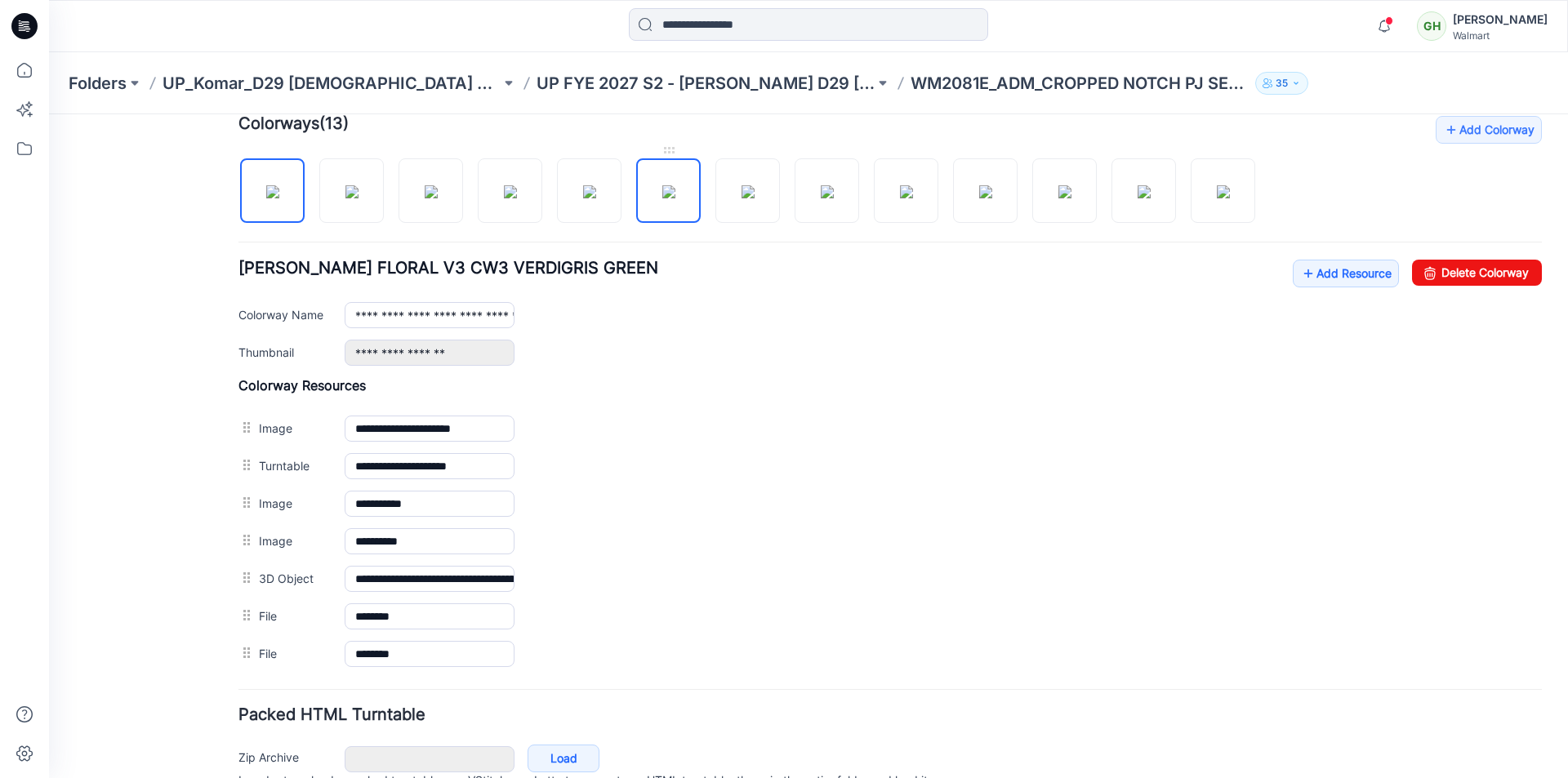
click at [662, 197] on img at bounding box center [668, 191] width 13 height 13
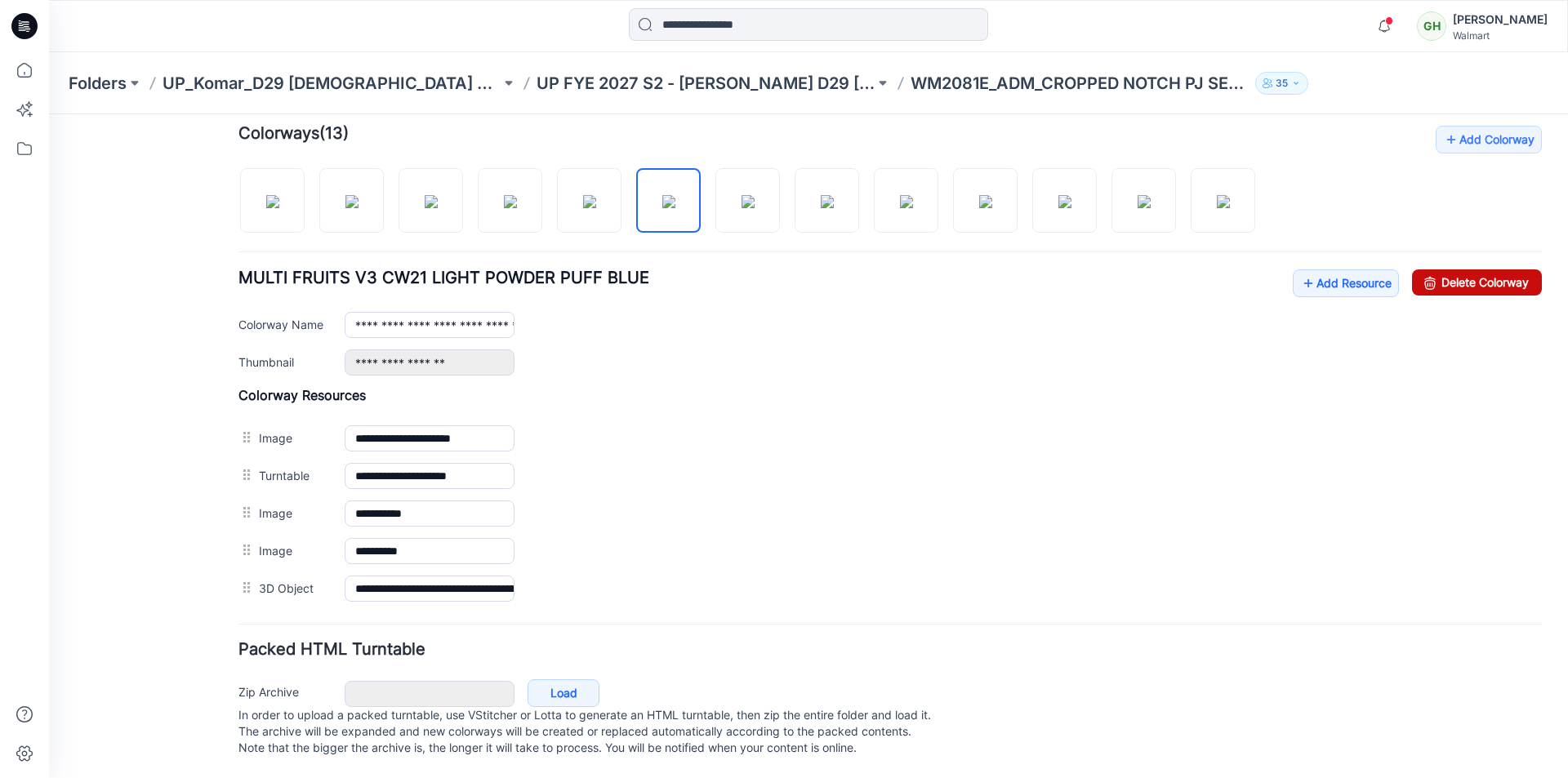
drag, startPoint x: 1502, startPoint y: 276, endPoint x: 901, endPoint y: 213, distance: 604.3
click at [1502, 276] on link "Delete Colorway" at bounding box center [1476, 282] width 130 height 26
type input "**********"
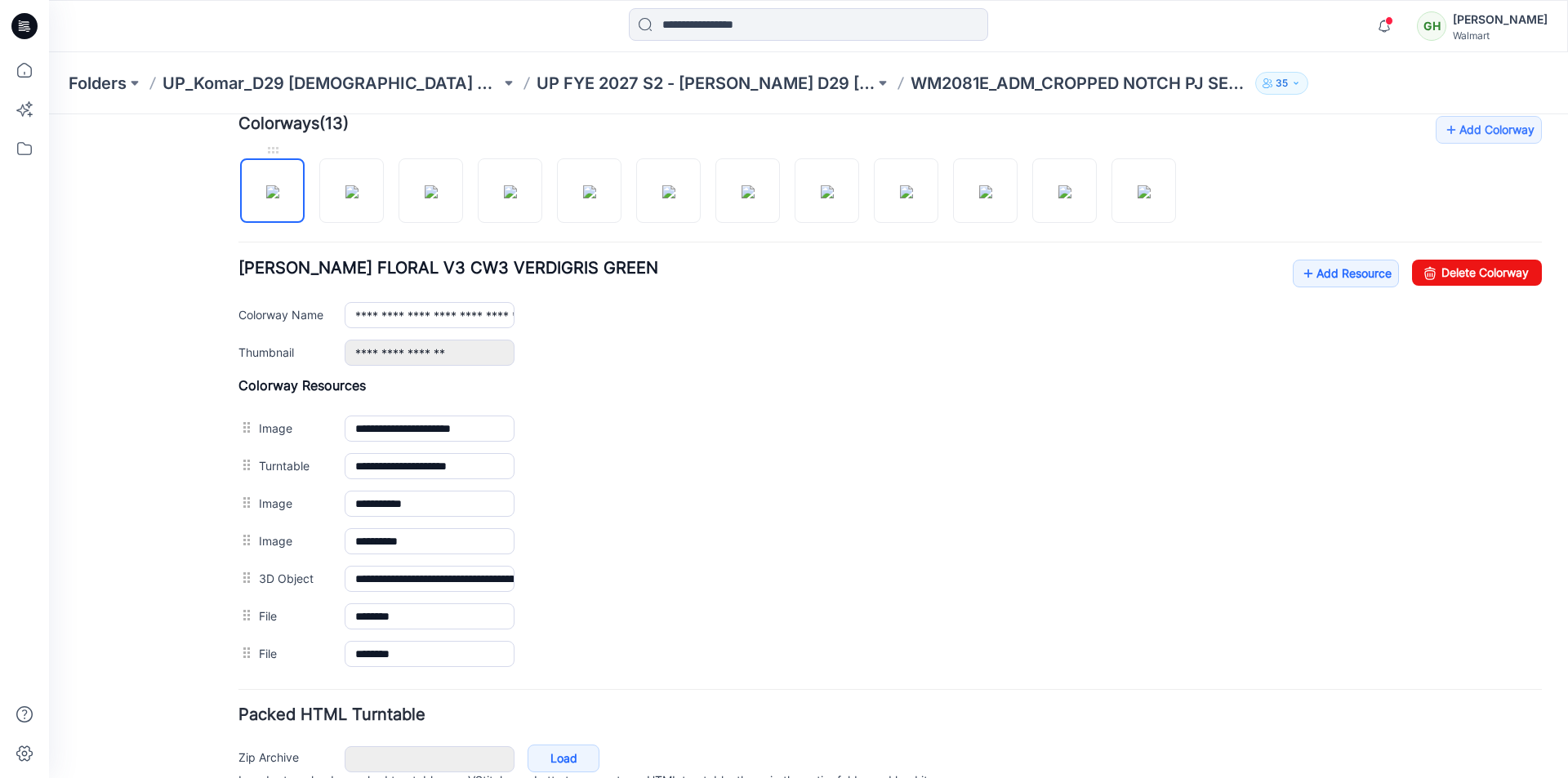
click at [266, 194] on img at bounding box center [273, 191] width 13 height 13
click at [1313, 267] on link "Add Resource" at bounding box center [1346, 273] width 106 height 28
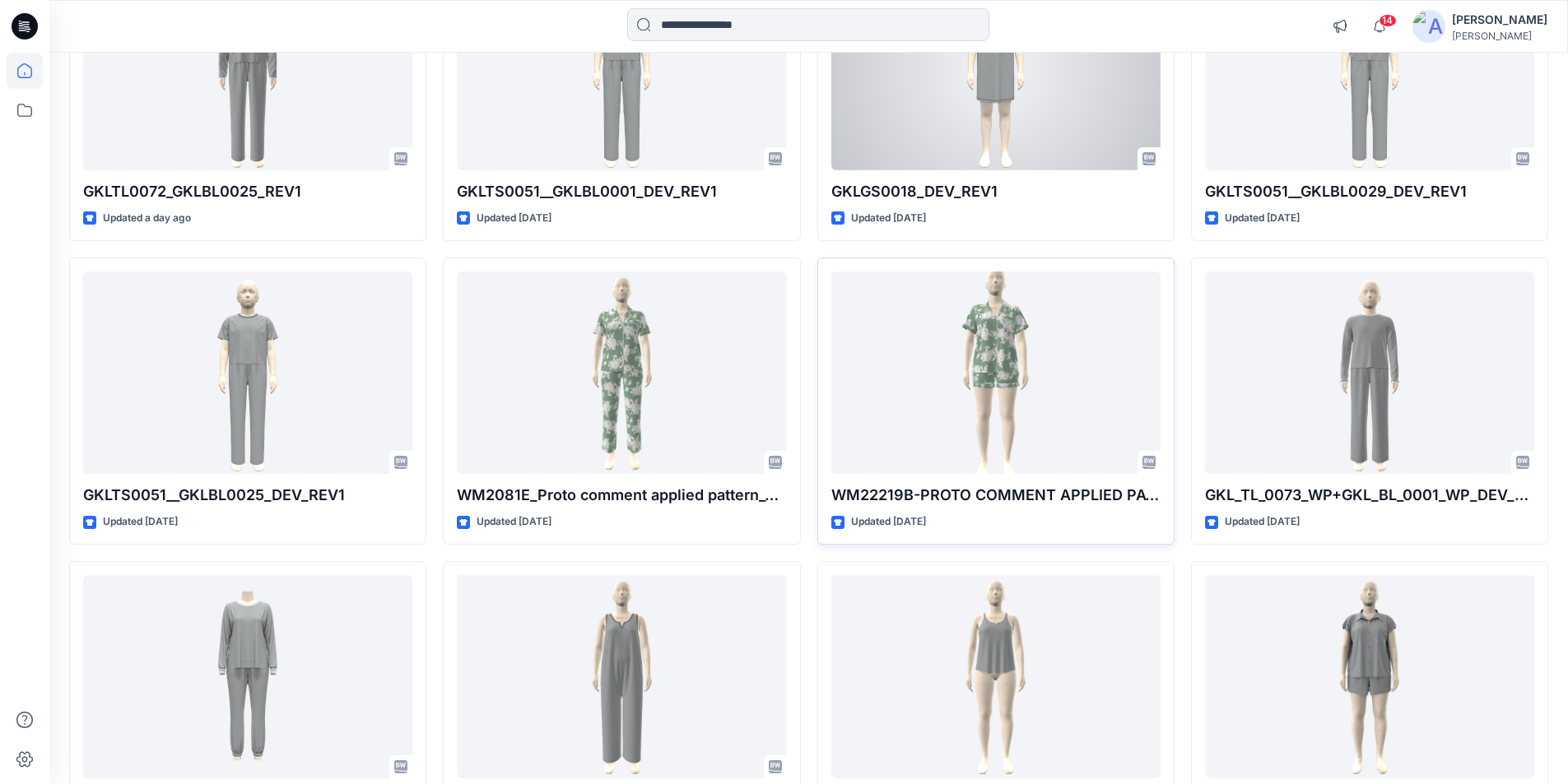
scroll to position [1825, 0]
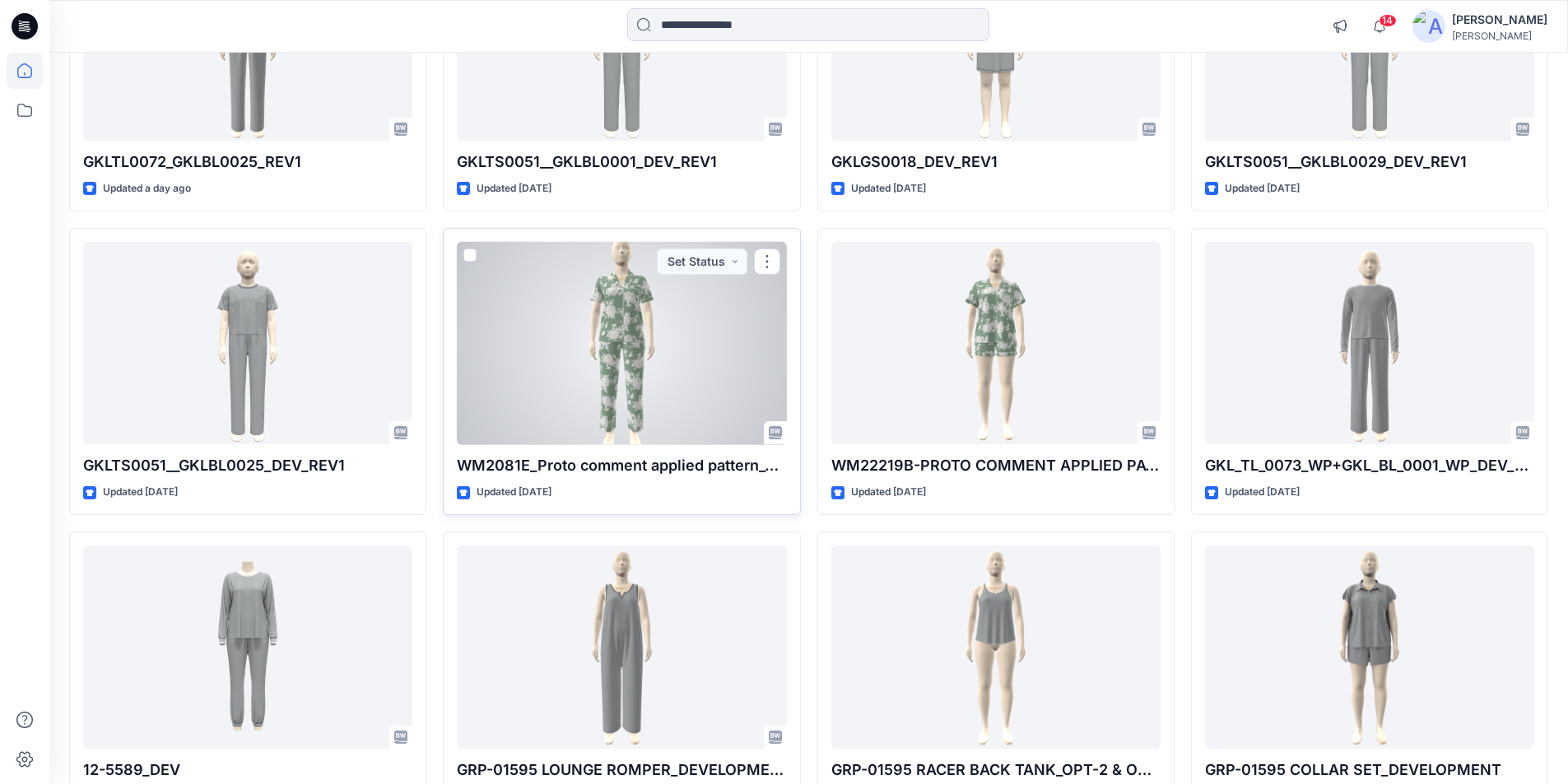
click at [616, 337] on div at bounding box center [621, 344] width 330 height 203
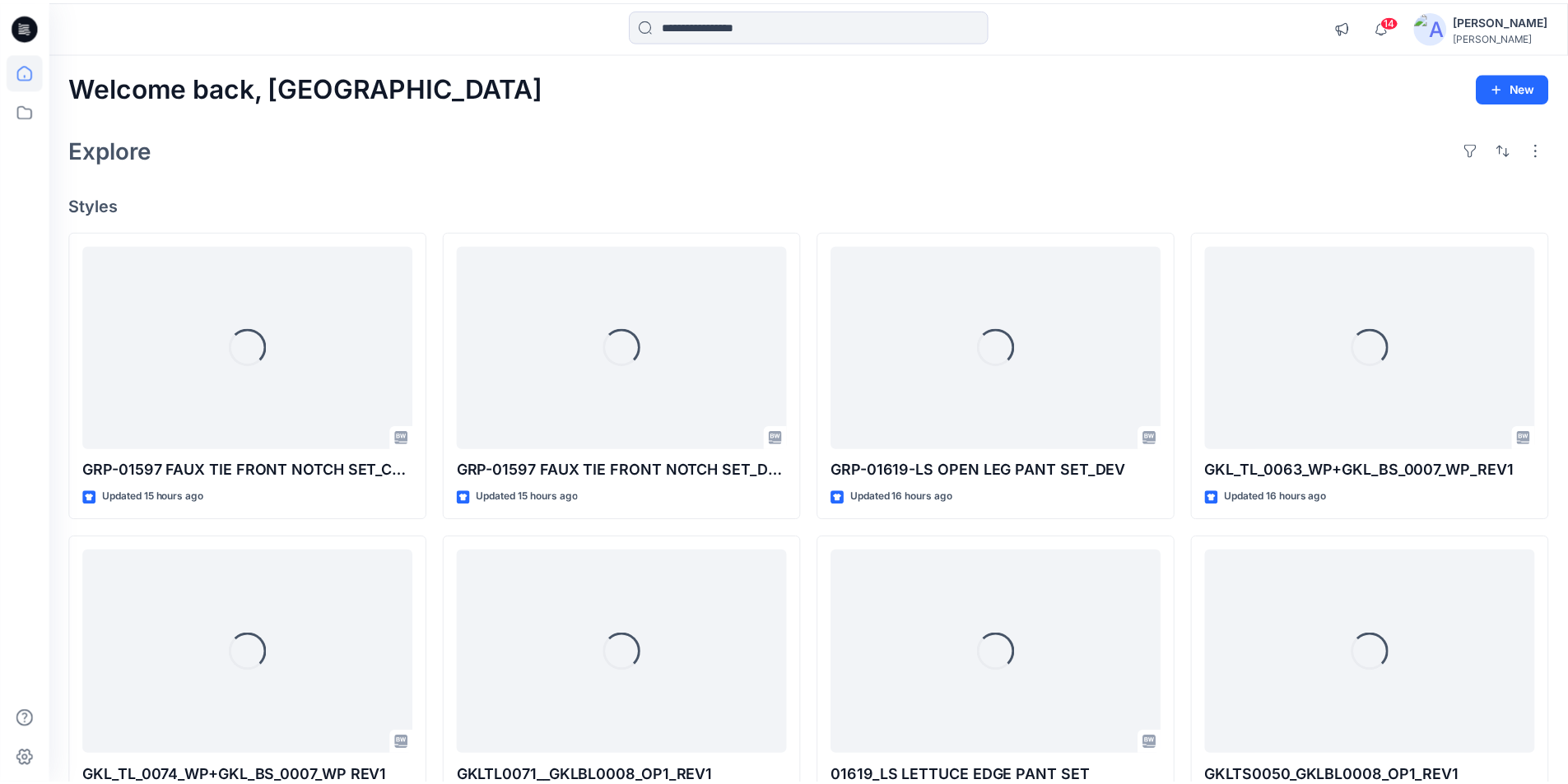
scroll to position [1825, 0]
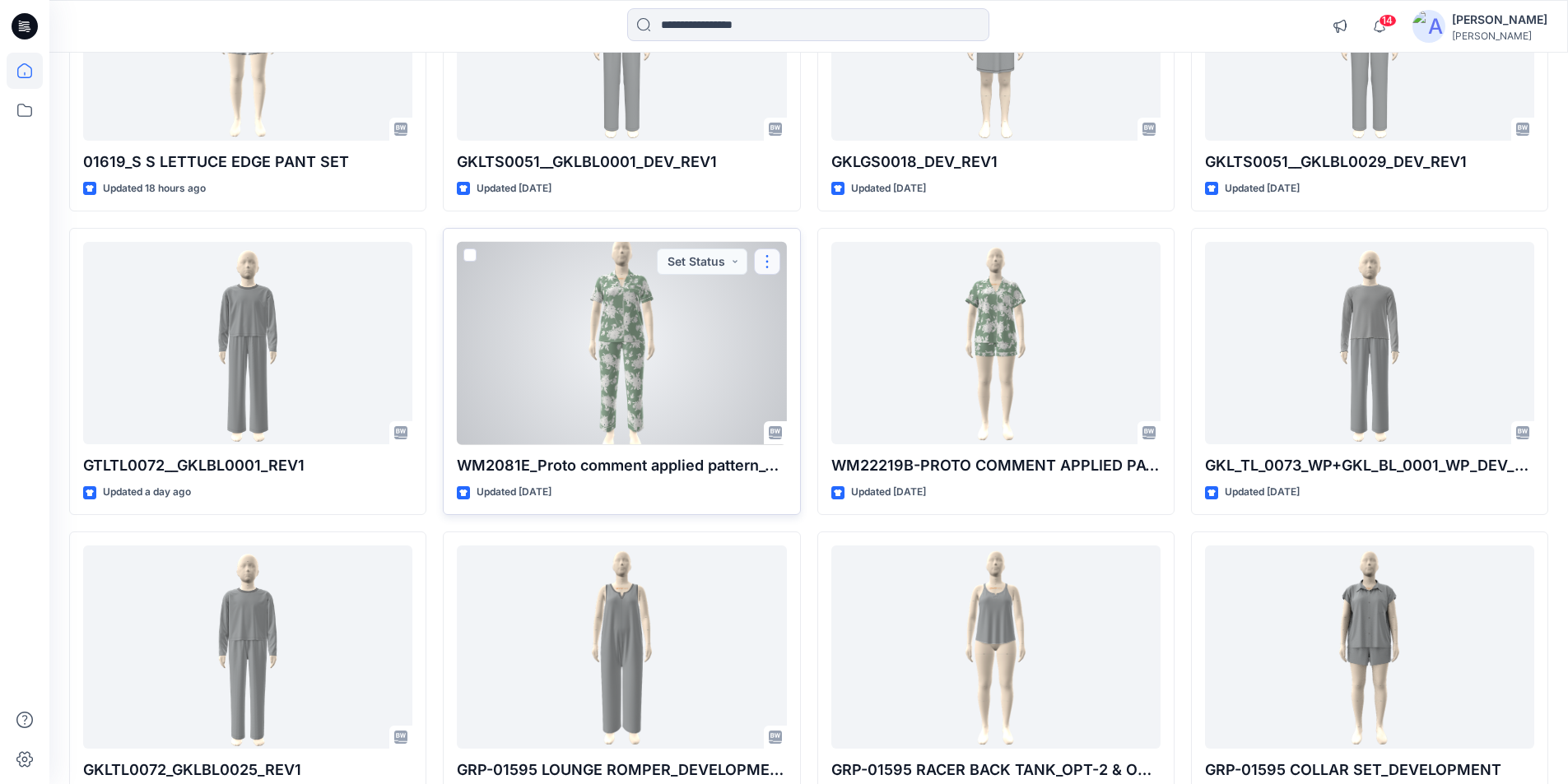
drag, startPoint x: 618, startPoint y: 358, endPoint x: 766, endPoint y: 257, distance: 179.2
click at [766, 257] on button "button" at bounding box center [766, 261] width 26 height 26
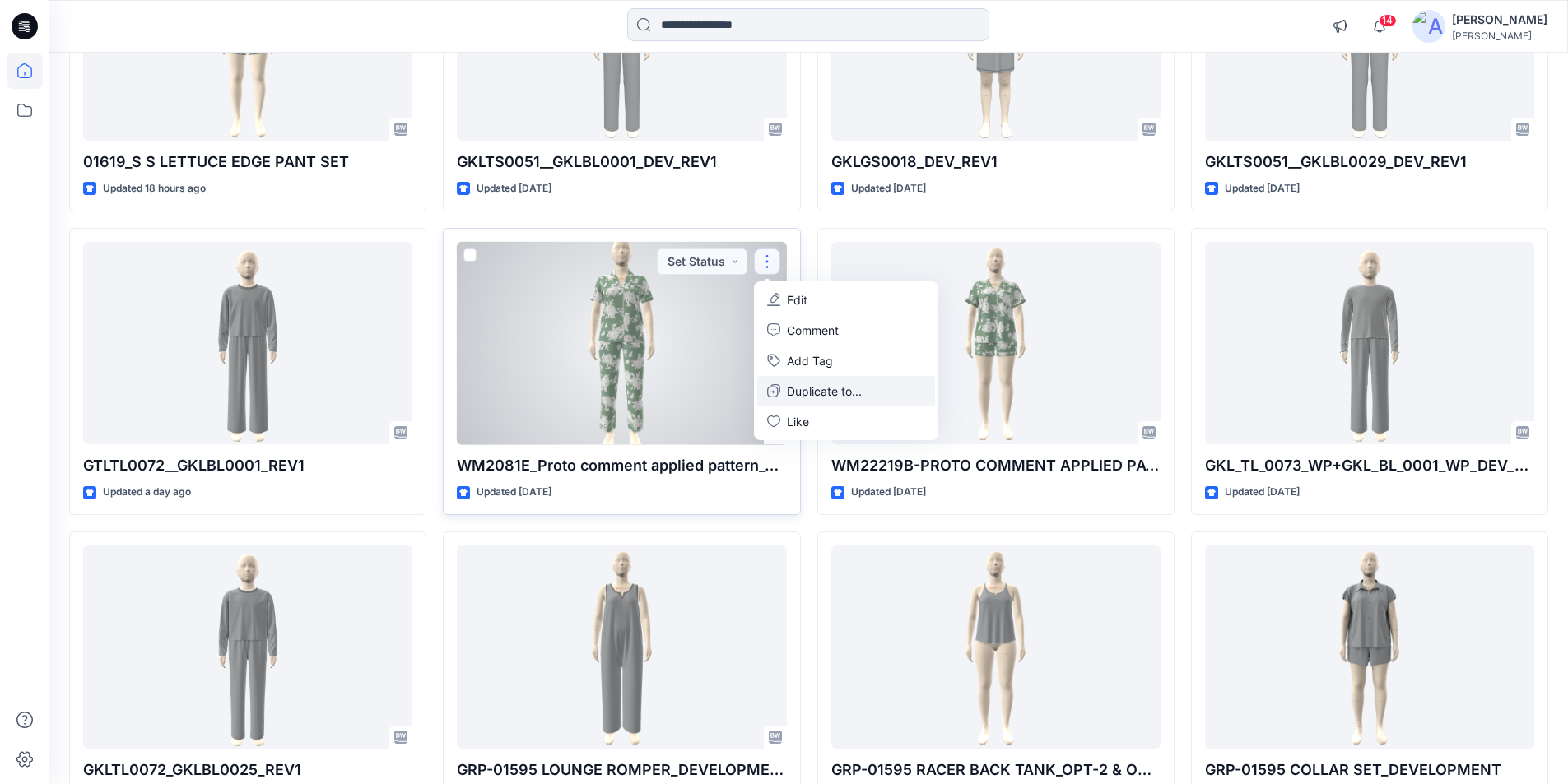
click at [808, 390] on p "Duplicate to..." at bounding box center [824, 391] width 75 height 17
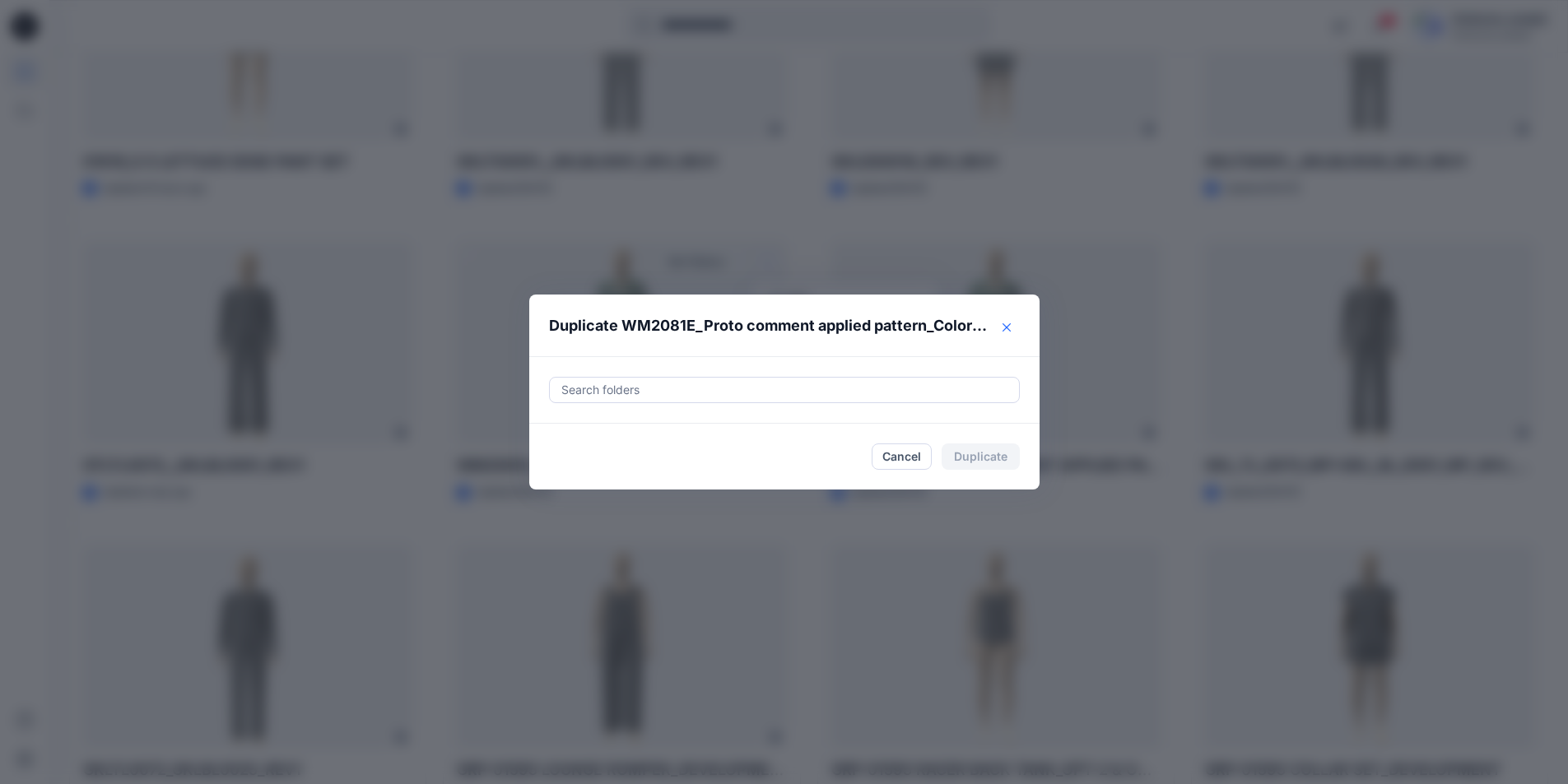
click at [1011, 325] on icon "Close" at bounding box center [1006, 327] width 8 height 8
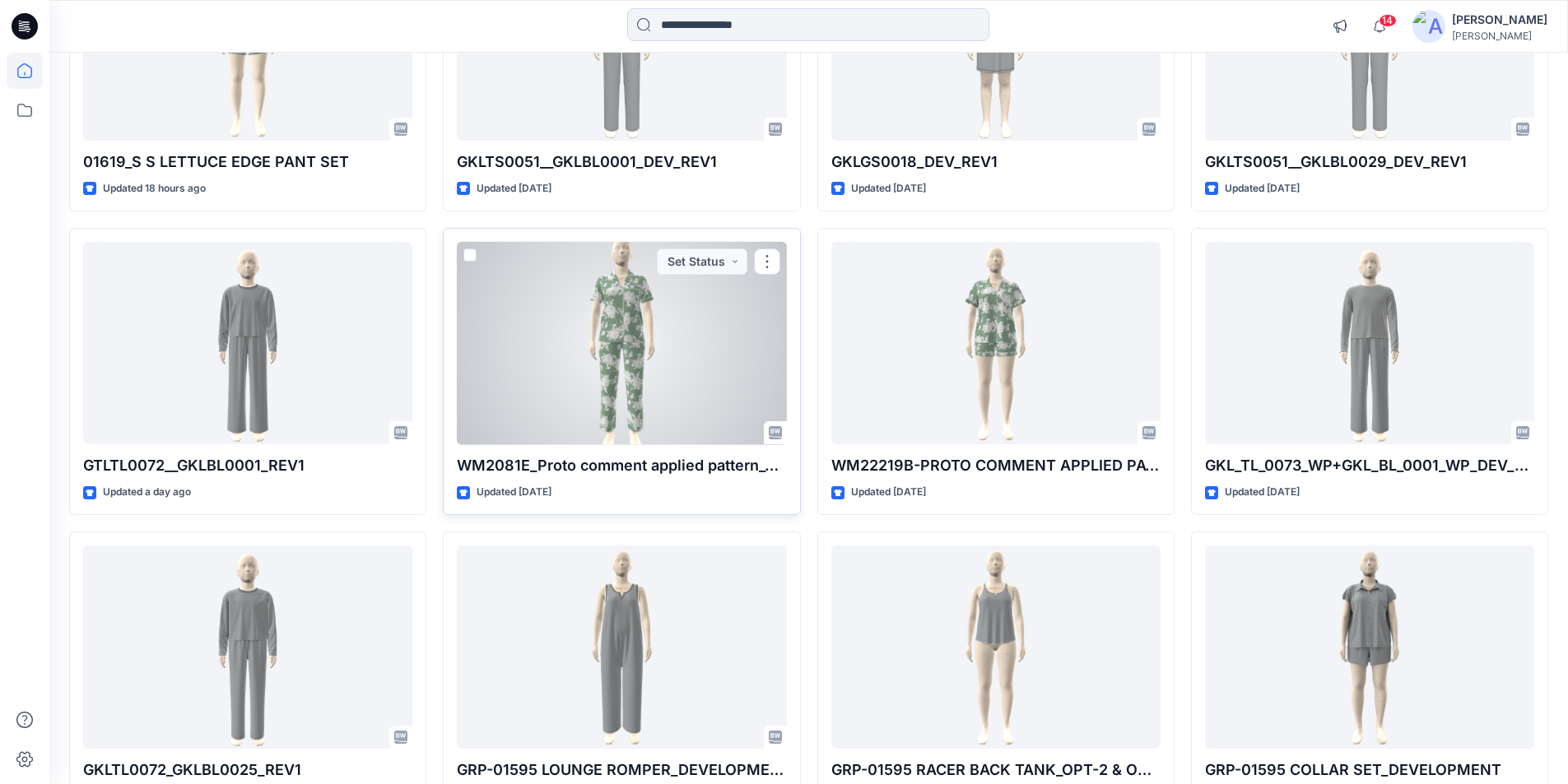
click at [632, 327] on div at bounding box center [621, 344] width 330 height 203
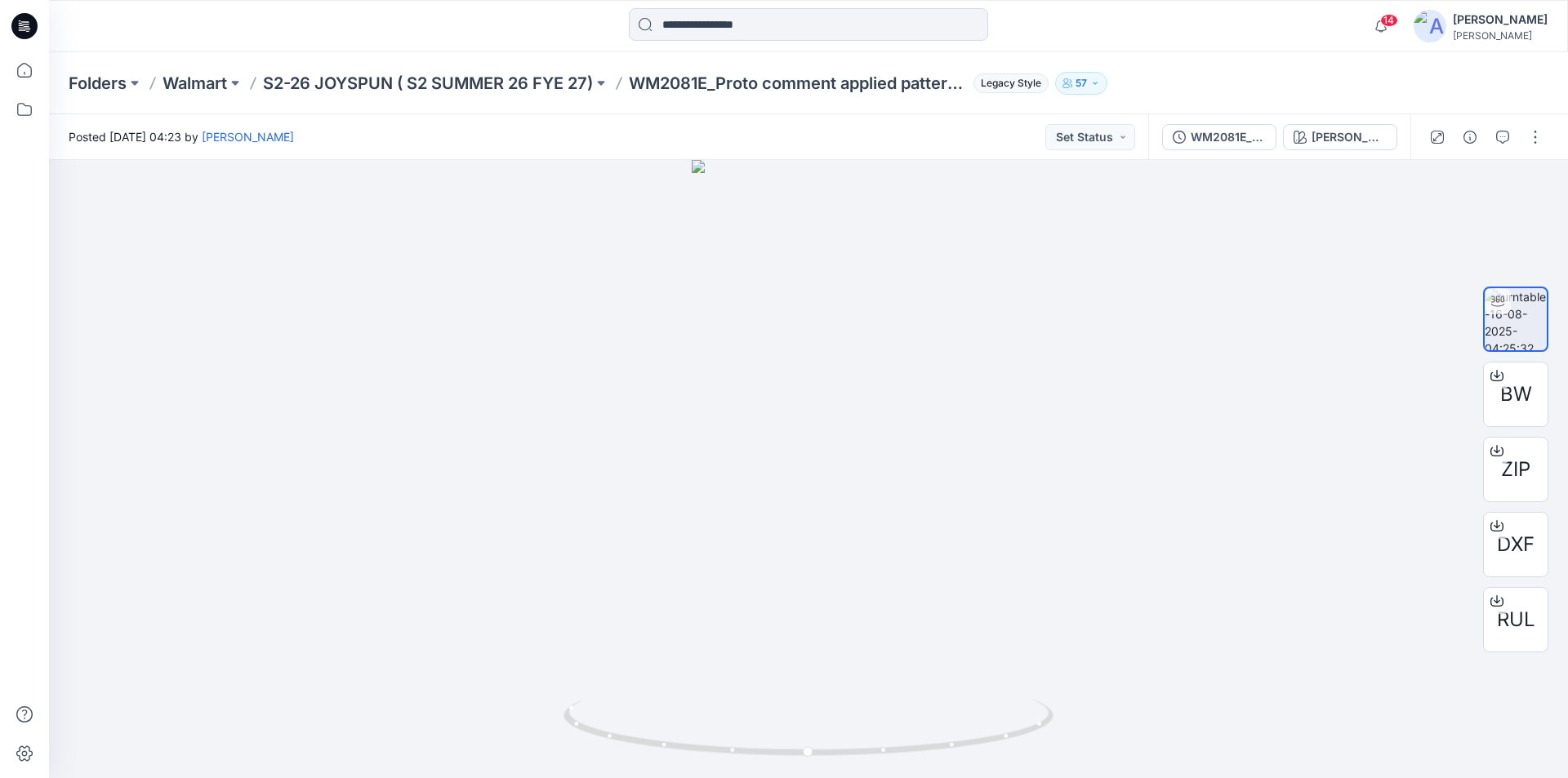
drag, startPoint x: 492, startPoint y: 26, endPoint x: -495, endPoint y: 43, distance: 987.1
click at [0, 43] on html "14 Notifications Sanjeewa Dankoluwage shared GKL_TL_0063_WP+GKL_BS_0007_WP_REV1…" at bounding box center [784, 389] width 1568 height 778
click at [10, 70] on icon at bounding box center [24, 70] width 36 height 36
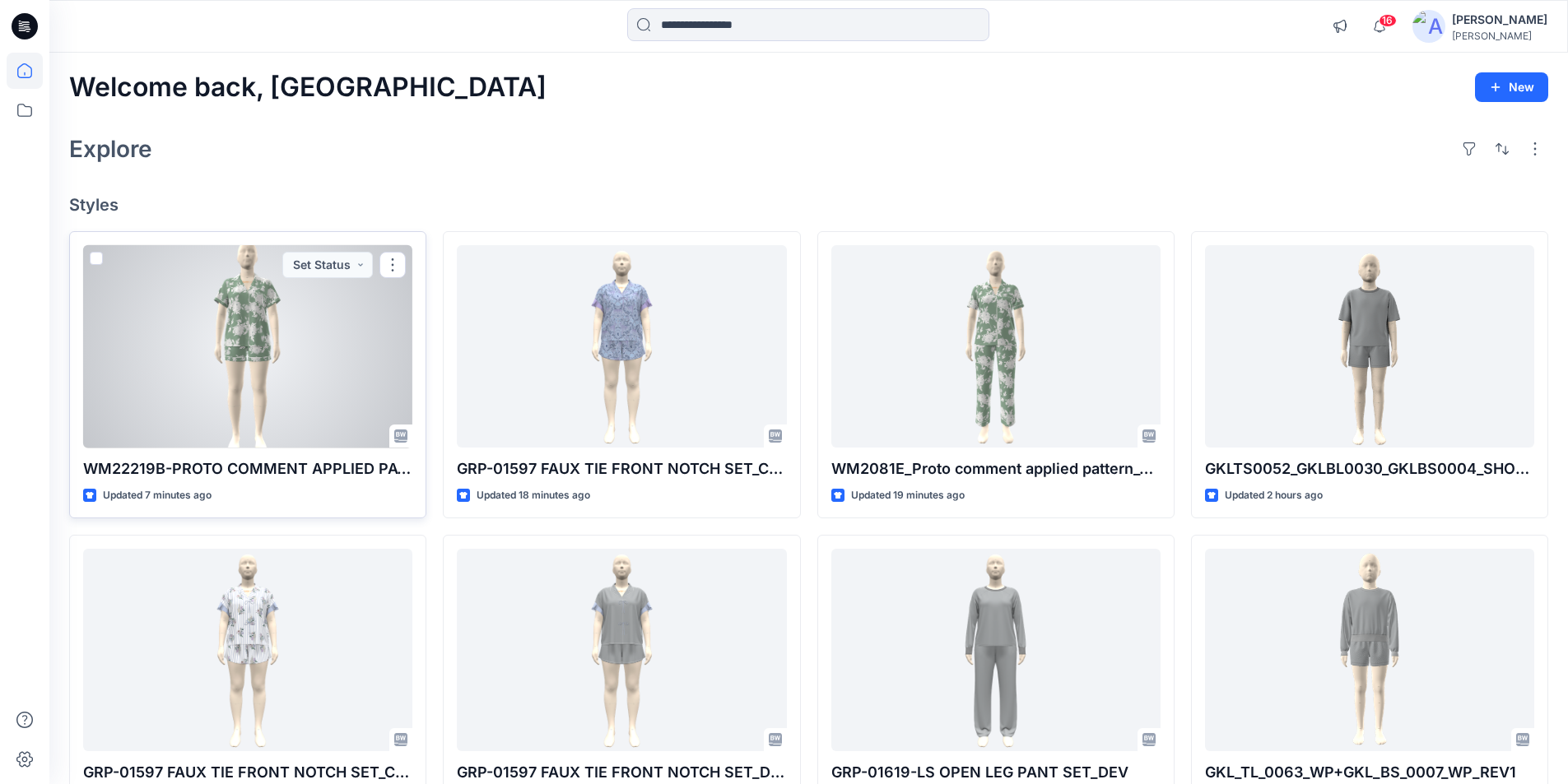
click at [310, 356] on div at bounding box center [248, 347] width 330 height 203
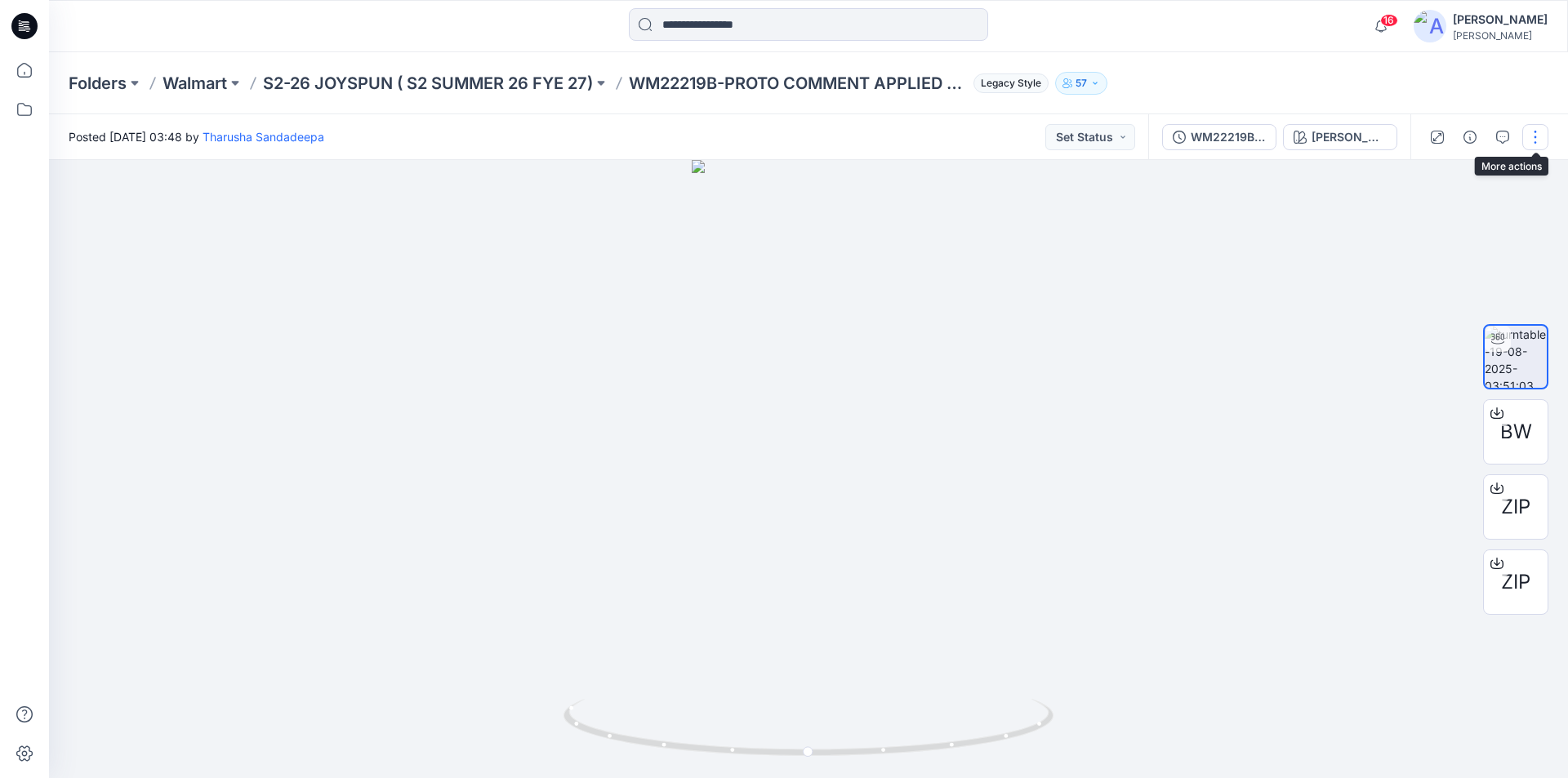
click at [1536, 138] on button "button" at bounding box center [1534, 137] width 26 height 26
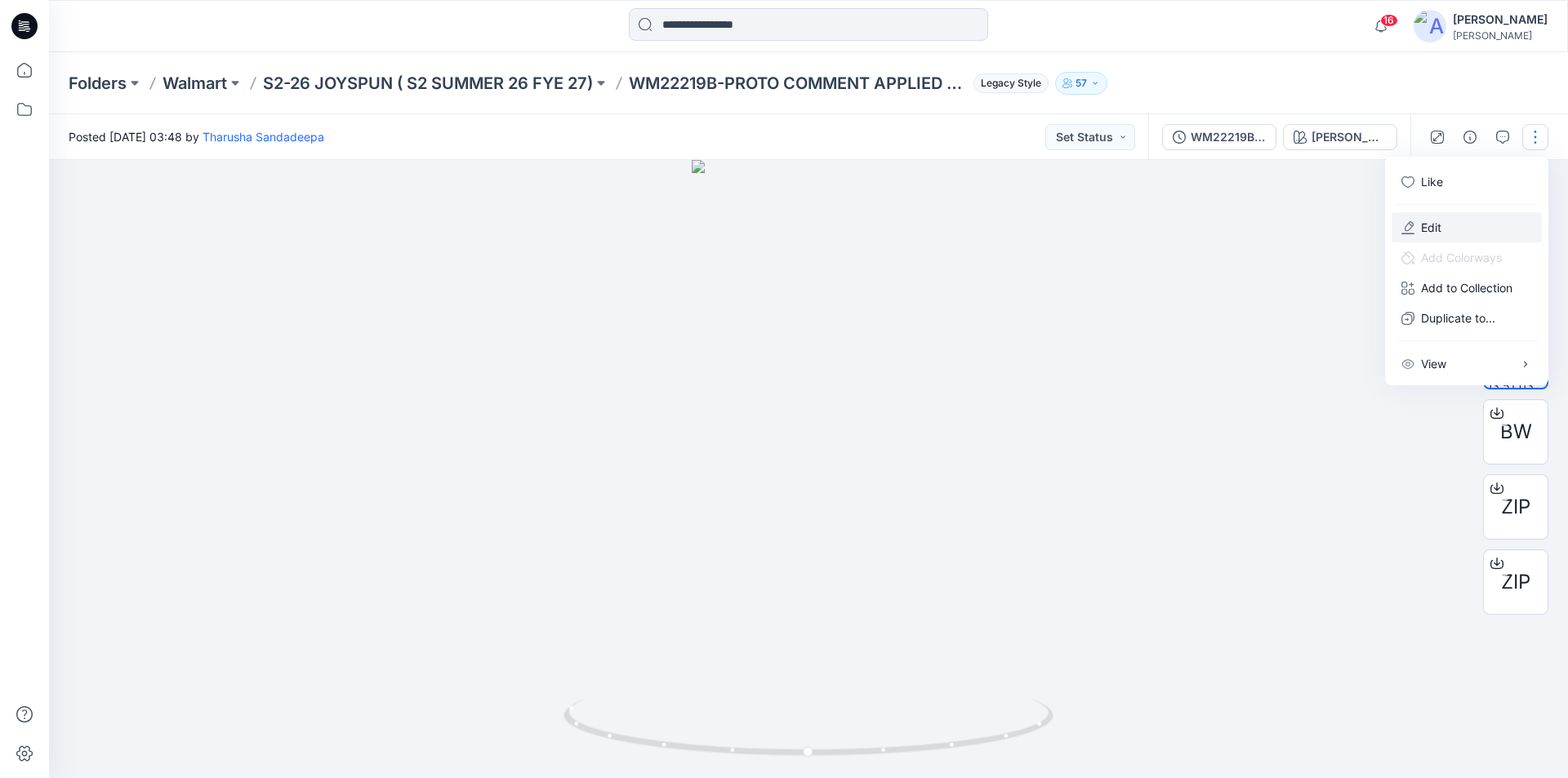
click at [1425, 227] on p "Edit" at bounding box center [1430, 227] width 21 height 17
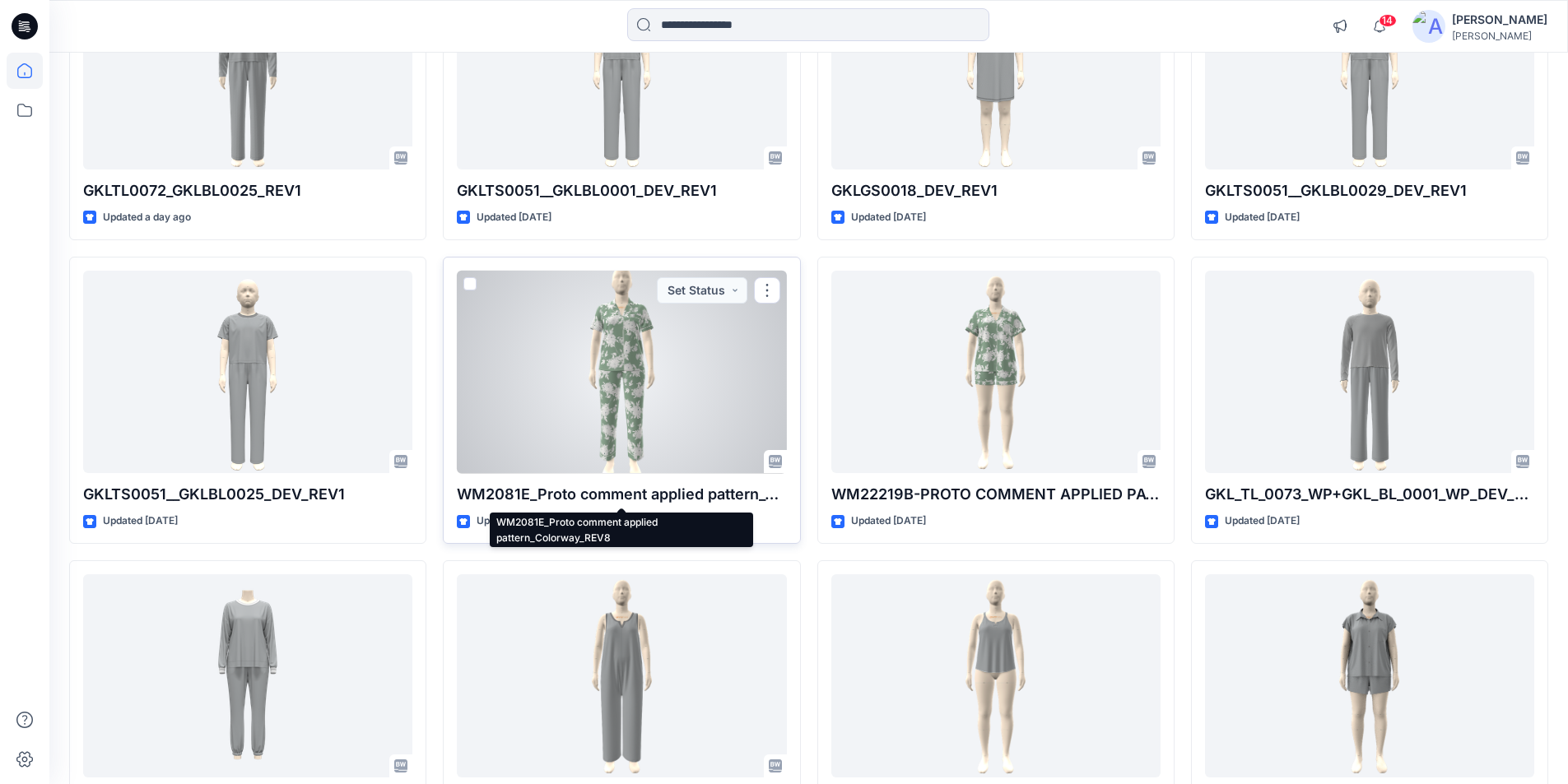
scroll to position [1825, 0]
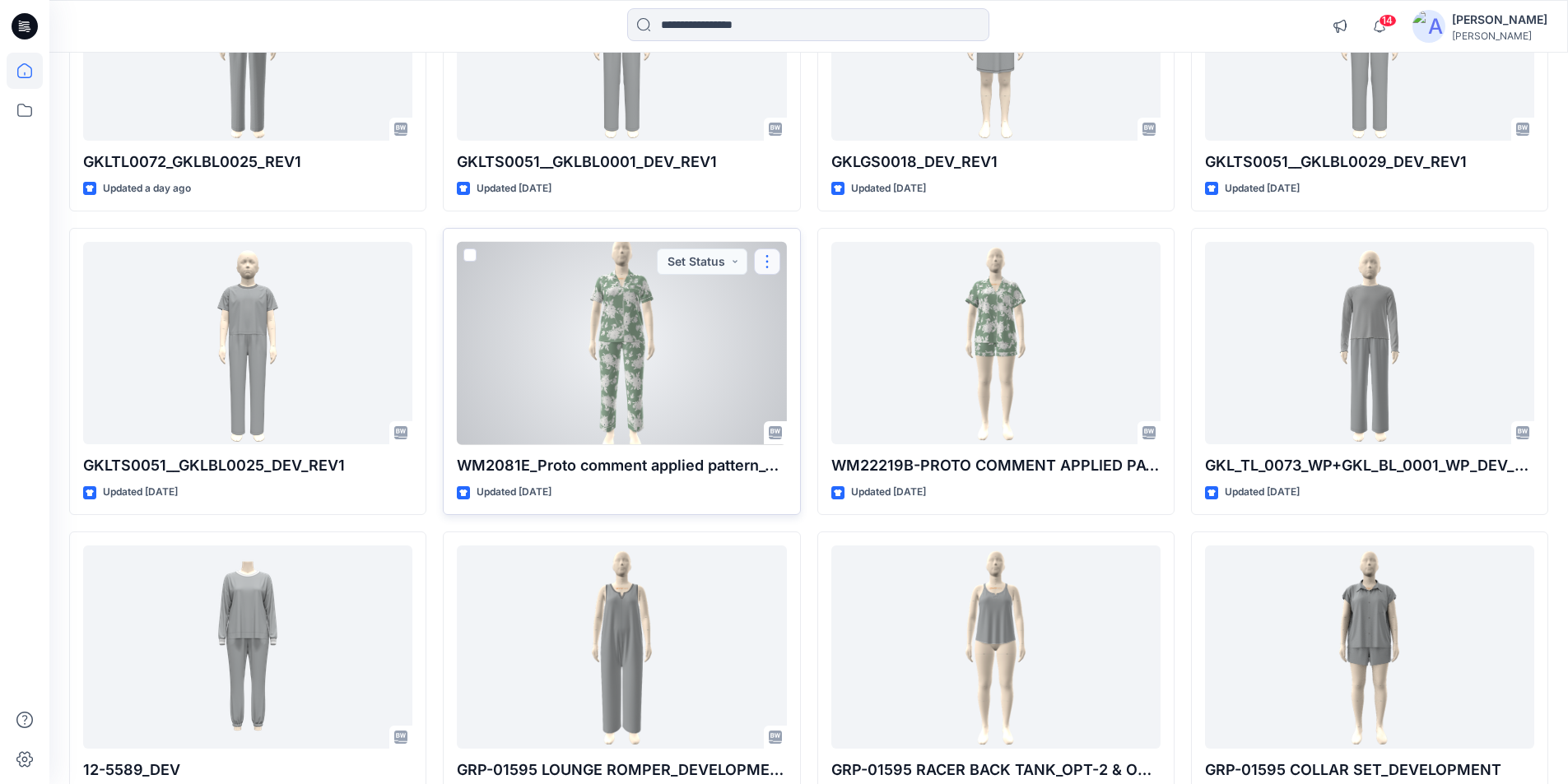
click at [770, 259] on button "button" at bounding box center [766, 261] width 26 height 26
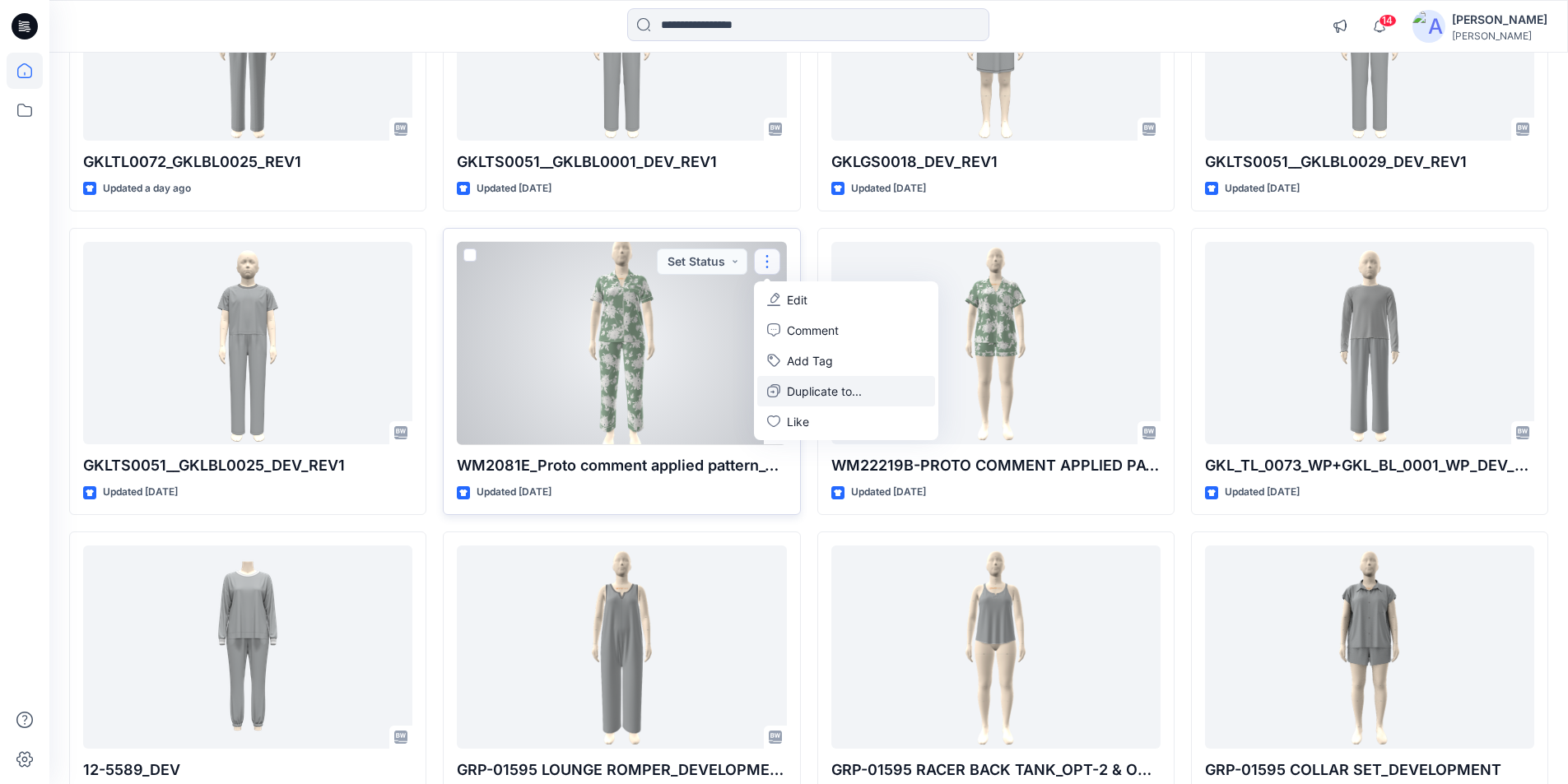
click at [820, 396] on p "Duplicate to..." at bounding box center [824, 391] width 75 height 17
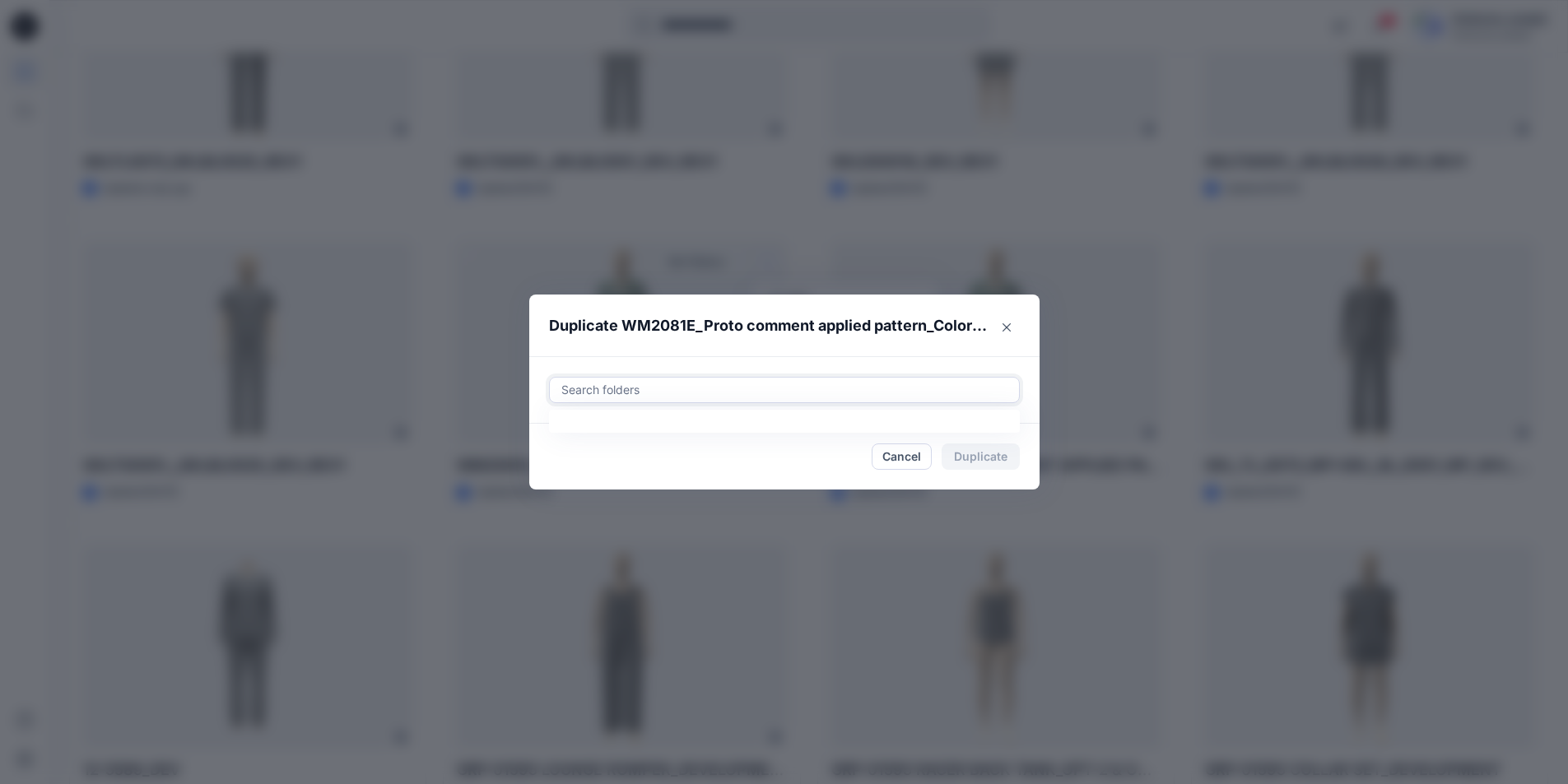
click at [685, 392] on div at bounding box center [784, 390] width 449 height 20
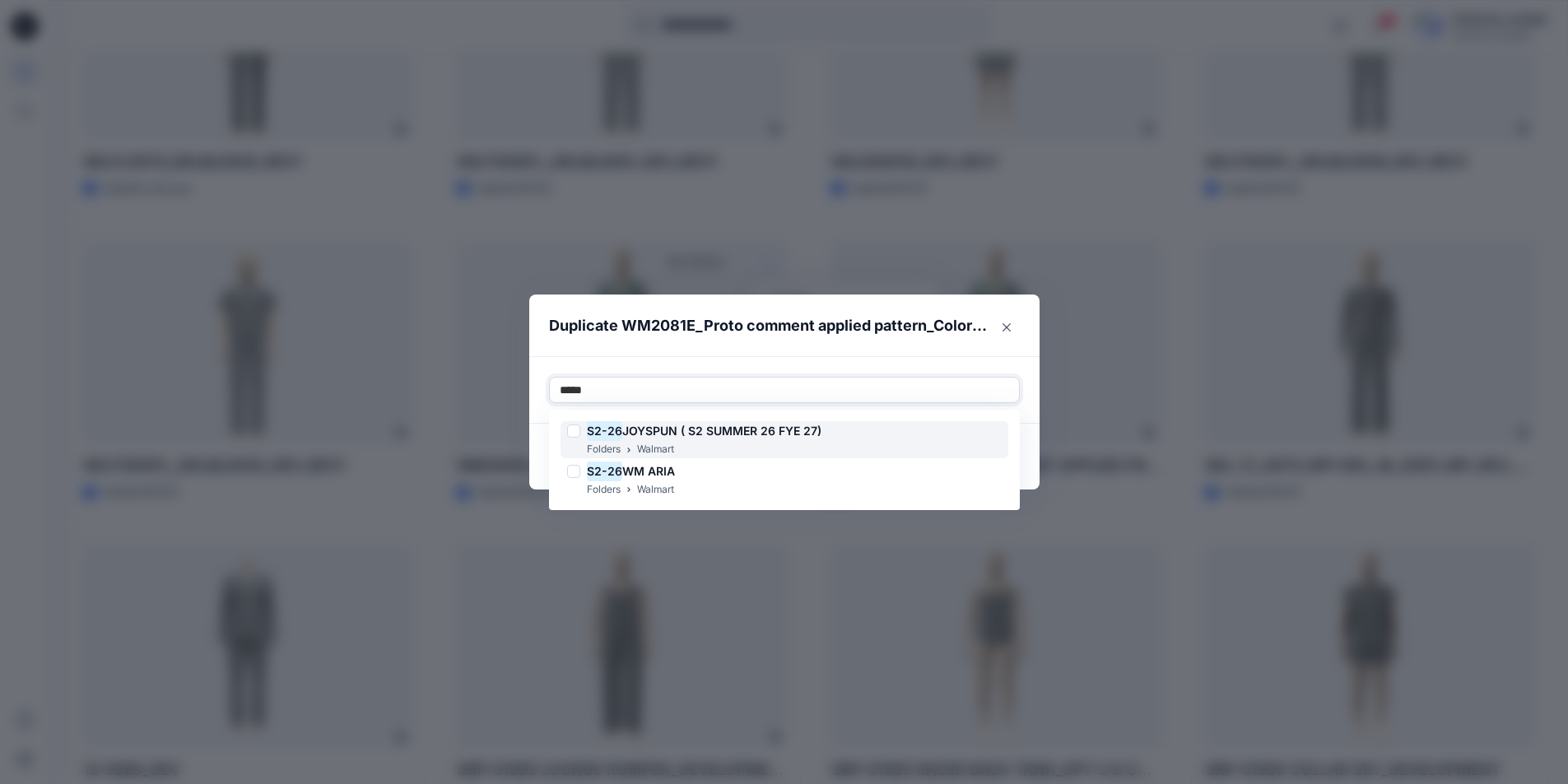
click at [580, 433] on div at bounding box center [574, 431] width 14 height 14
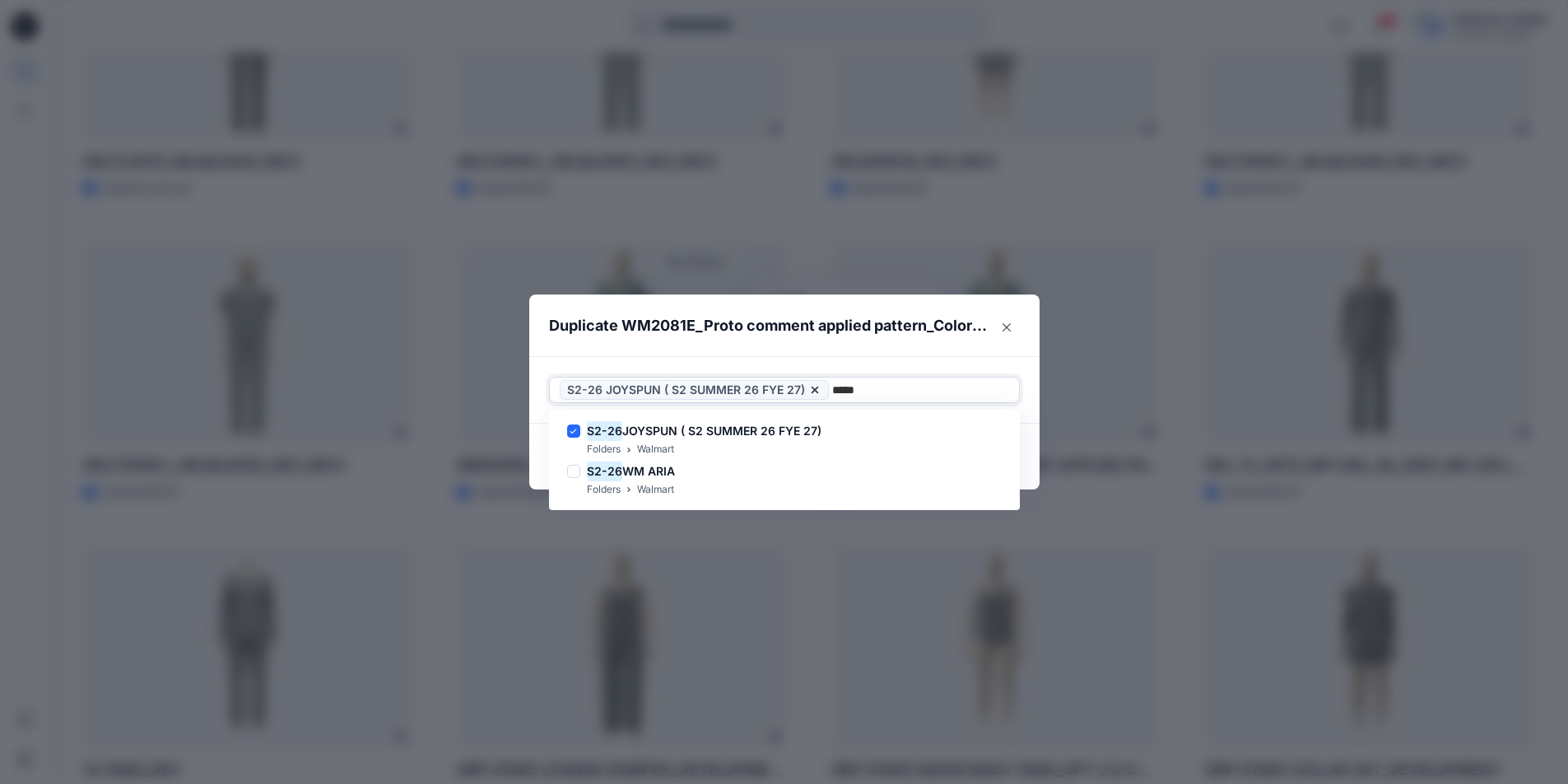
type input "*****"
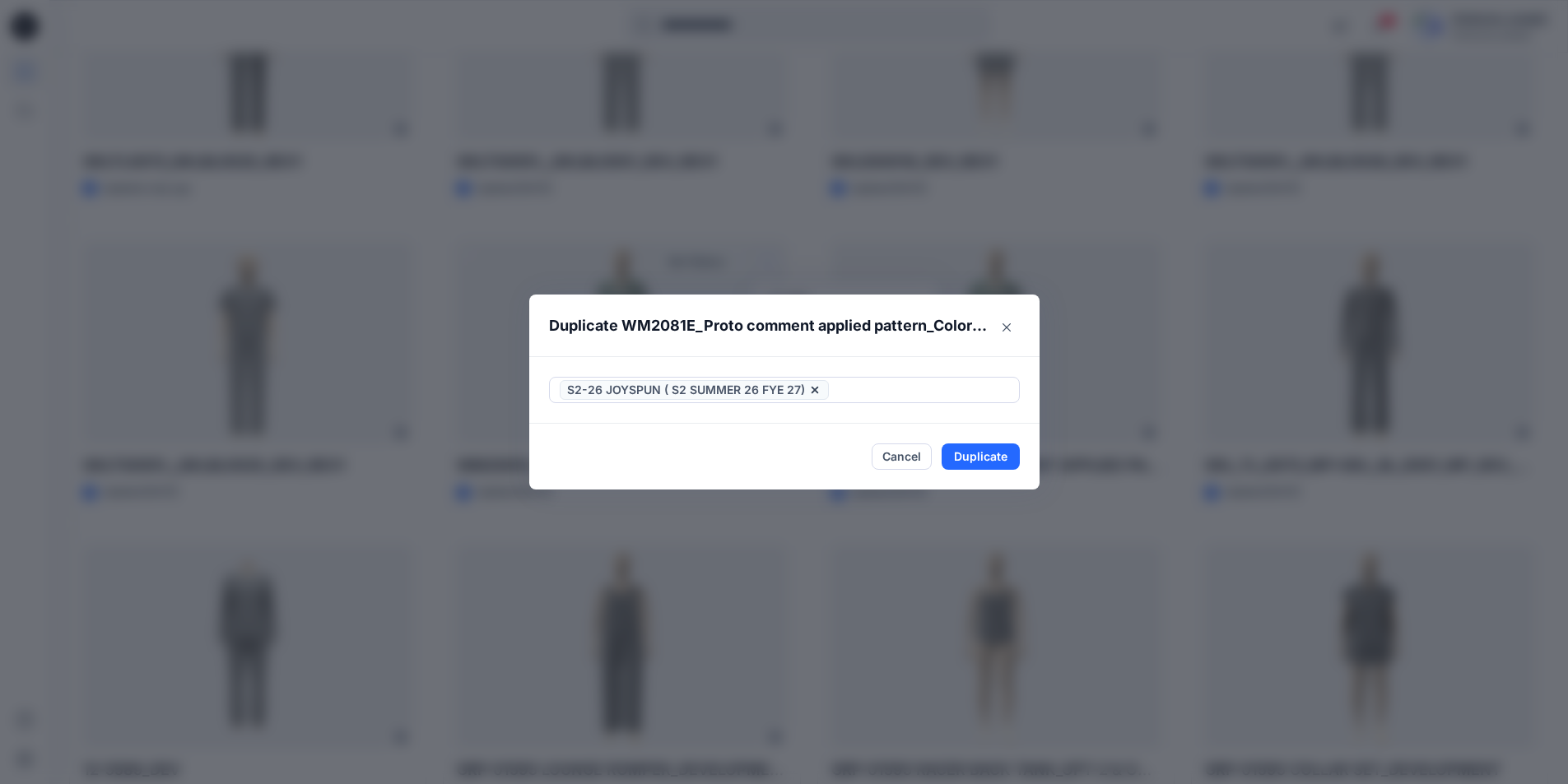
click at [1032, 408] on div "S2-26 JOYSPUN ( S2 SUMMER 26 FYE 27)" at bounding box center [784, 390] width 511 height 68
click at [999, 458] on button "Duplicate" at bounding box center [980, 456] width 78 height 26
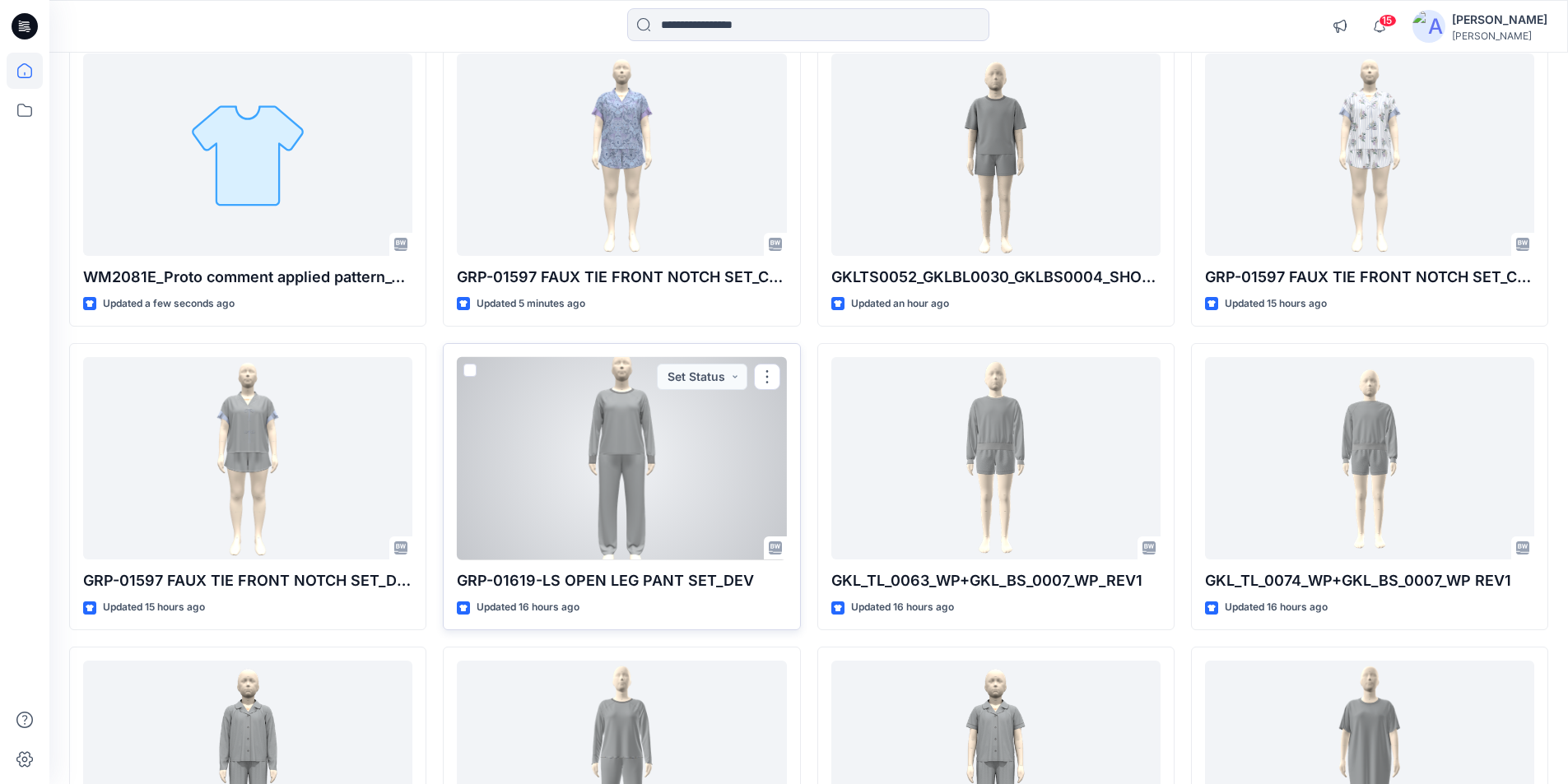
scroll to position [0, 0]
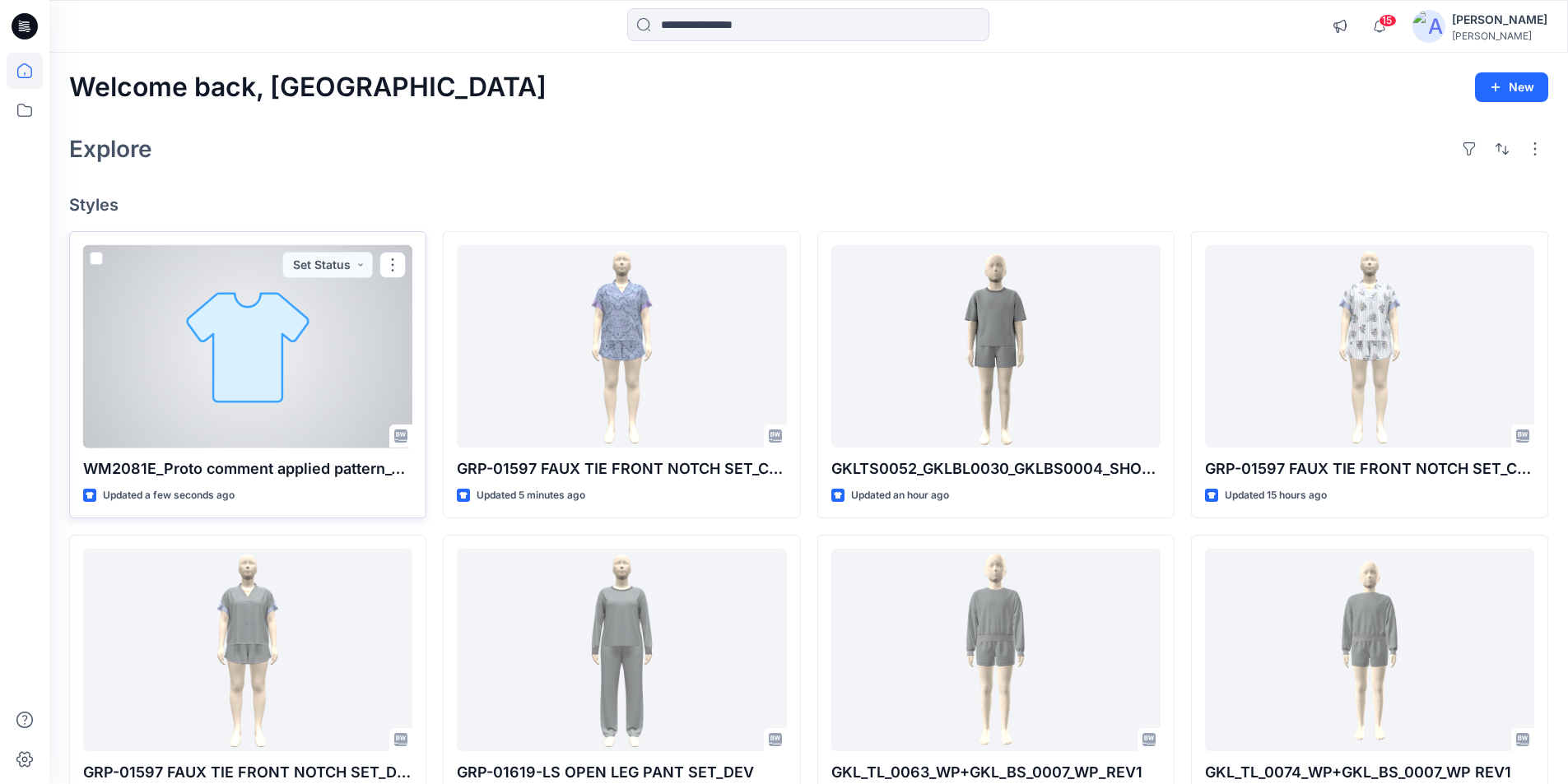
click at [292, 417] on div at bounding box center [248, 347] width 330 height 203
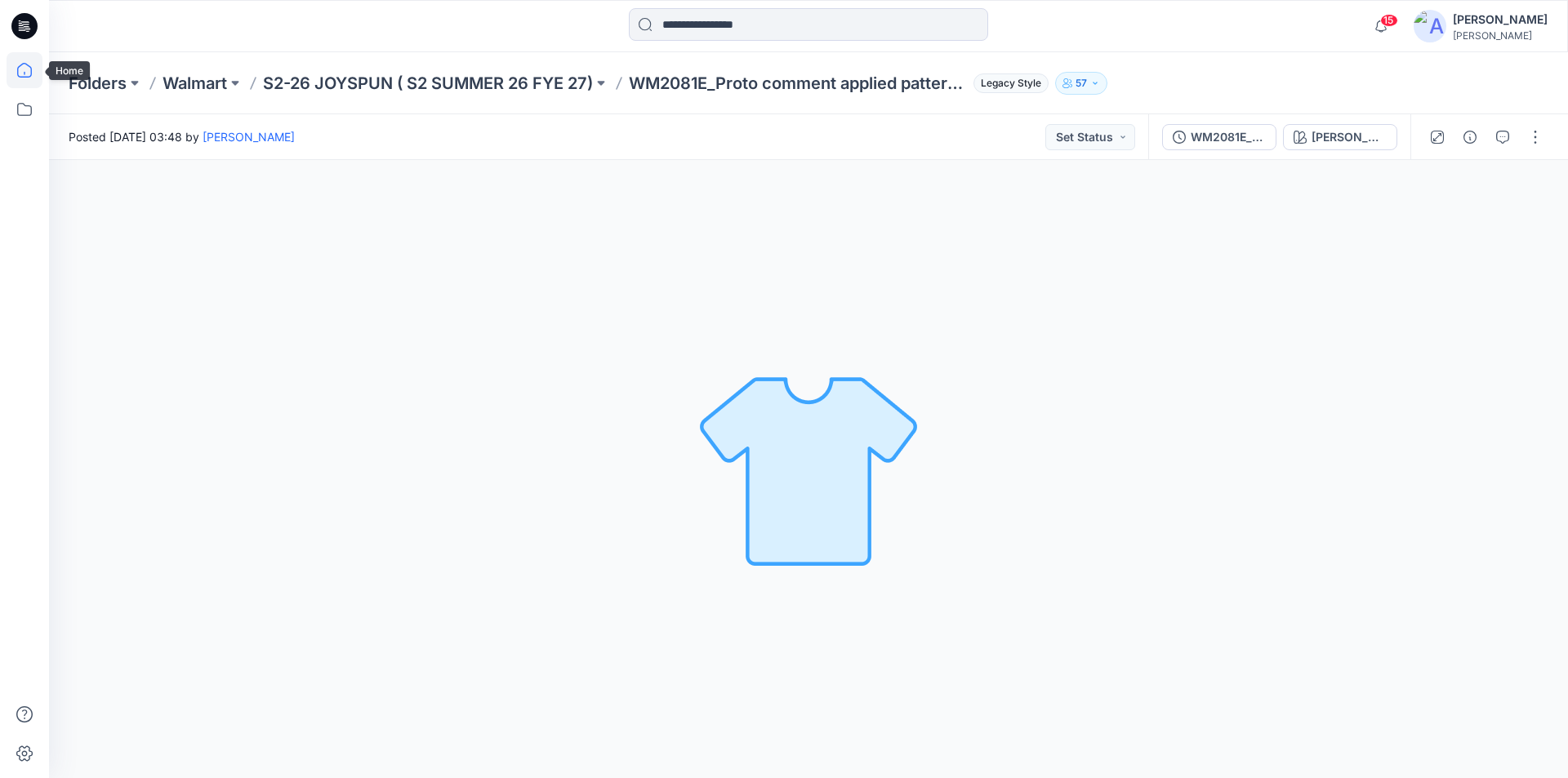
click at [33, 70] on icon at bounding box center [24, 70] width 36 height 36
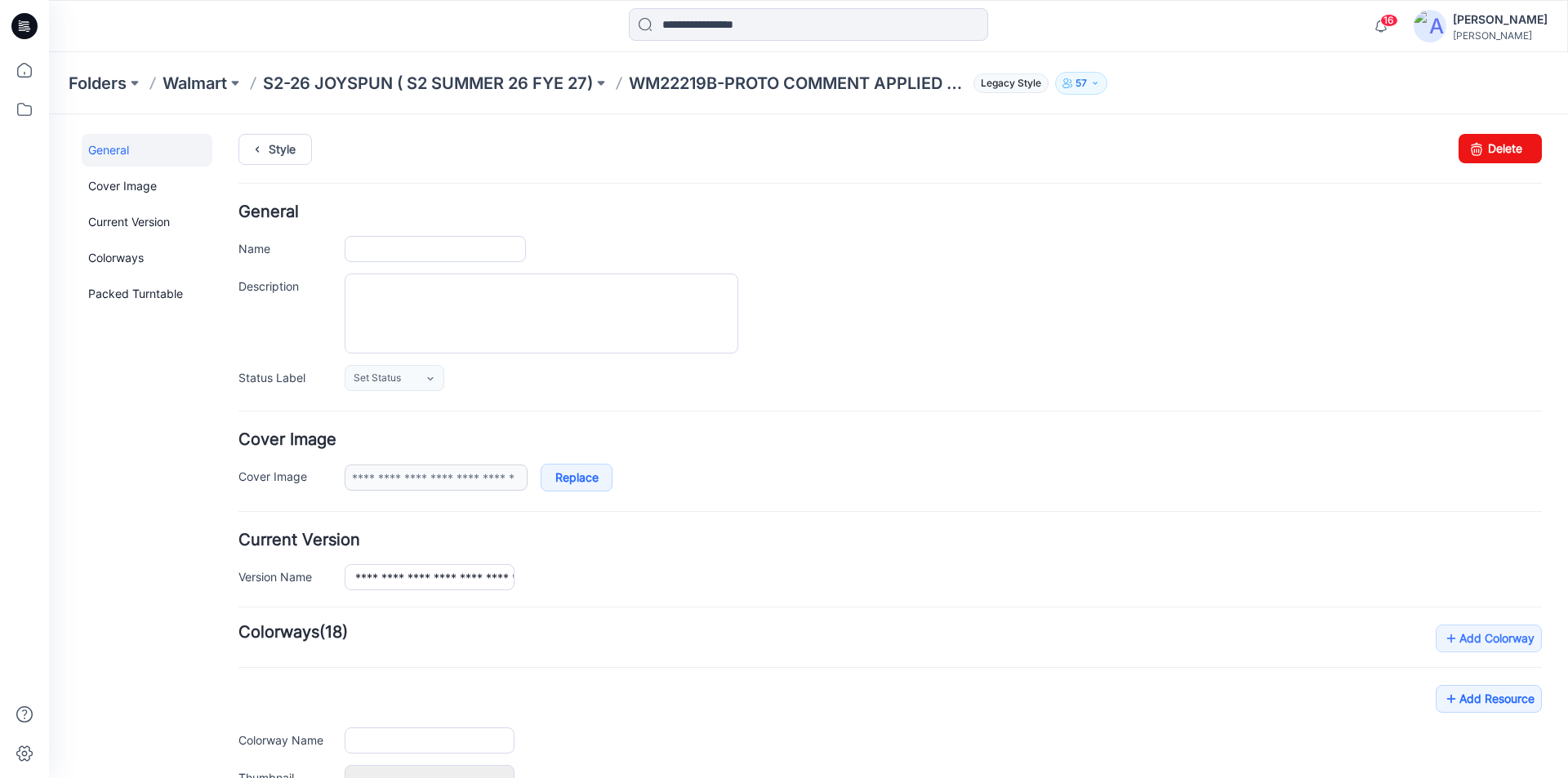
type input "**********"
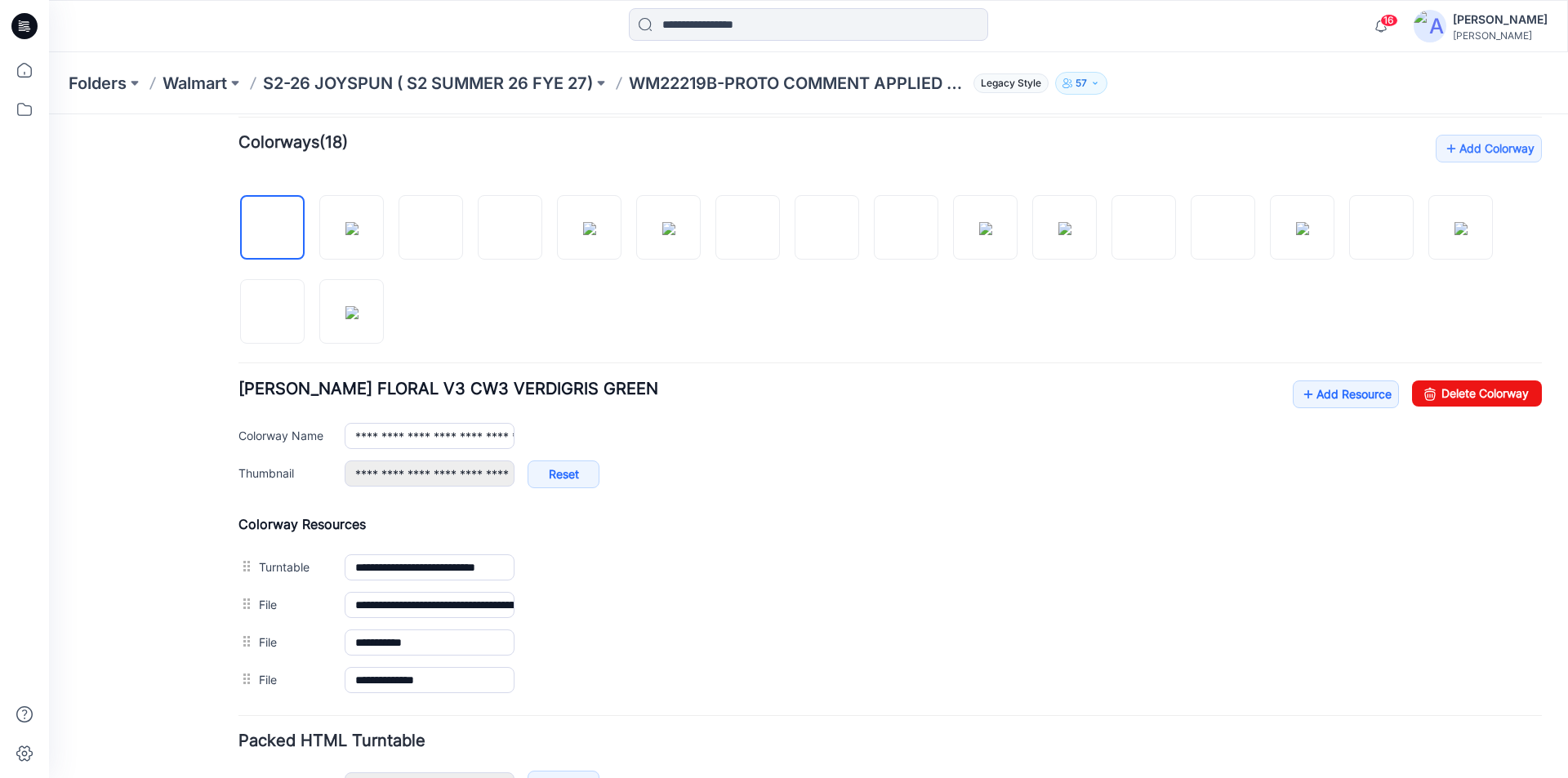
scroll to position [408, 0]
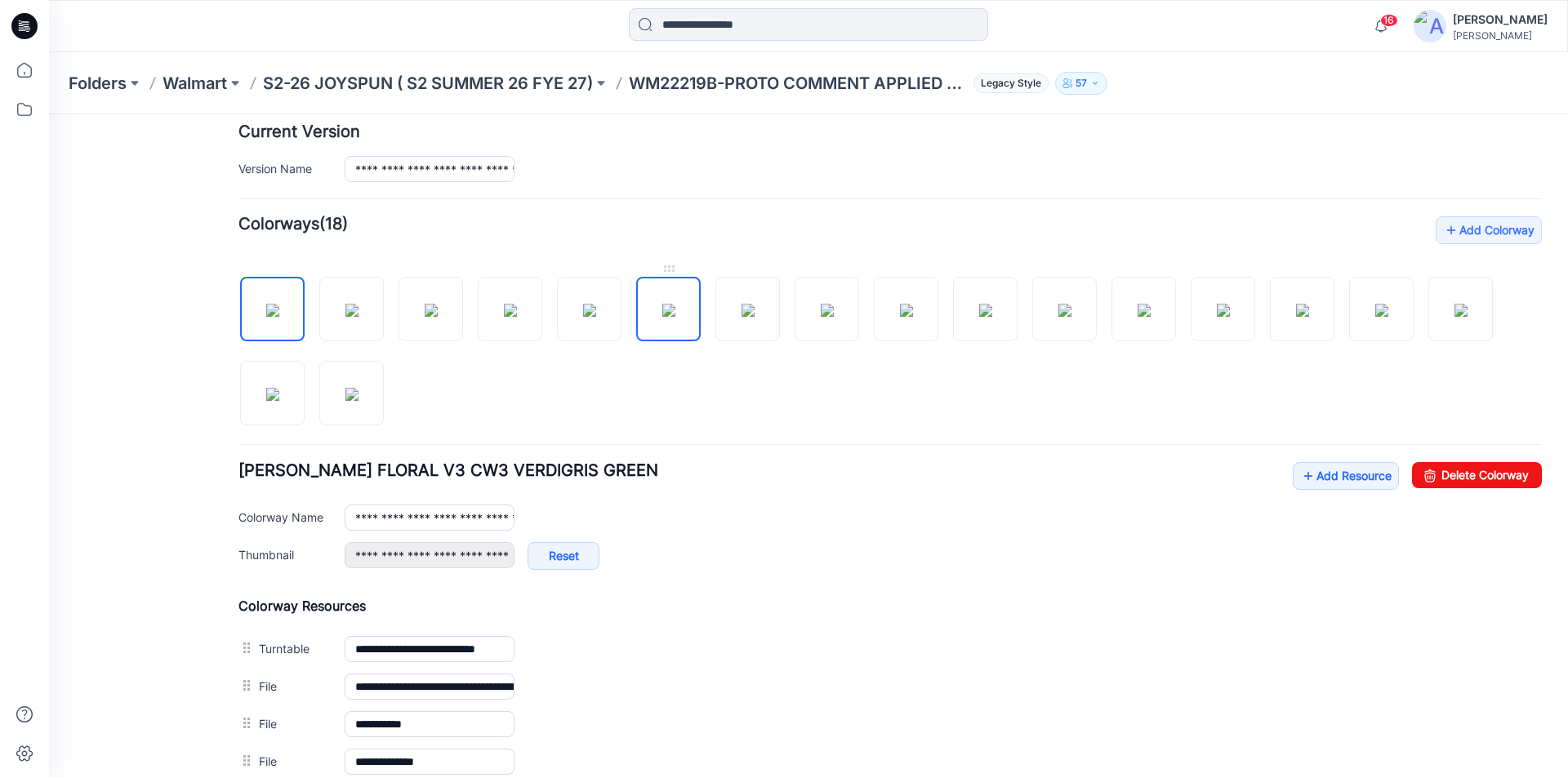
click at [662, 315] on img at bounding box center [668, 310] width 13 height 13
type input "**********"
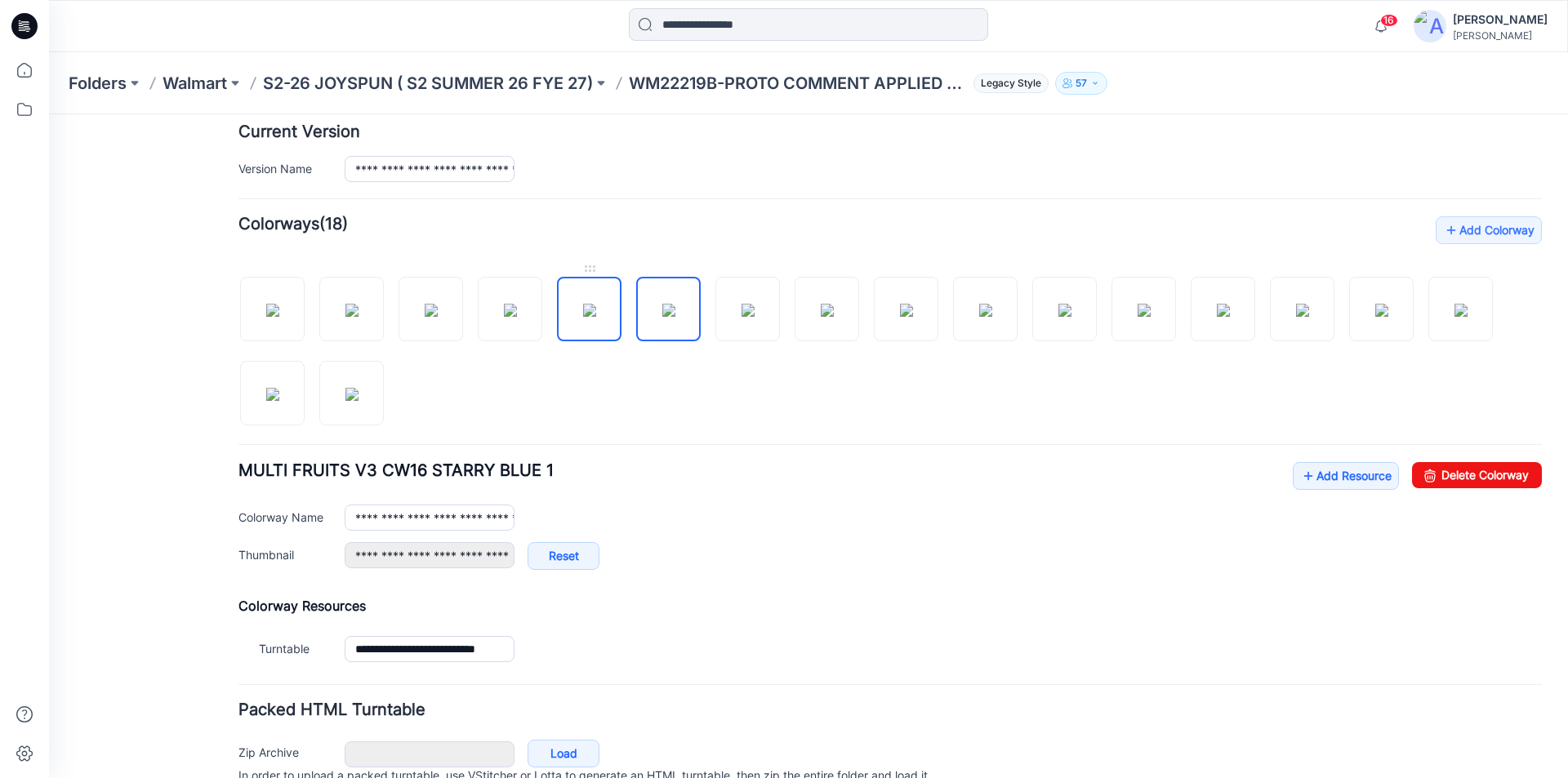
click at [590, 312] on img at bounding box center [589, 310] width 13 height 13
type input "**********"
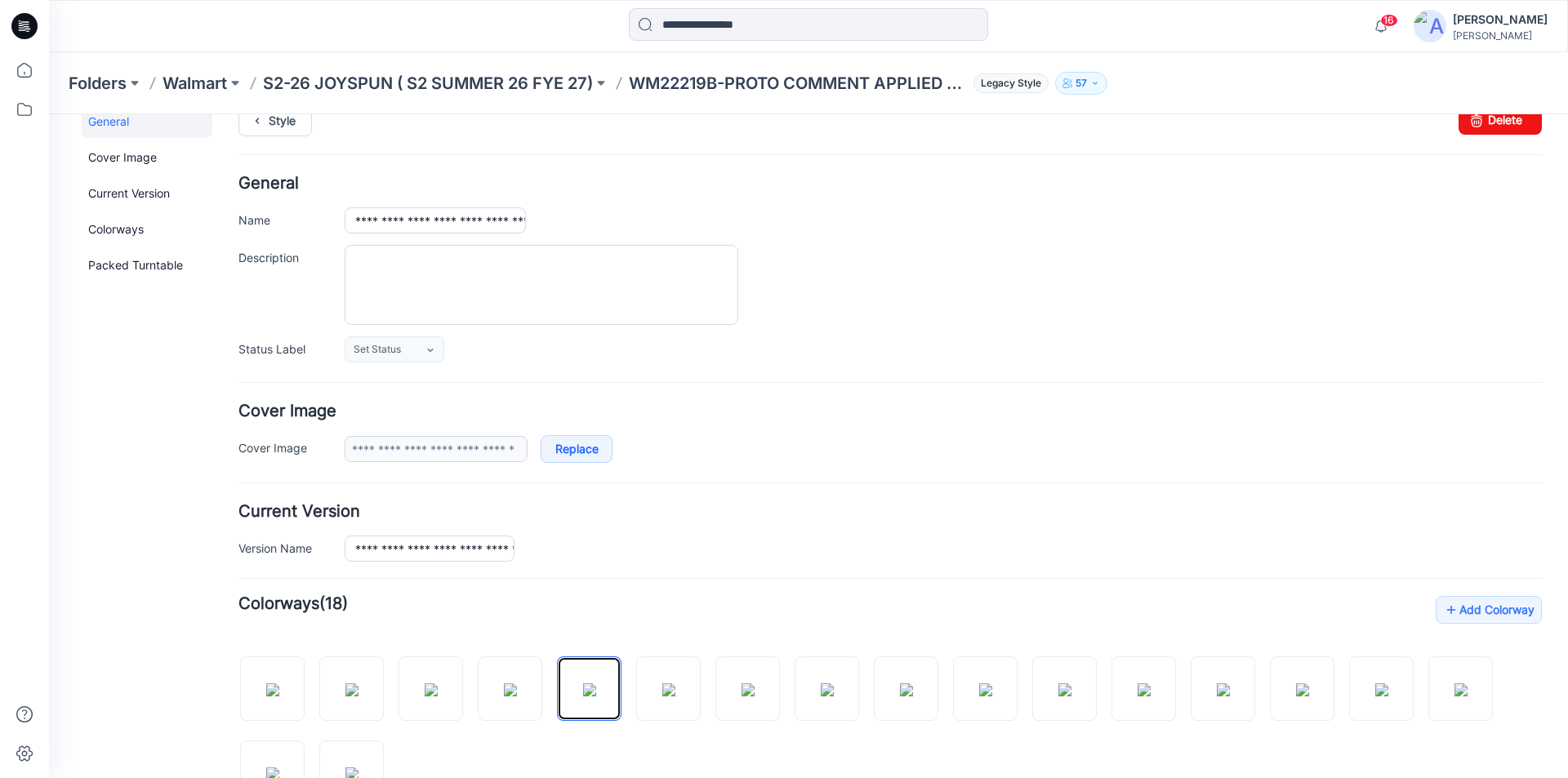
scroll to position [0, 0]
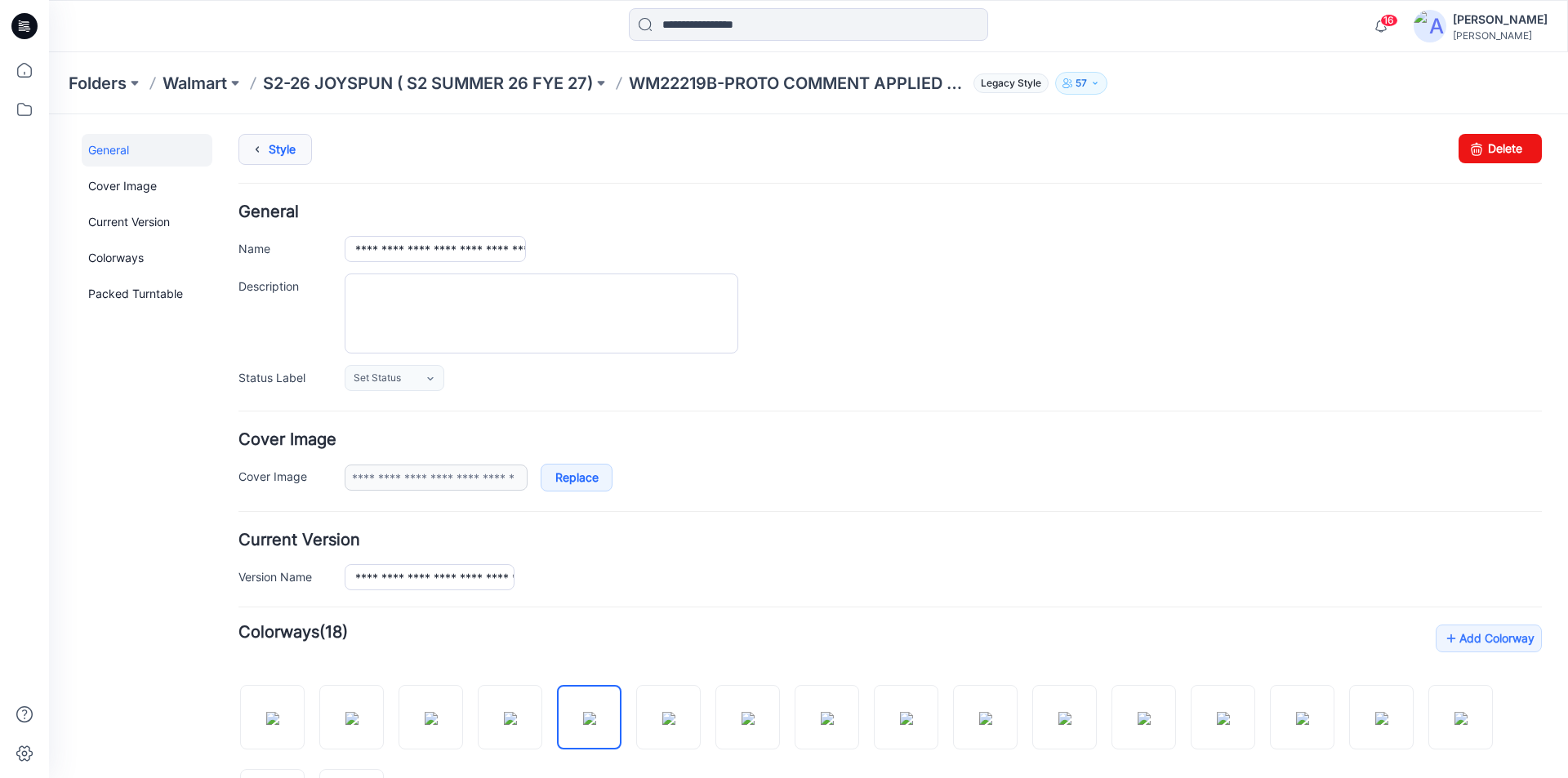
click at [277, 146] on link "Style" at bounding box center [275, 149] width 73 height 31
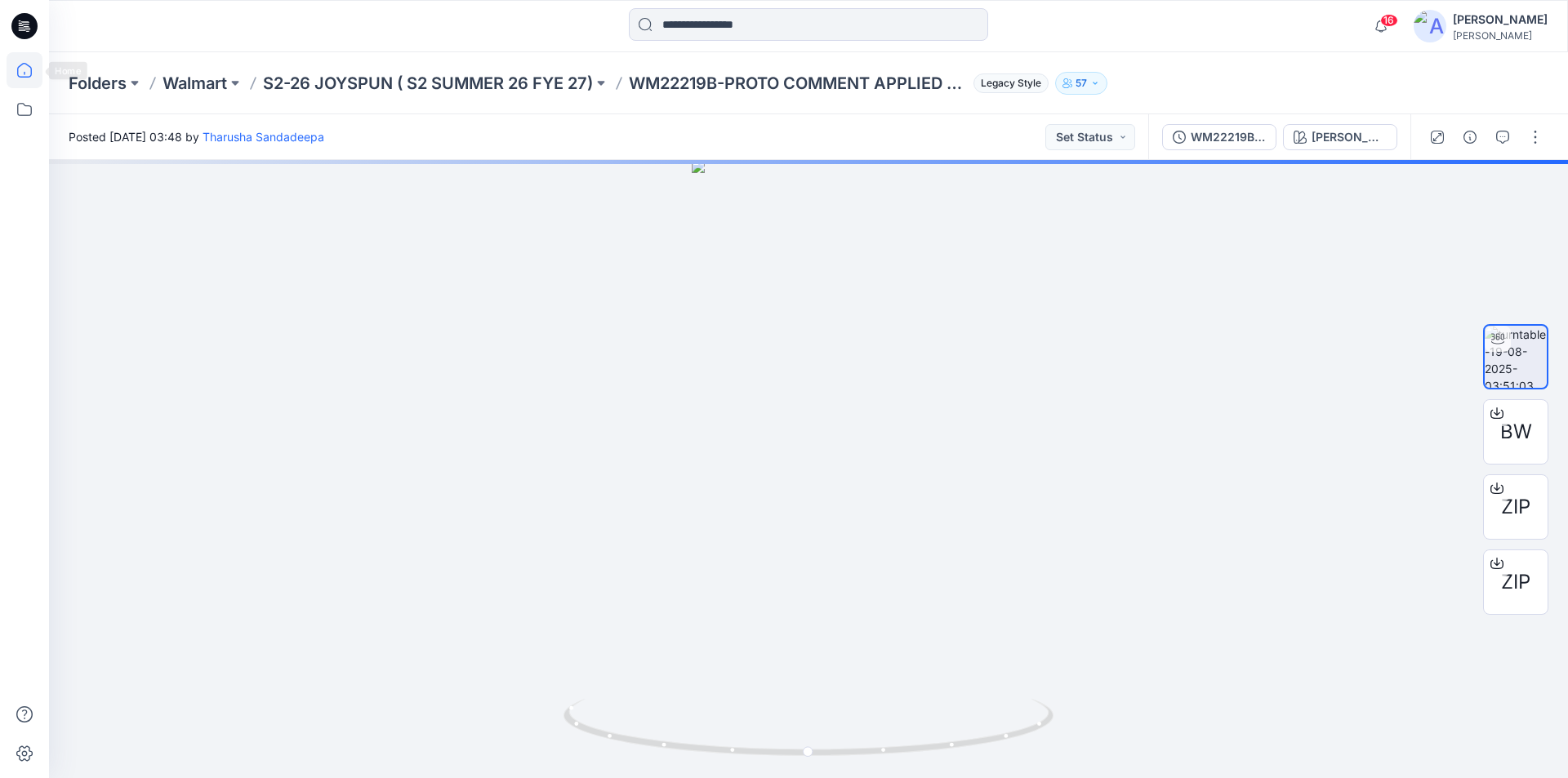
click at [11, 70] on icon at bounding box center [24, 70] width 36 height 36
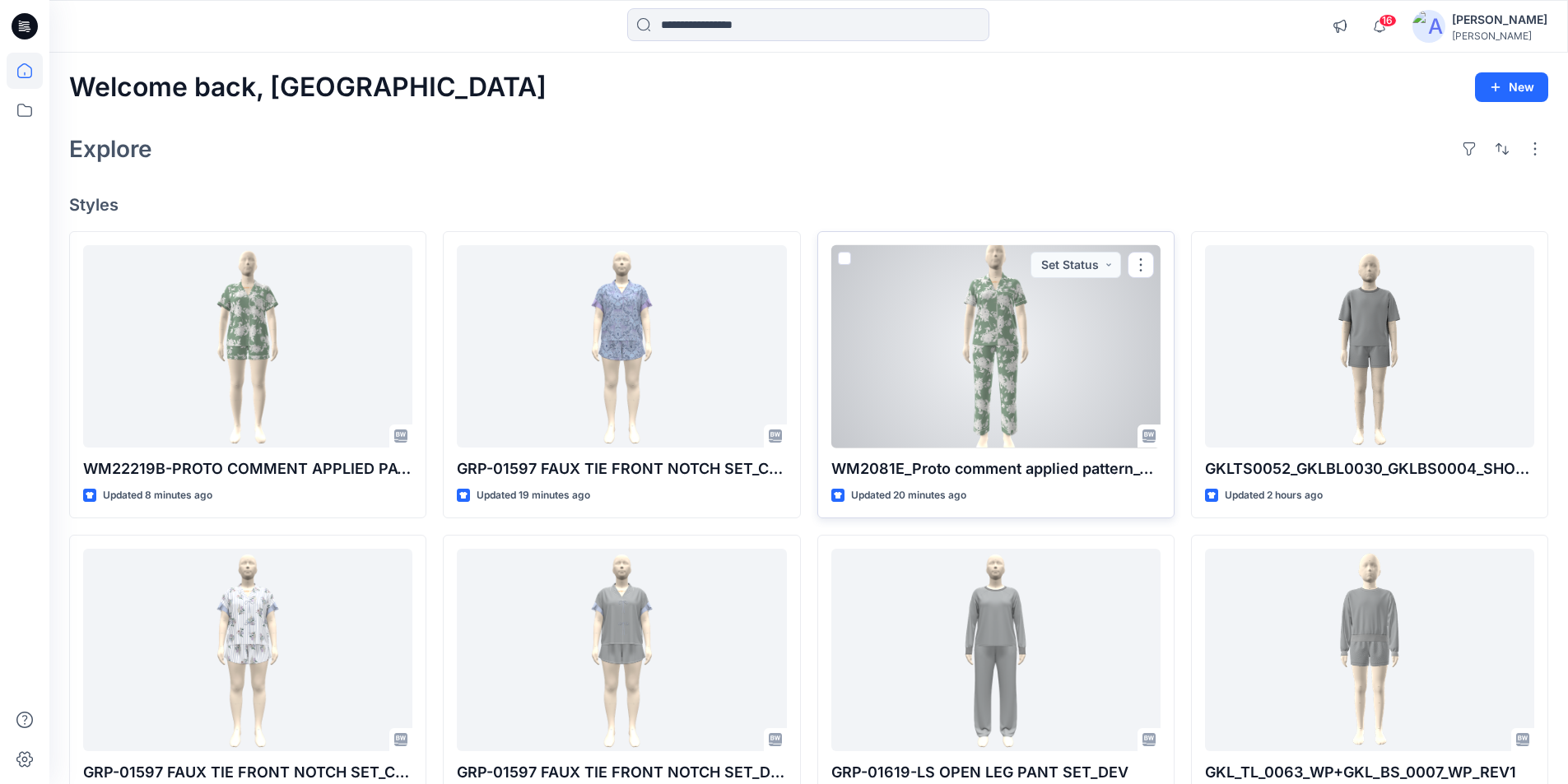
click at [936, 350] on div at bounding box center [996, 347] width 330 height 203
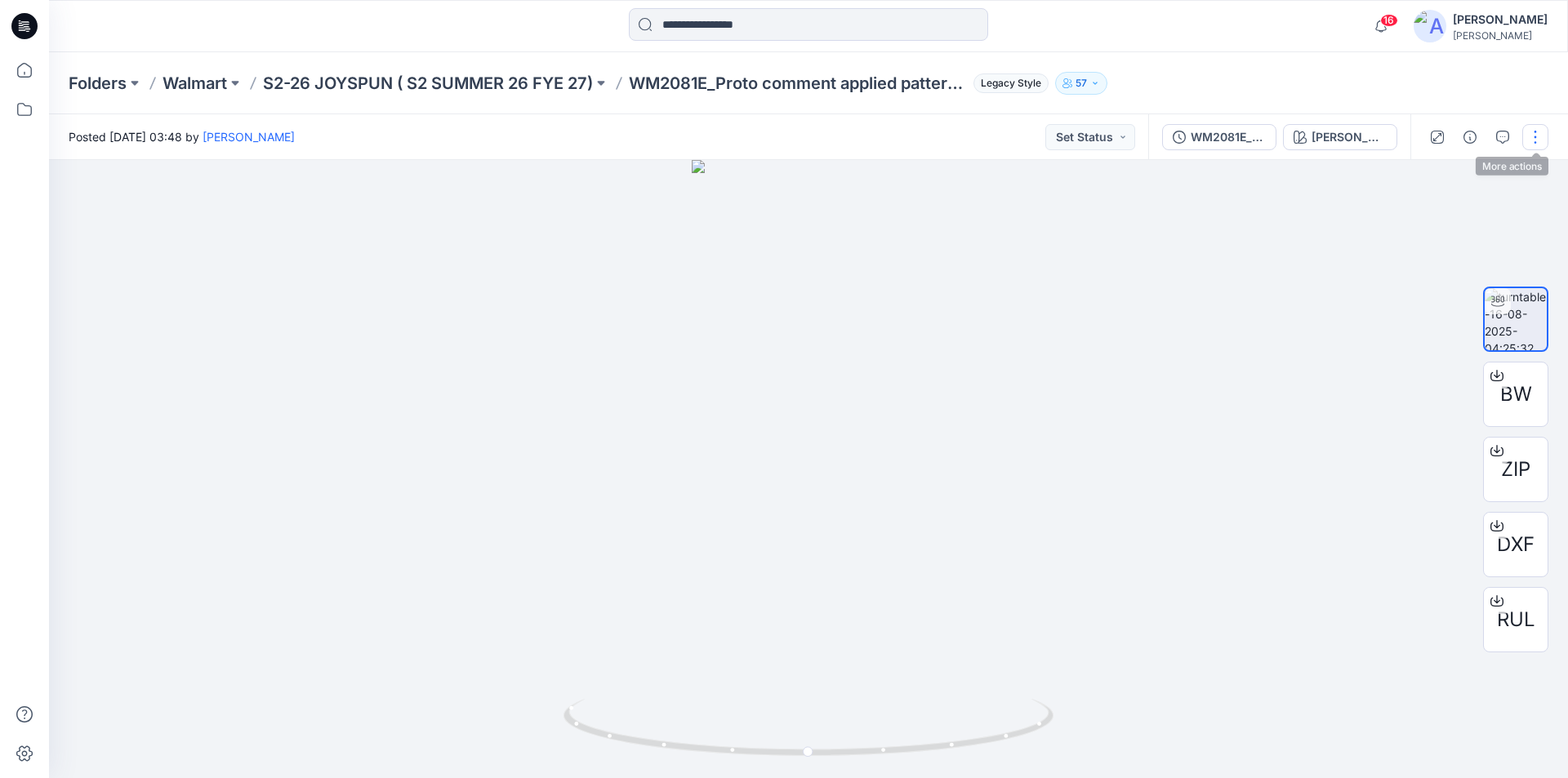
click at [1538, 138] on button "button" at bounding box center [1534, 137] width 26 height 26
click at [1416, 171] on button "Edit" at bounding box center [1466, 175] width 150 height 30
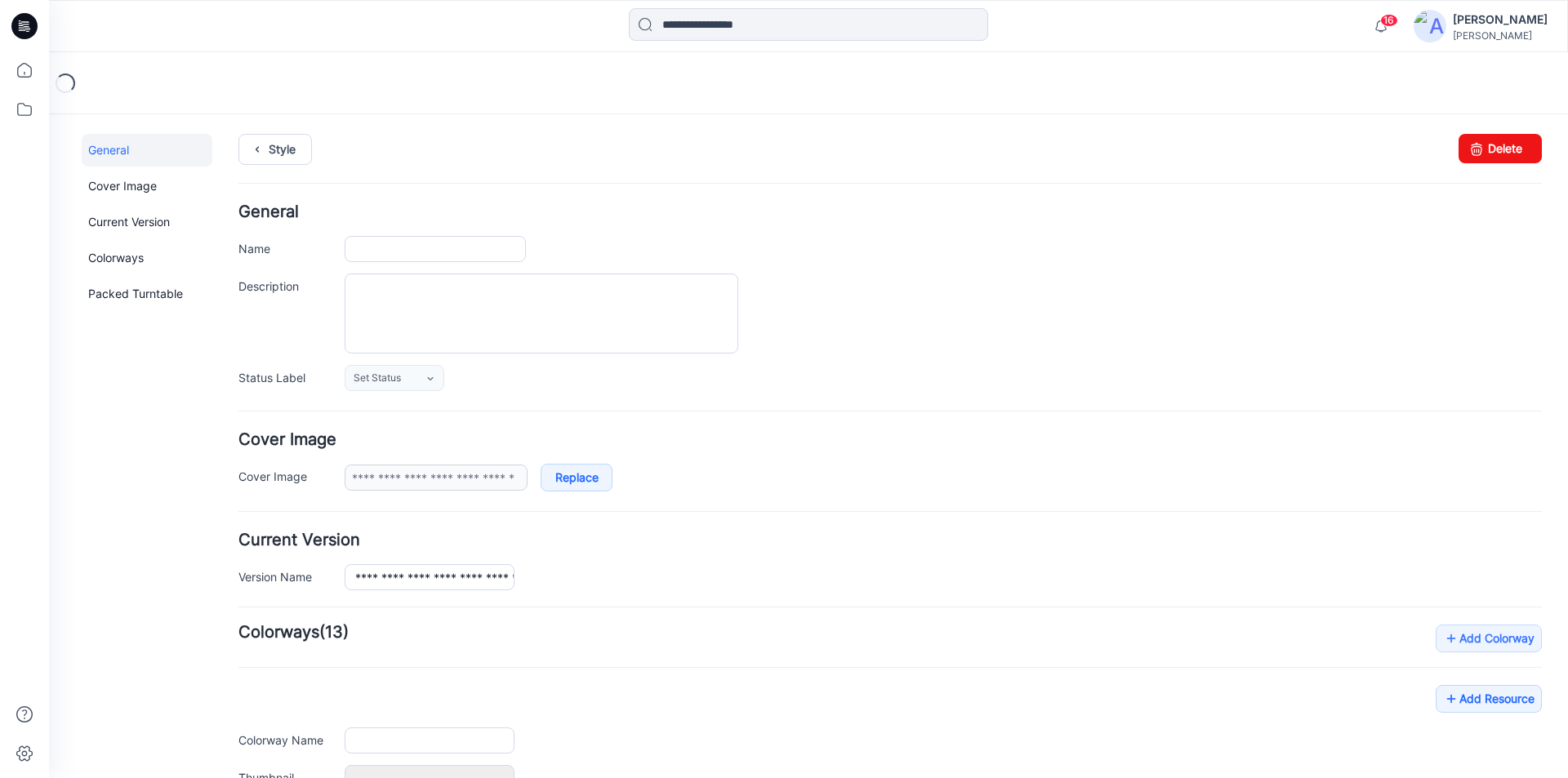
type input "**********"
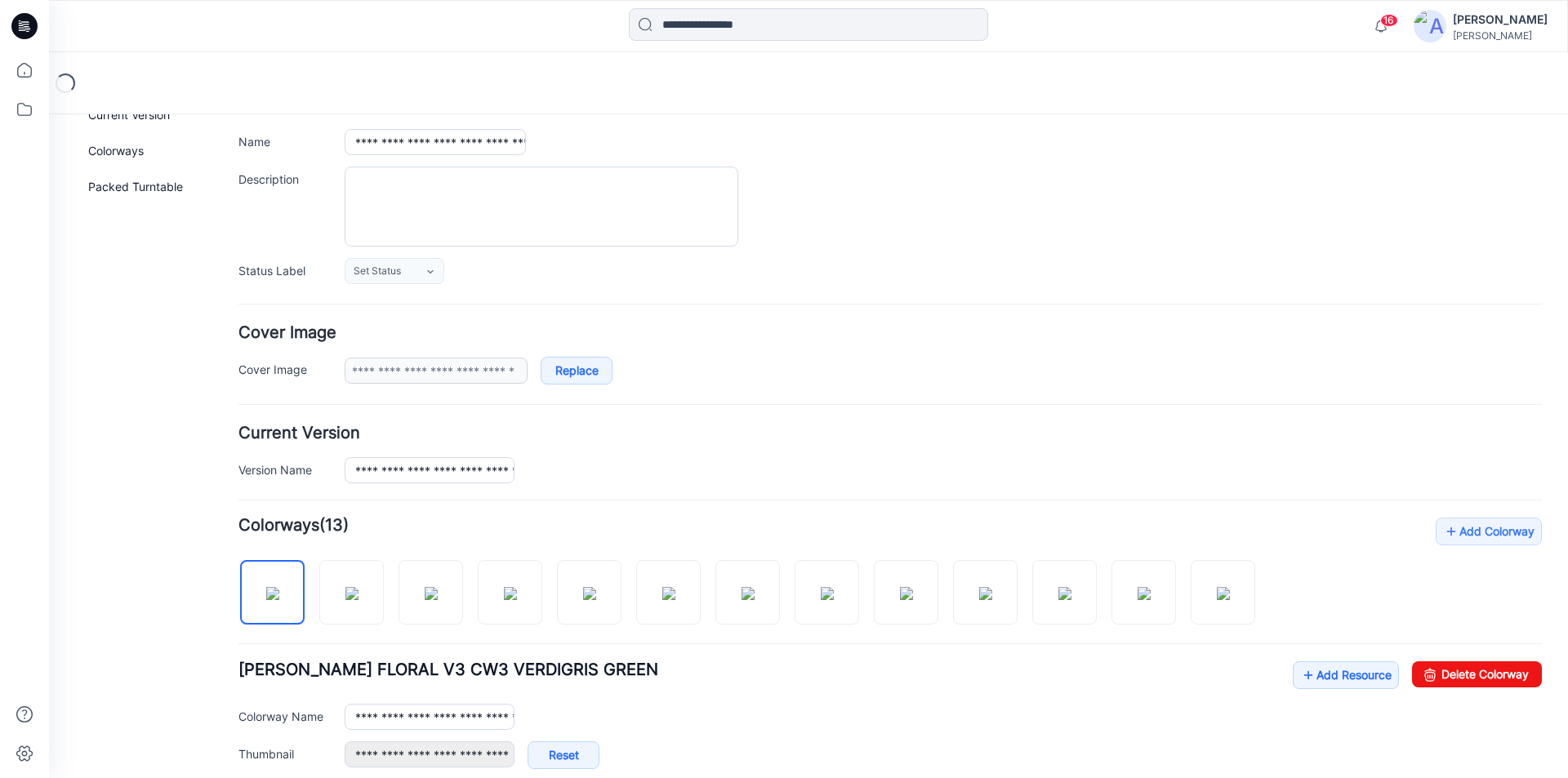
scroll to position [327, 0]
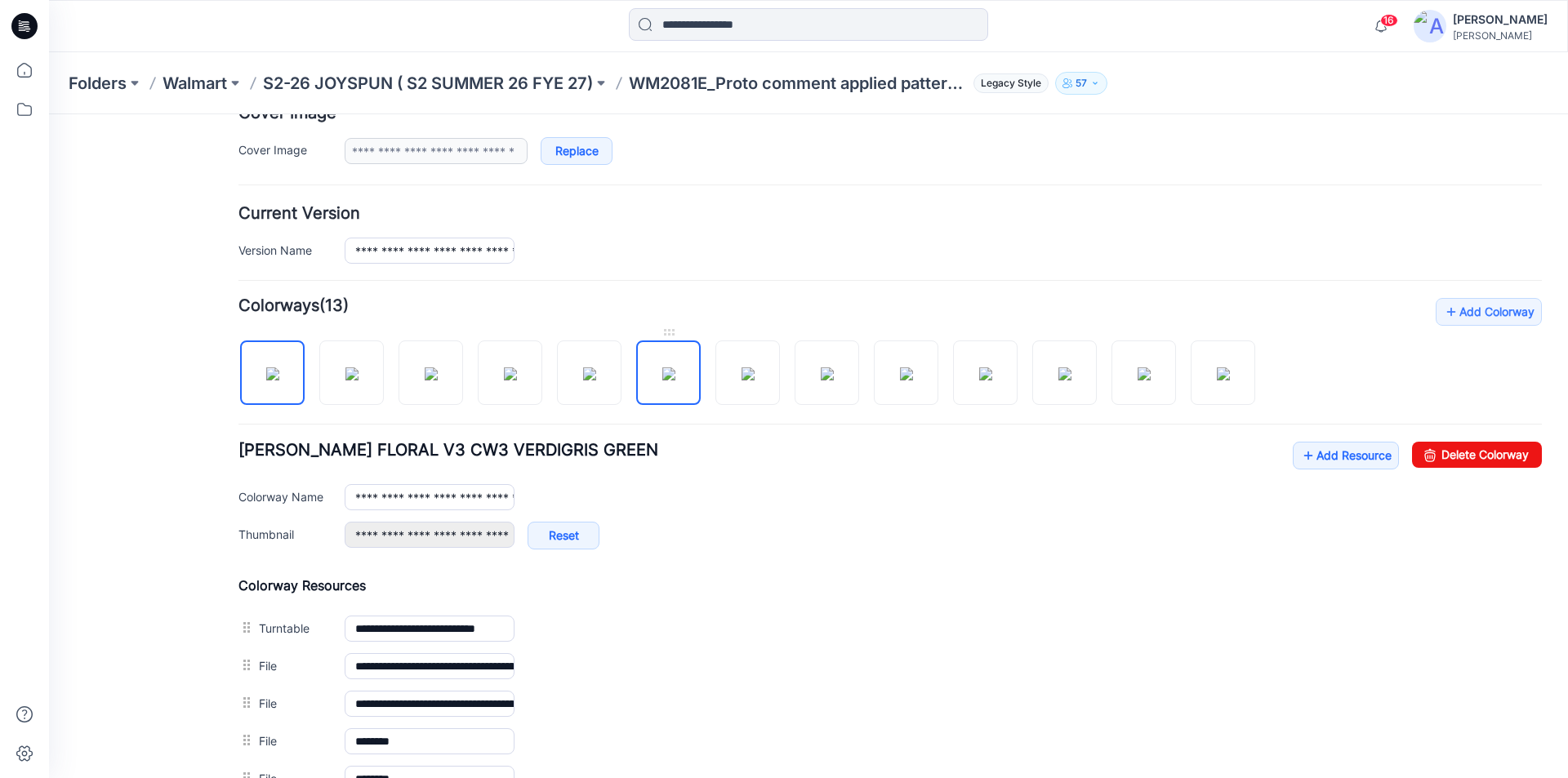
click at [668, 381] on img at bounding box center [668, 373] width 13 height 13
type input "**********"
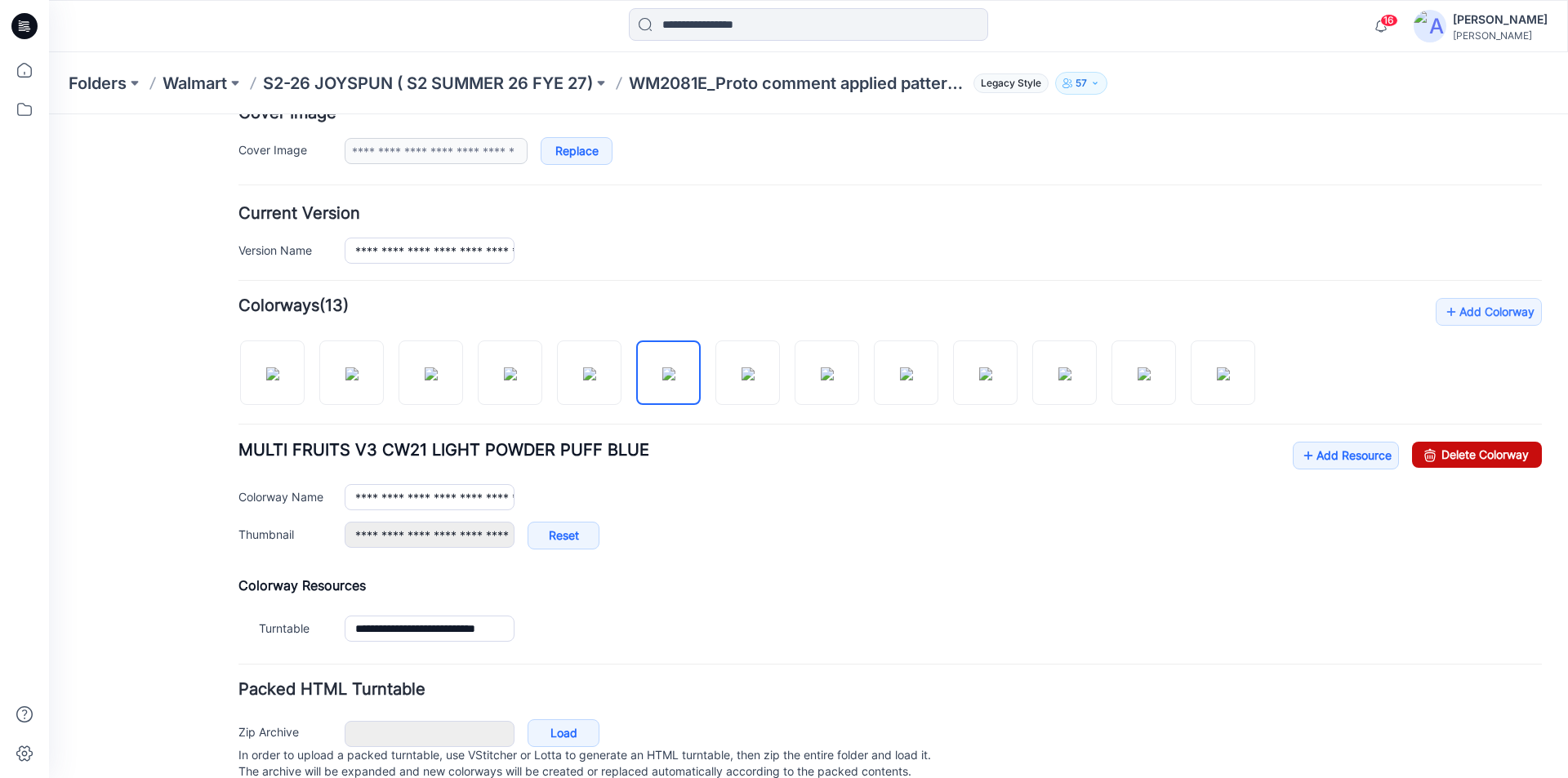
click at [1470, 454] on link "Delete Colorway" at bounding box center [1476, 454] width 130 height 26
type input "**********"
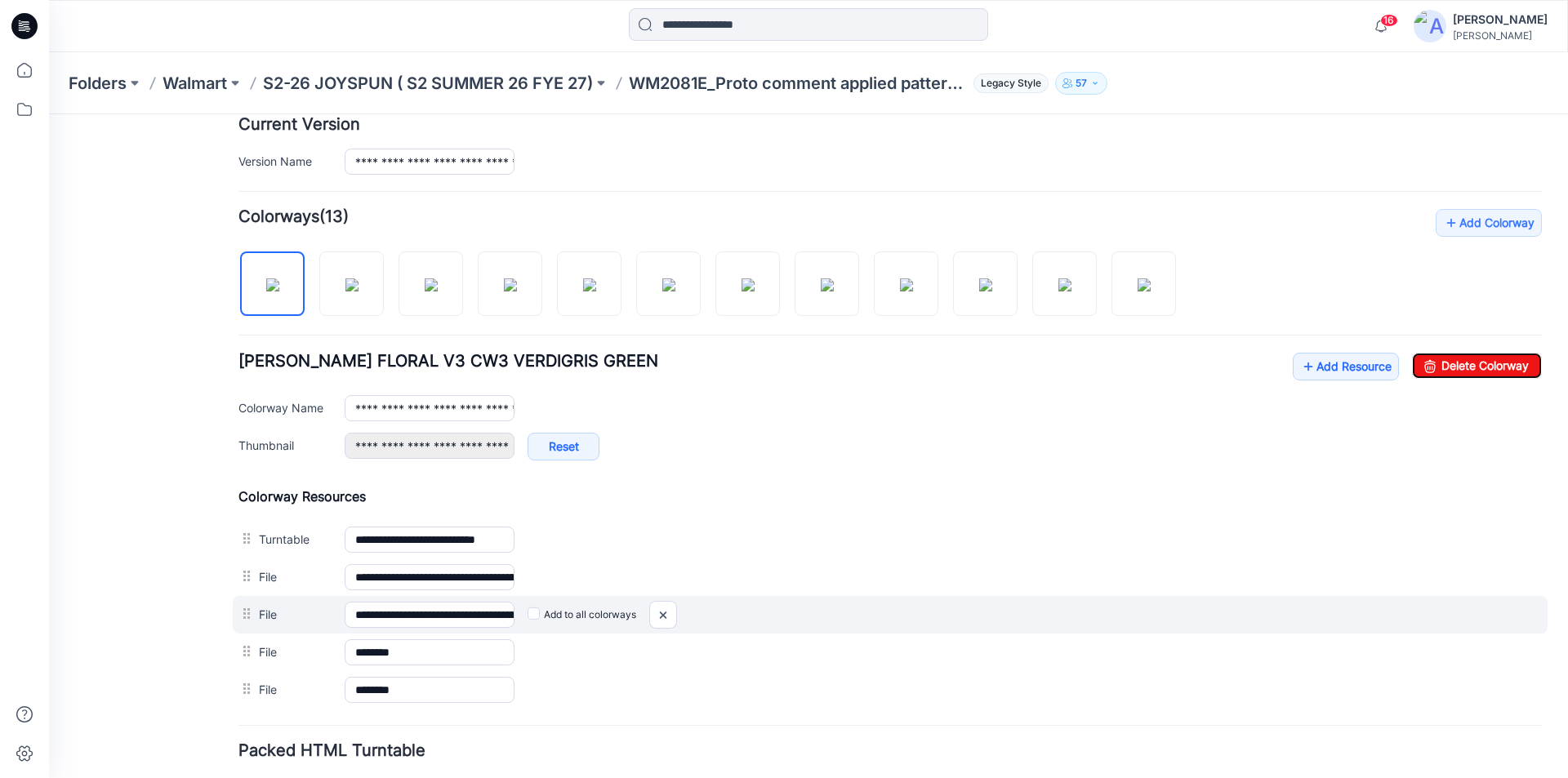
scroll to position [533, 0]
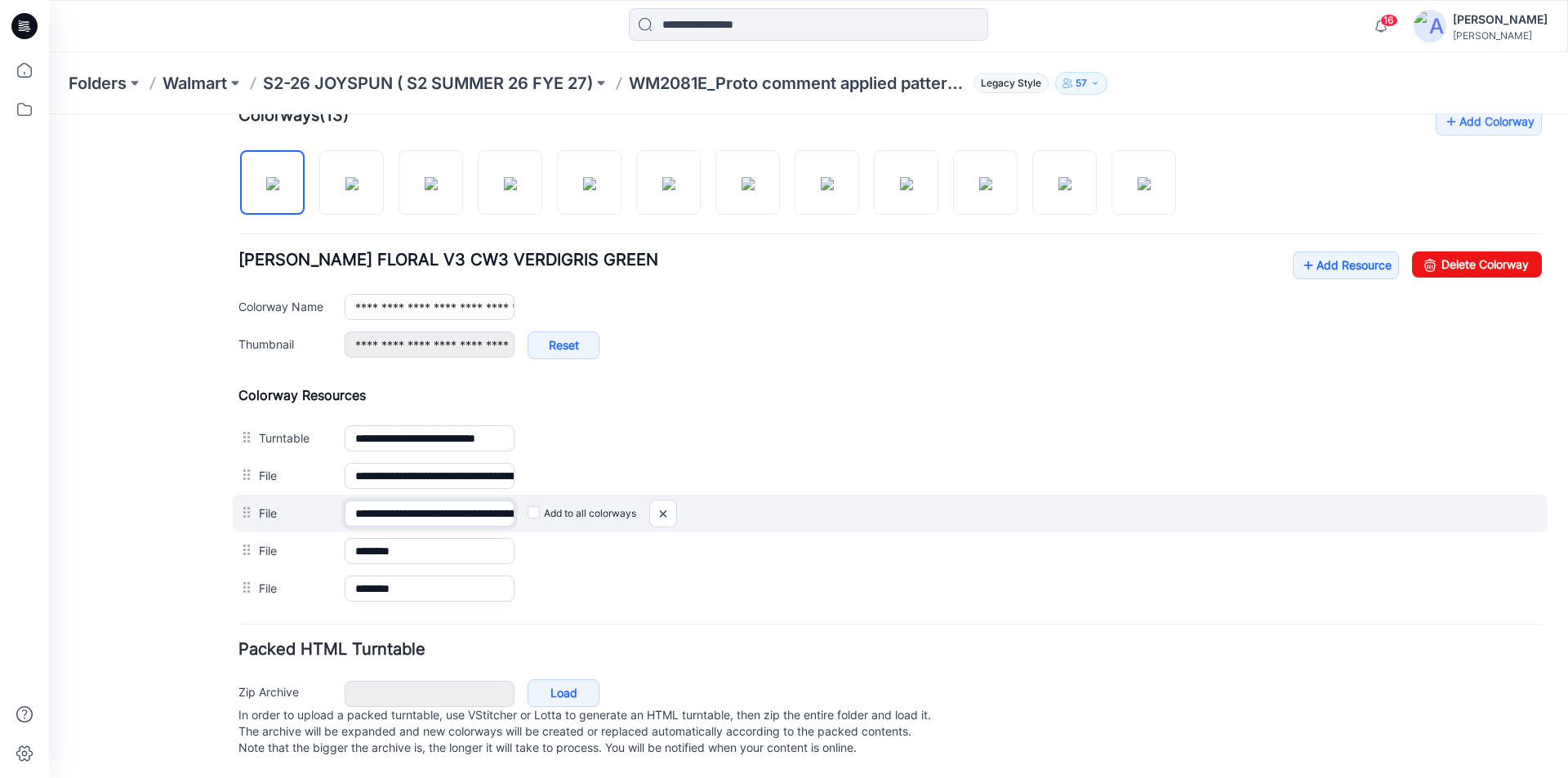
click at [474, 500] on input "**********" at bounding box center [430, 513] width 170 height 26
drag, startPoint x: 665, startPoint y: 494, endPoint x: 905, endPoint y: 217, distance: 366.5
click at [49, 114] on img at bounding box center [49, 114] width 0 height 0
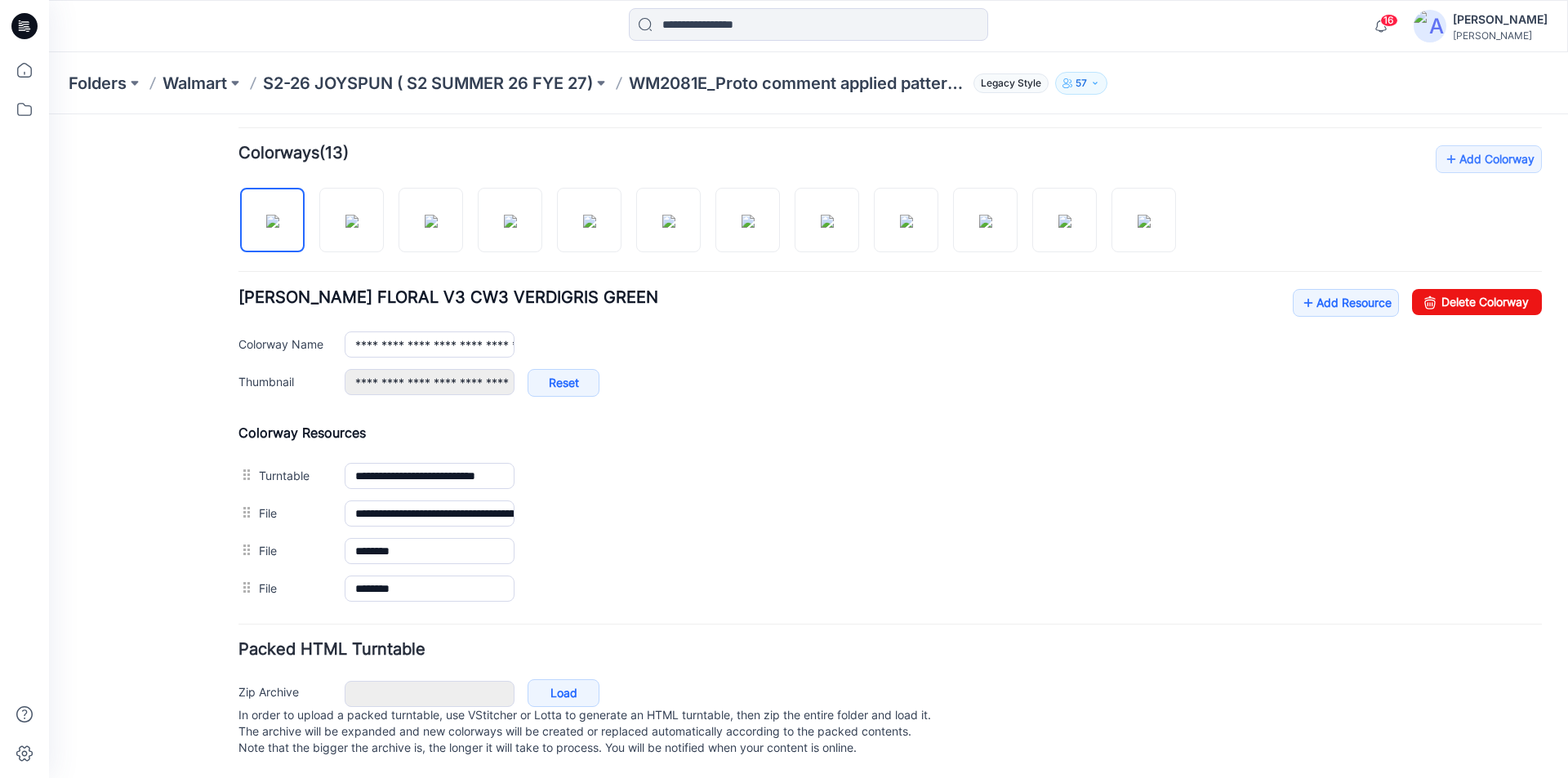
scroll to position [496, 0]
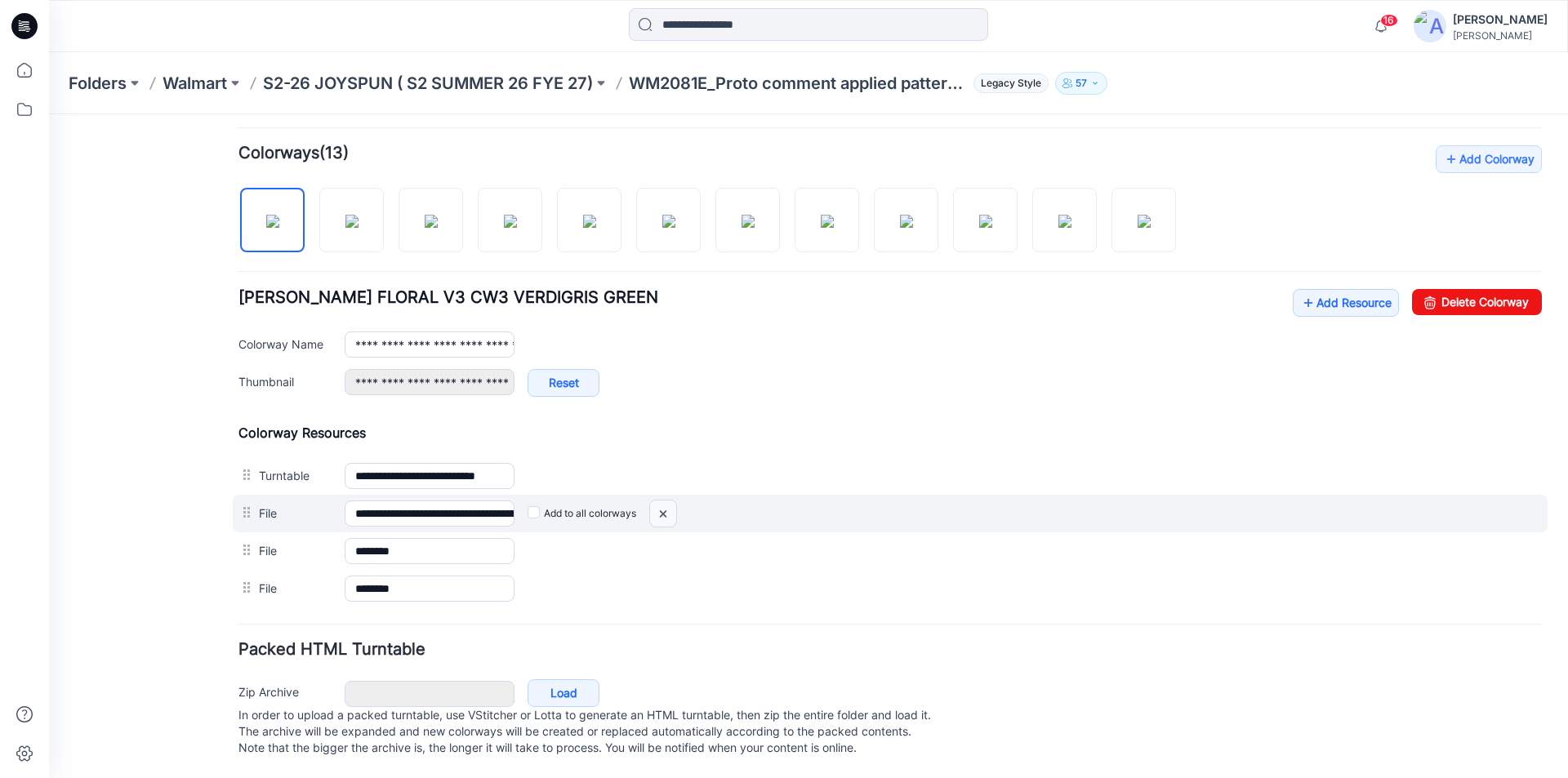
click at [49, 114] on img at bounding box center [49, 114] width 0 height 0
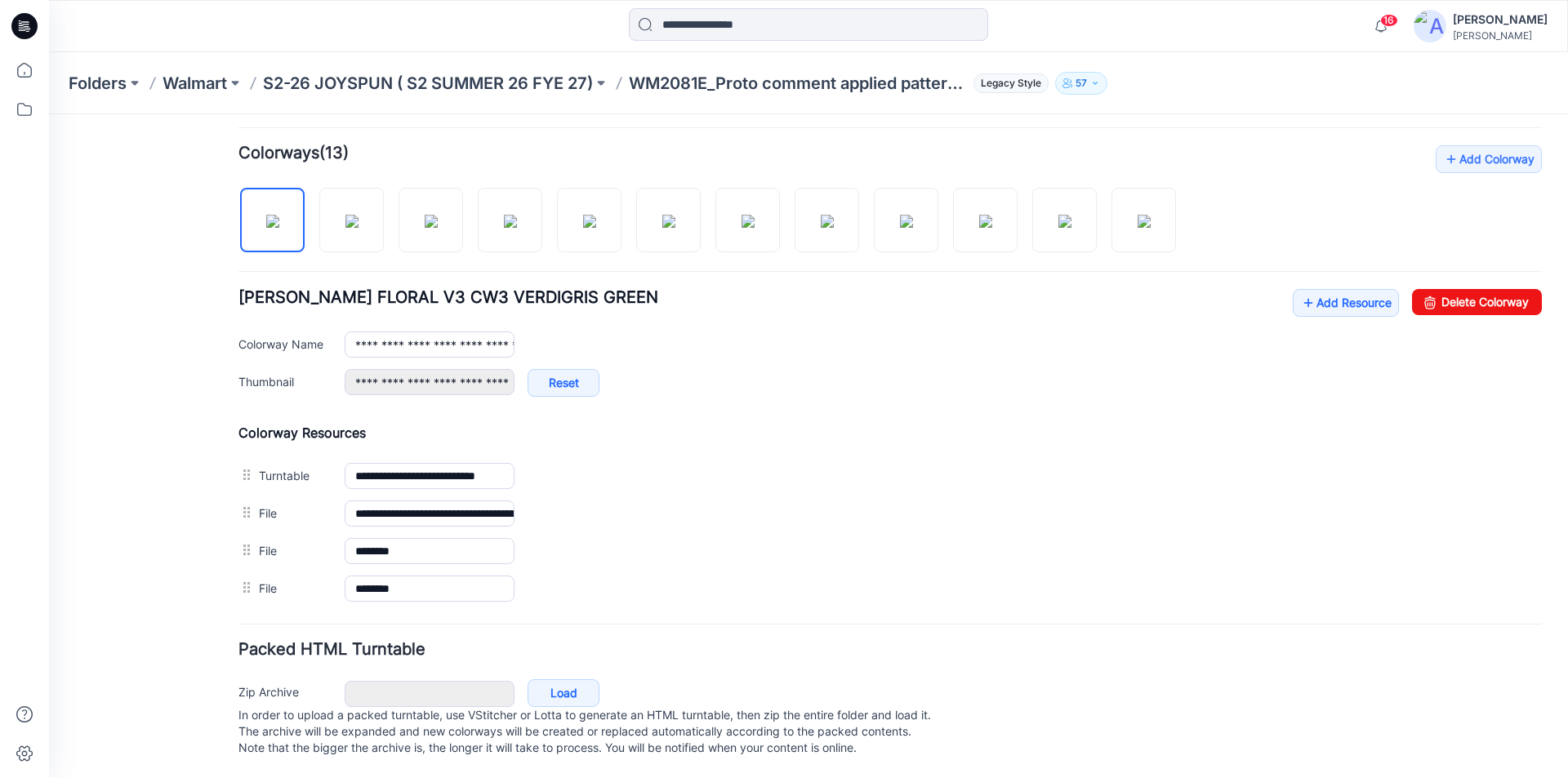
scroll to position [458, 0]
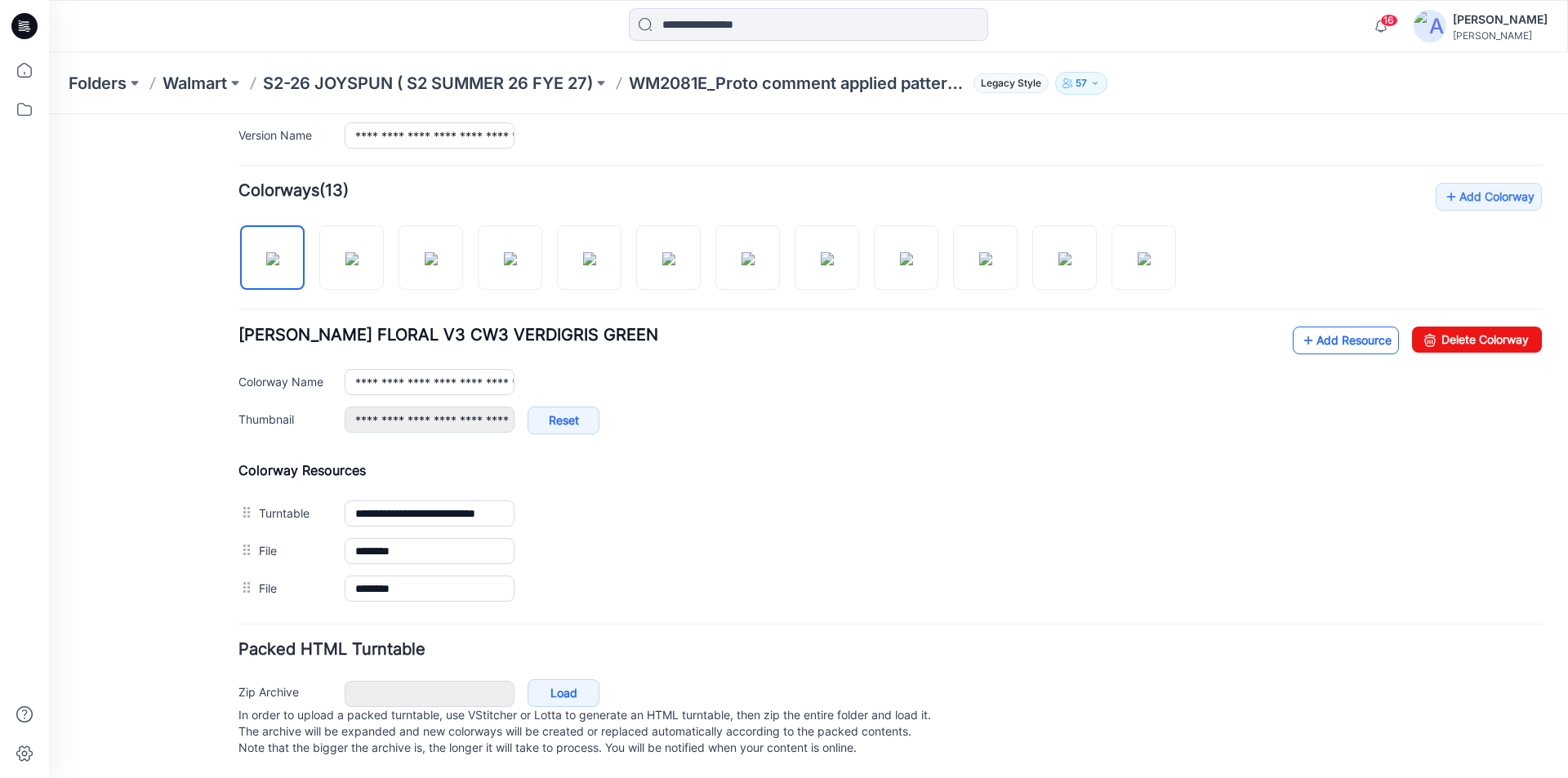
click at [1307, 327] on link "Add Resource" at bounding box center [1346, 340] width 106 height 28
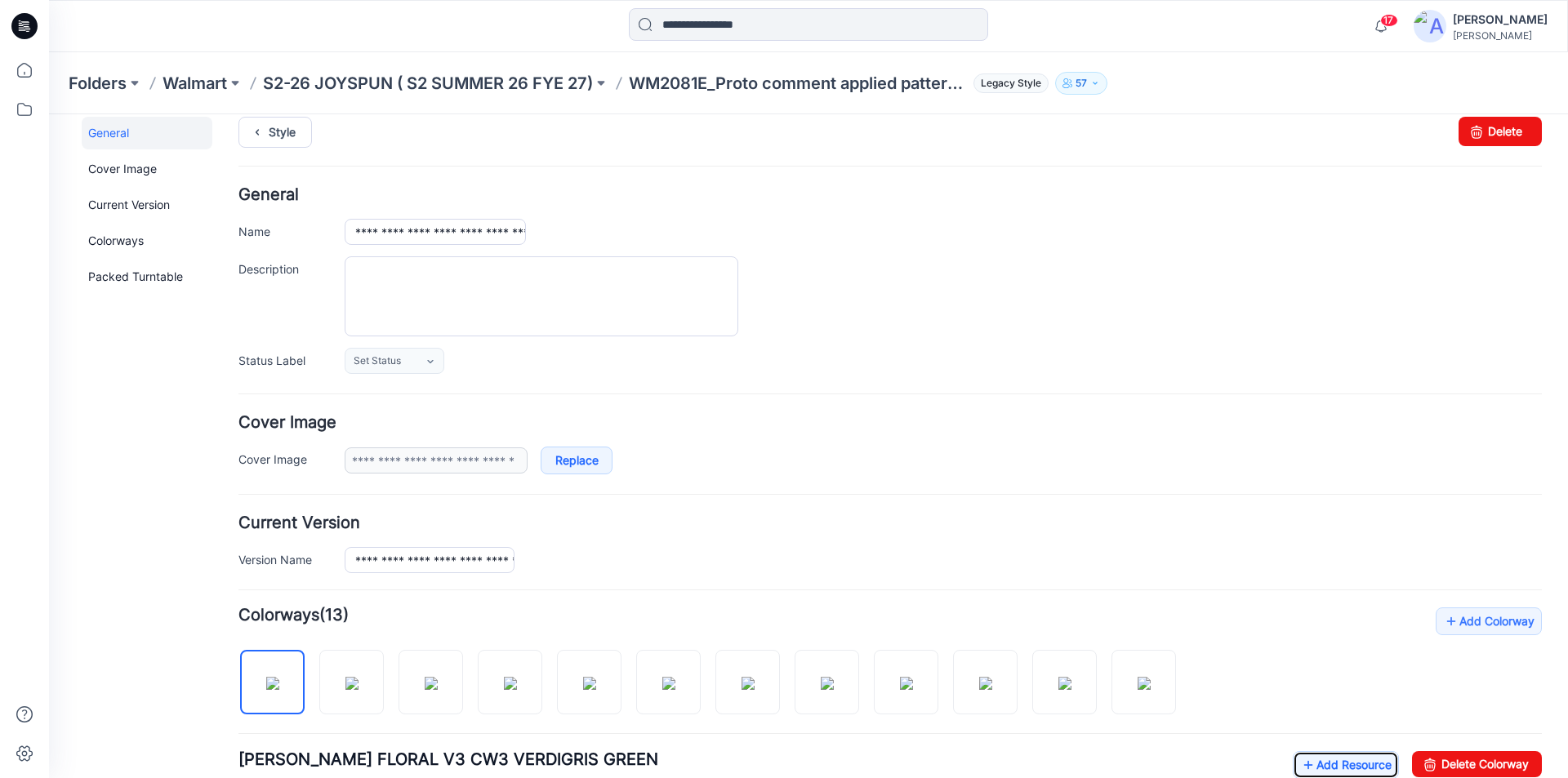
scroll to position [0, 0]
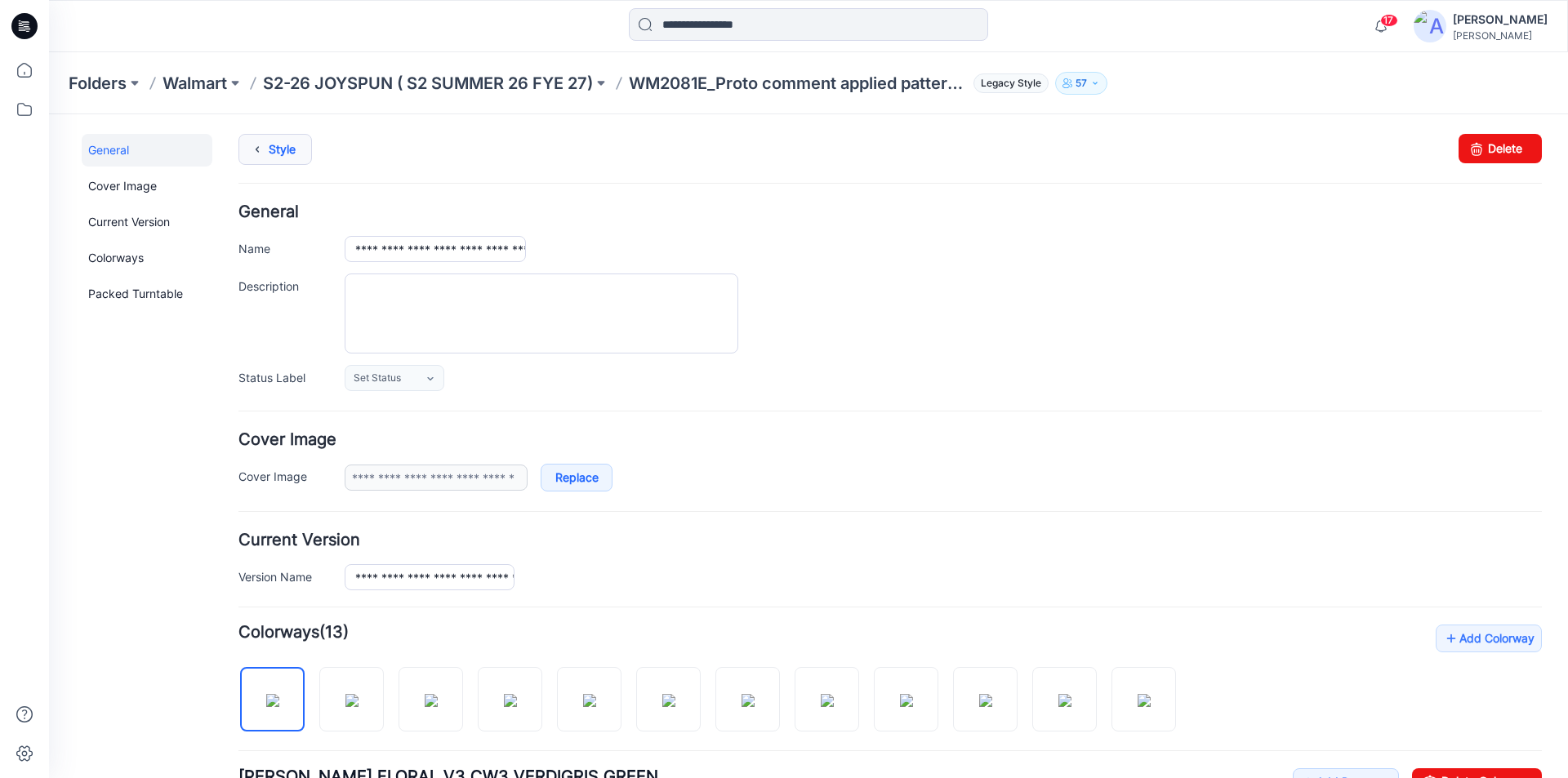
click at [257, 147] on icon at bounding box center [257, 149] width 23 height 29
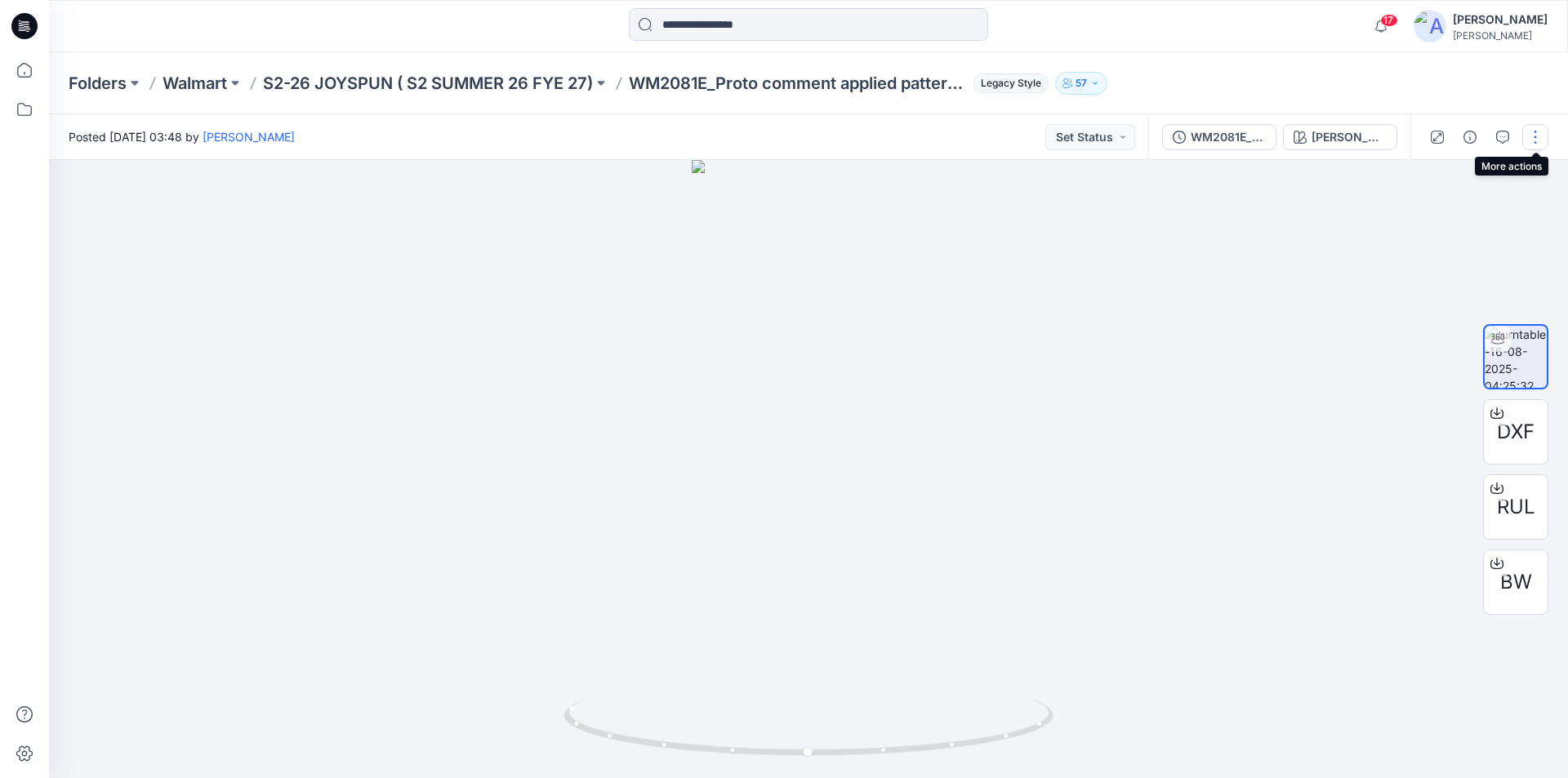
click at [1535, 138] on button "button" at bounding box center [1534, 137] width 26 height 26
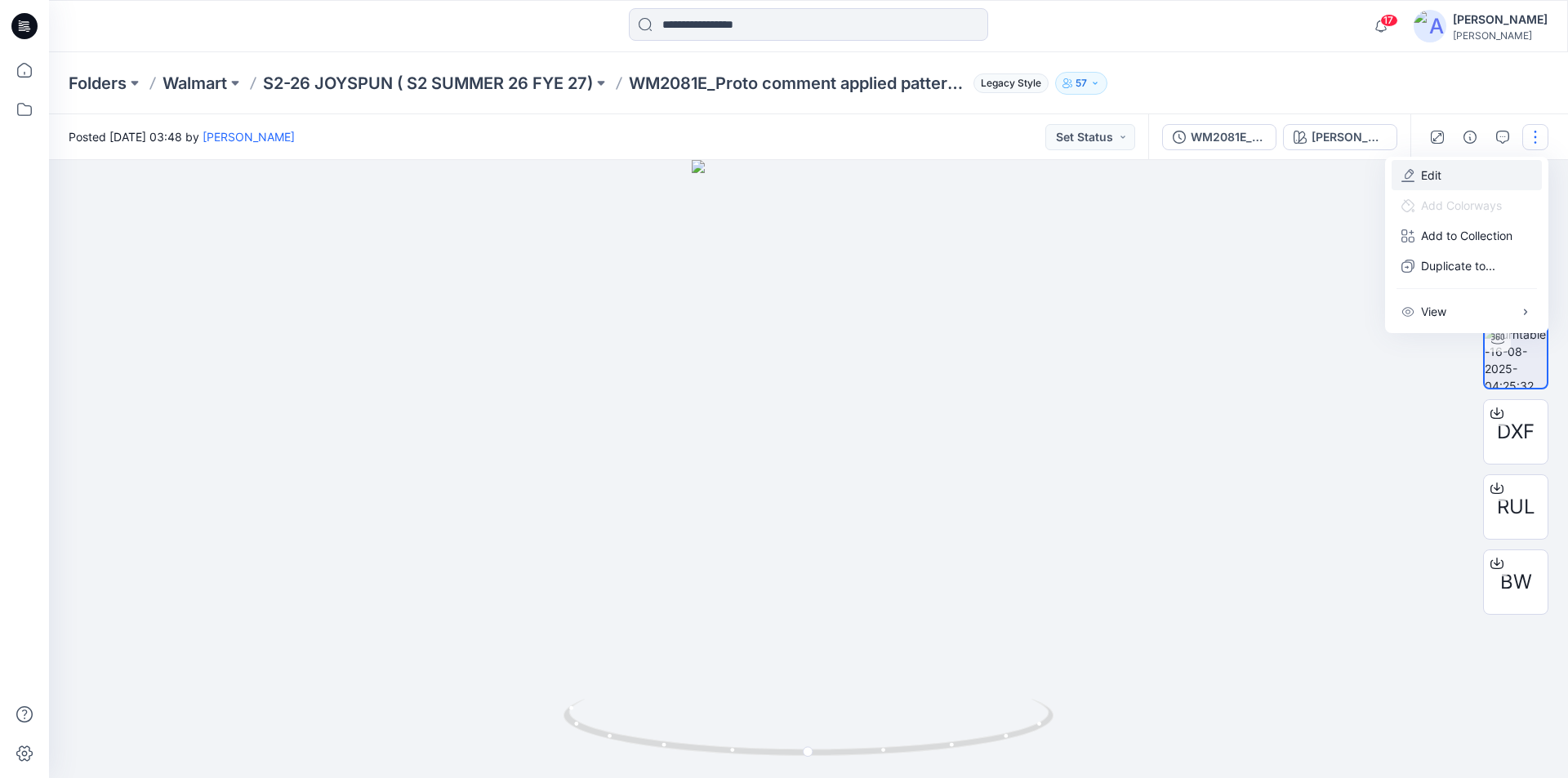
click at [1431, 175] on p "Edit" at bounding box center [1430, 174] width 21 height 17
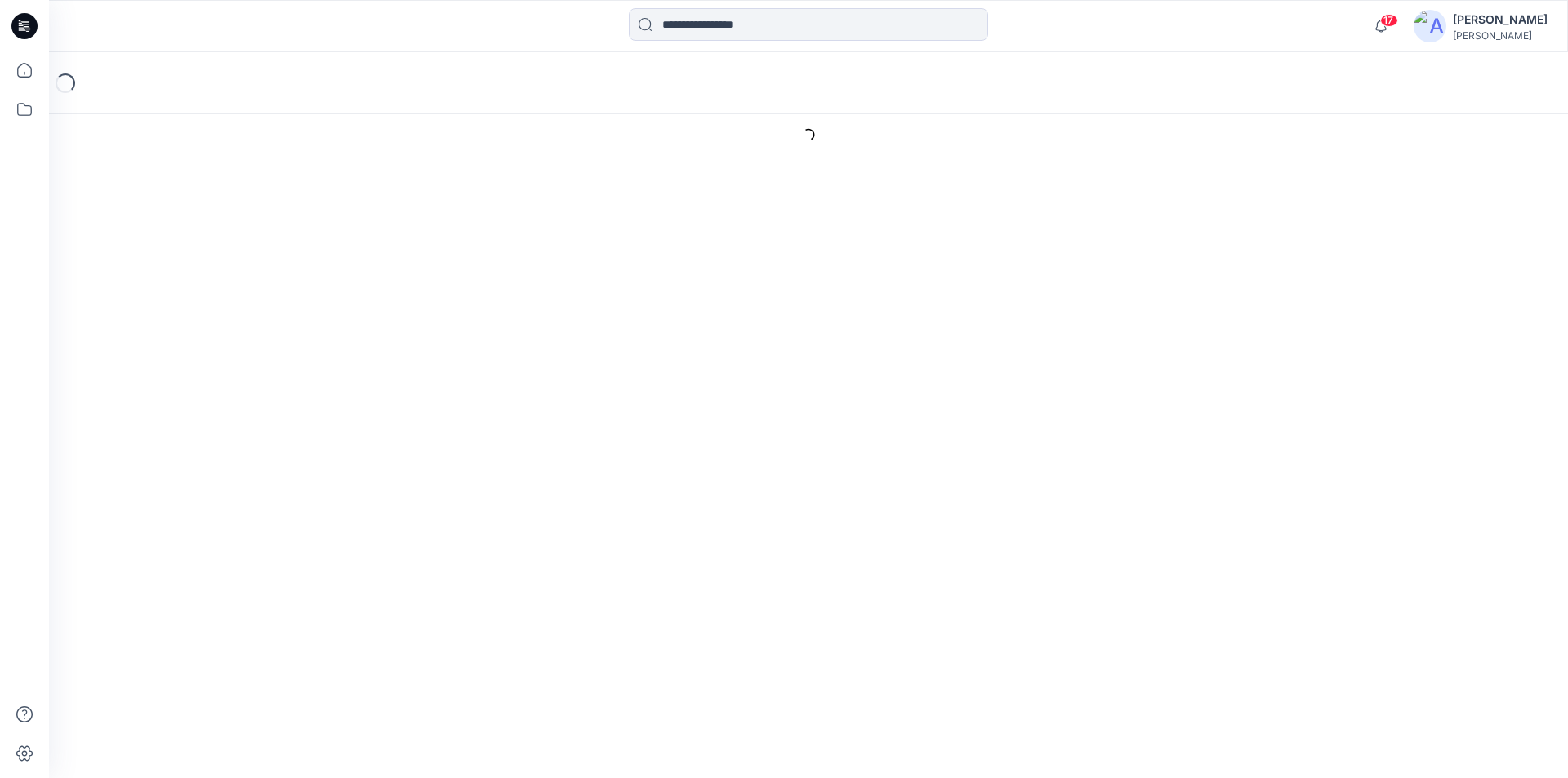
type input "**********"
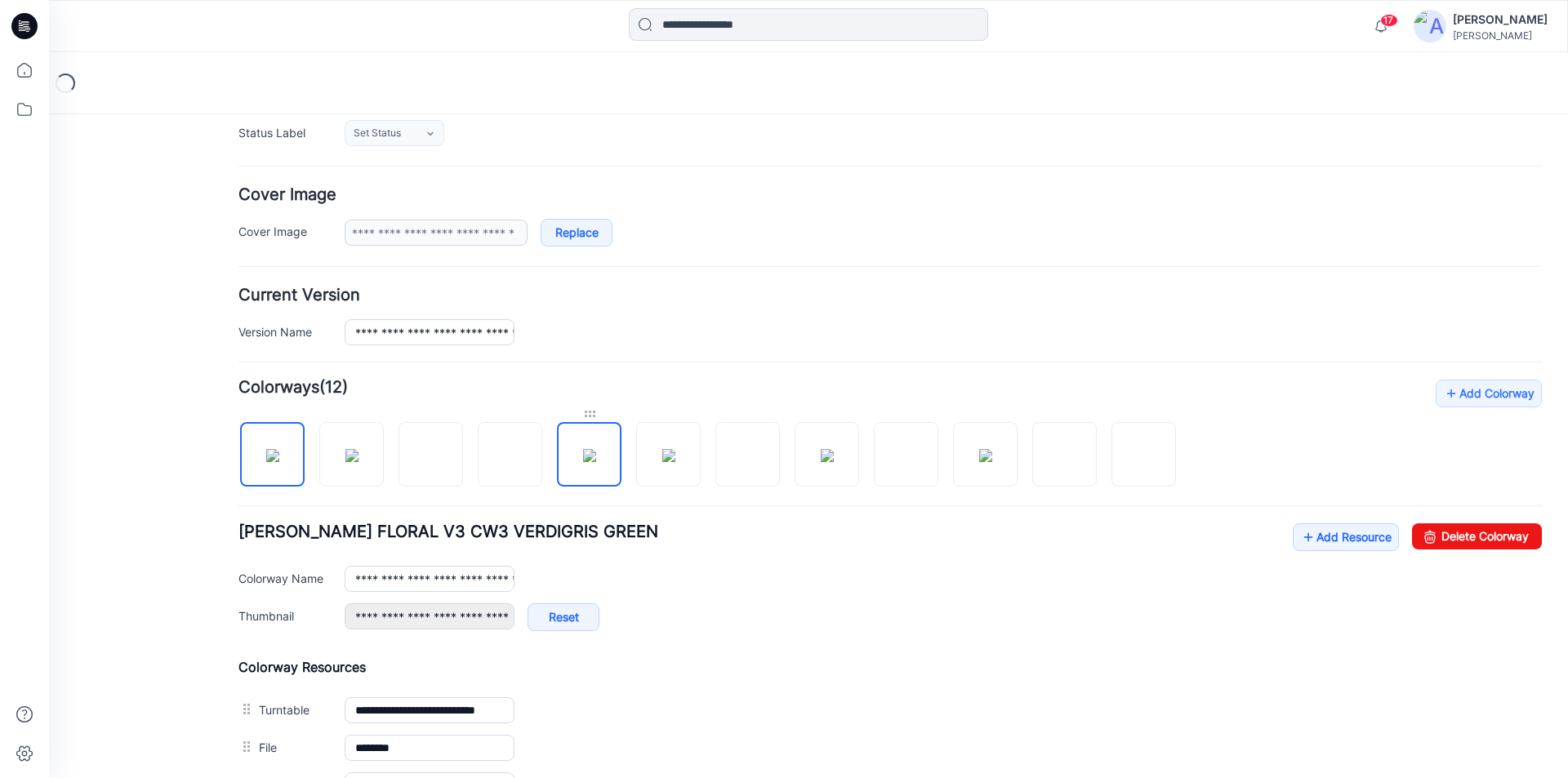
scroll to position [496, 0]
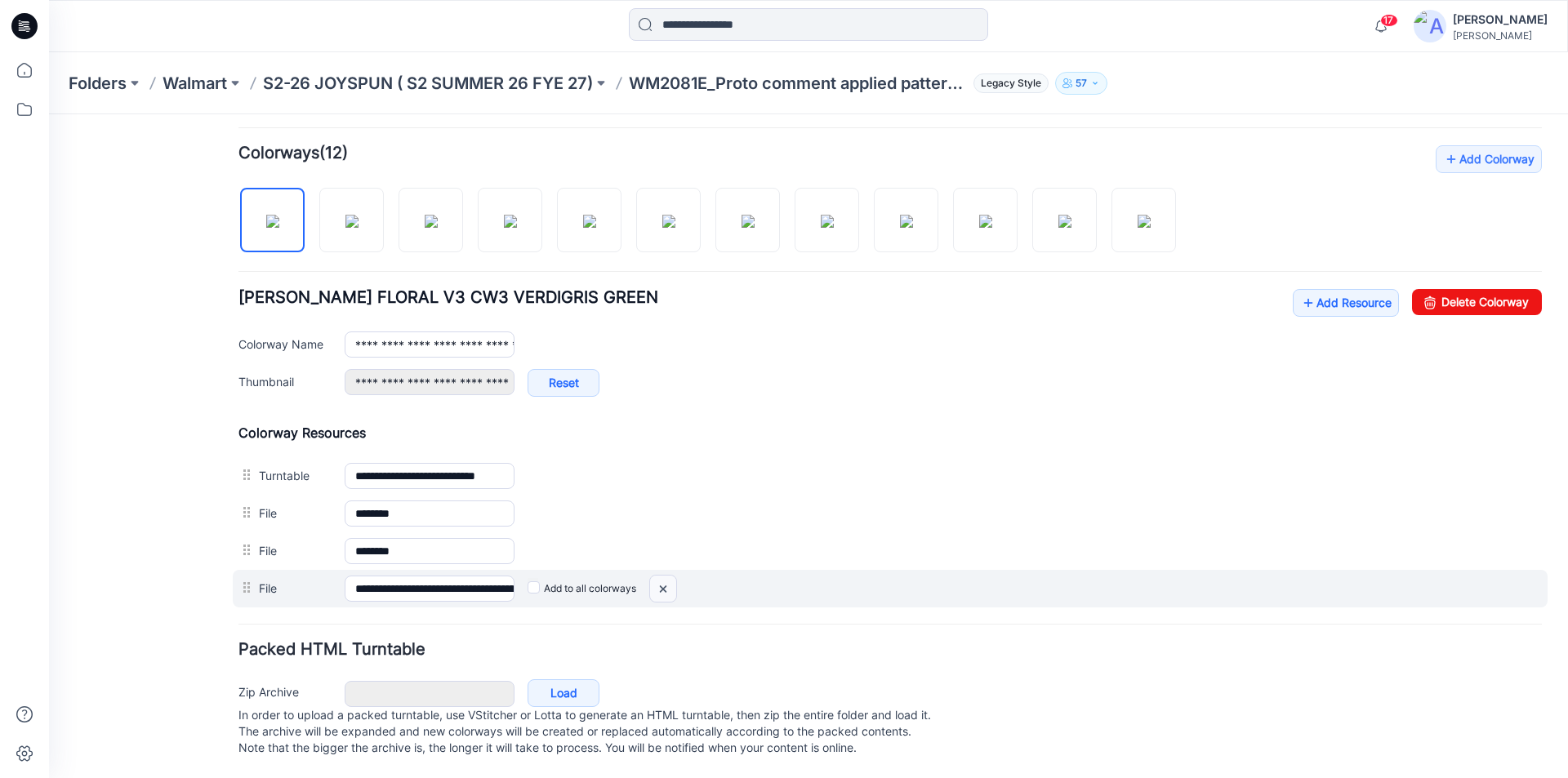
click at [49, 114] on img at bounding box center [49, 114] width 0 height 0
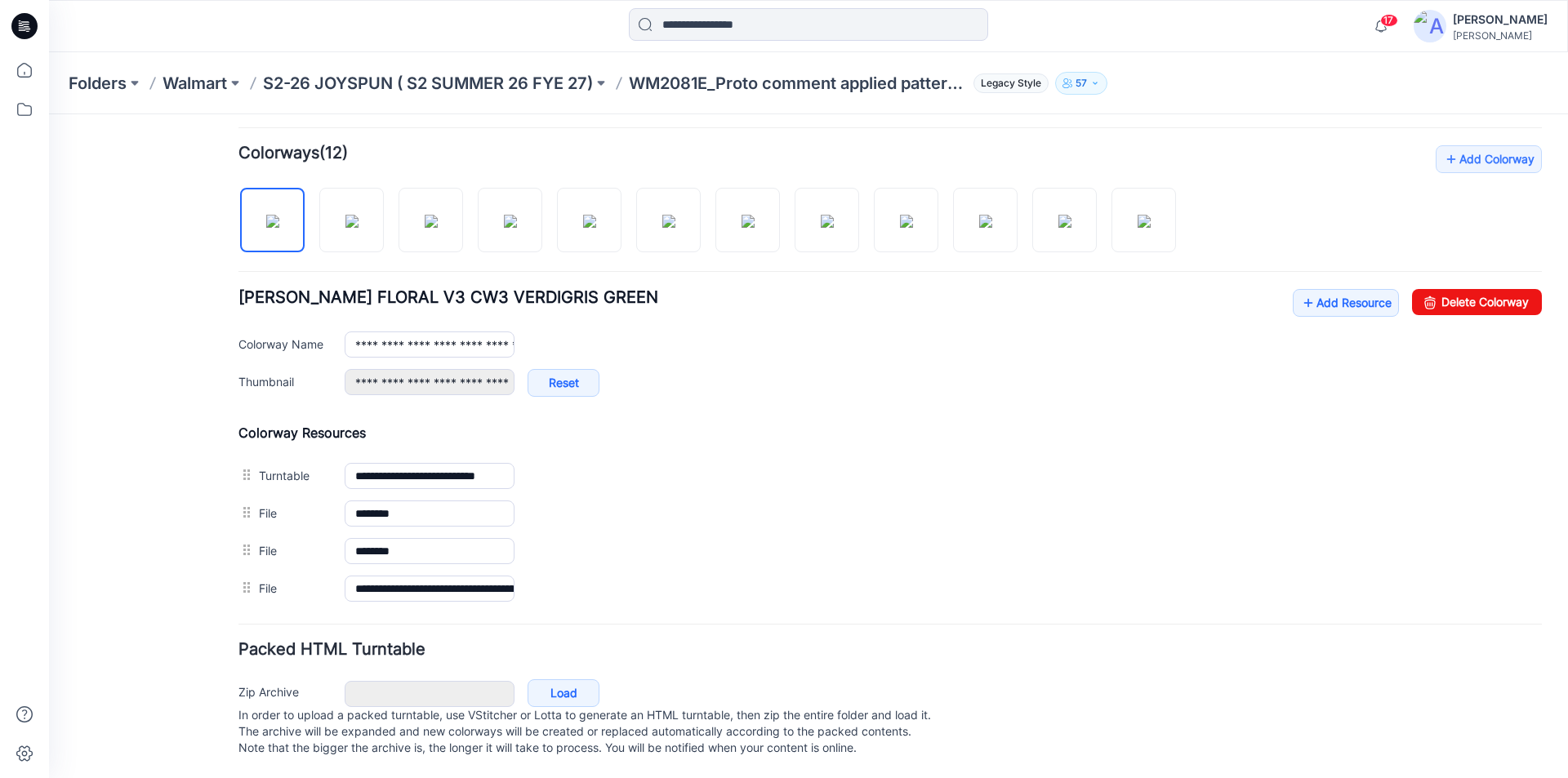
scroll to position [458, 0]
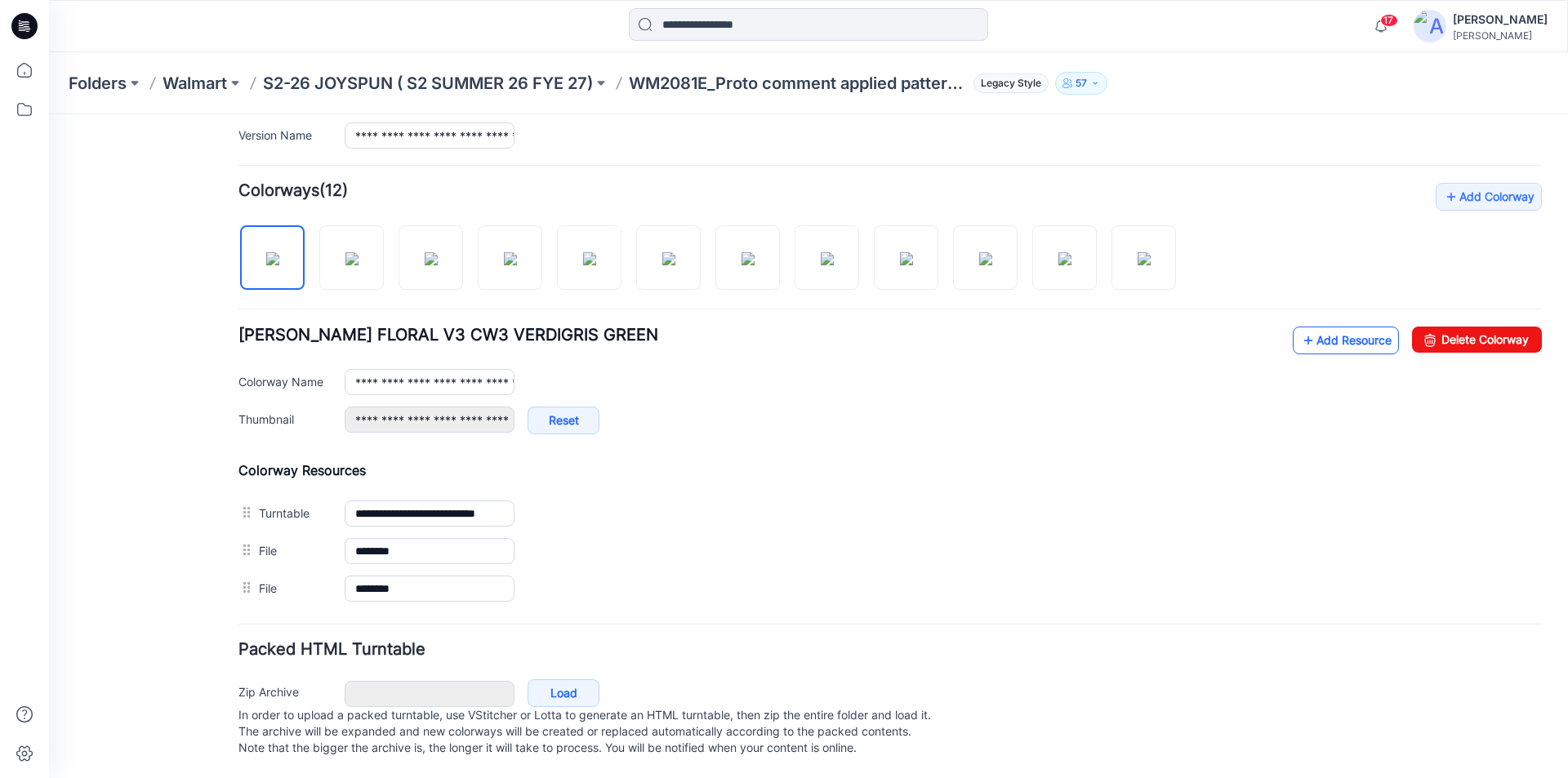
click at [1310, 327] on link "Add Resource" at bounding box center [1346, 340] width 106 height 28
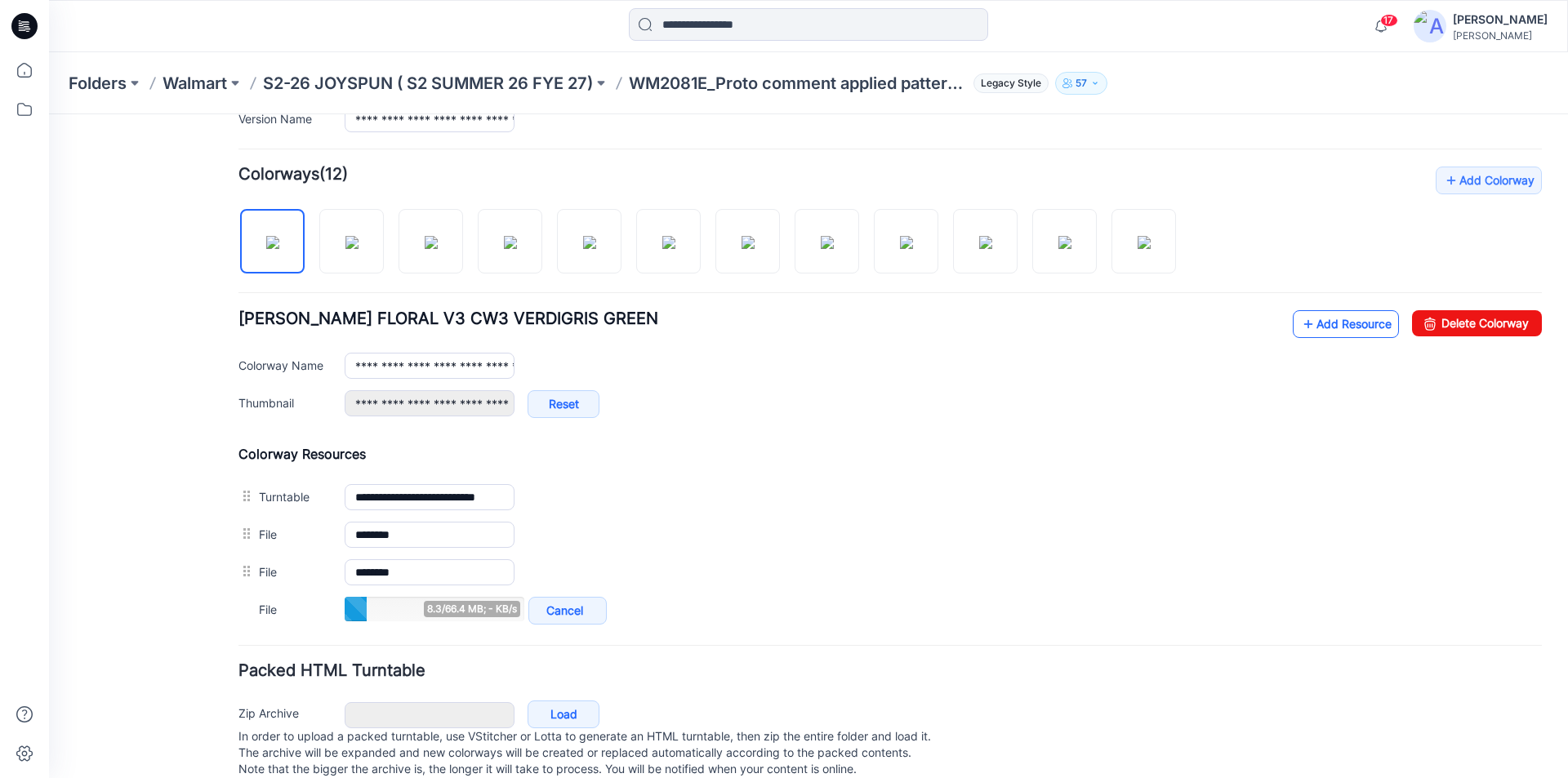
click at [1312, 325] on link "Add Resource" at bounding box center [1346, 323] width 106 height 28
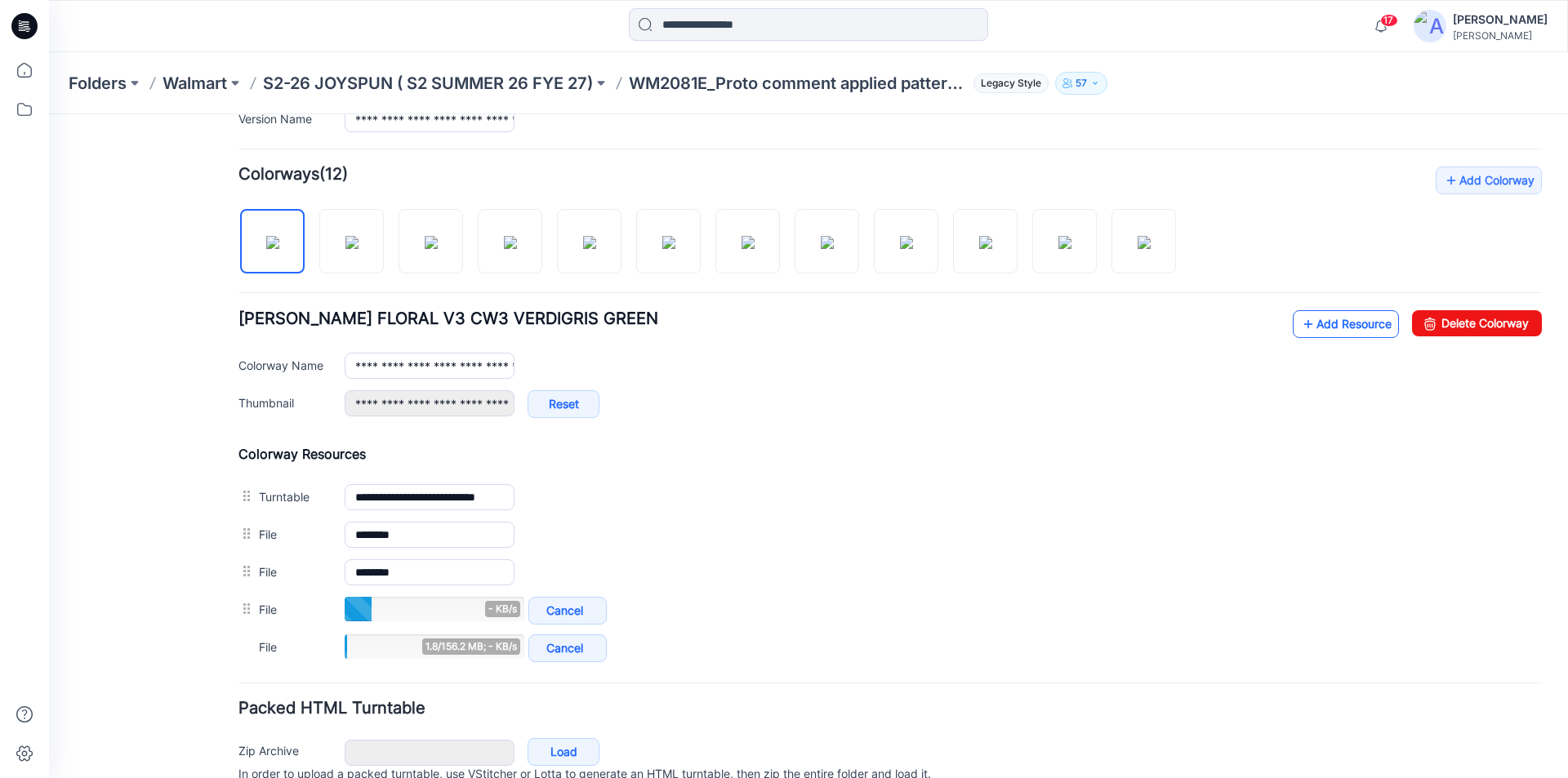
click at [1312, 321] on link "Add Resource" at bounding box center [1346, 323] width 106 height 28
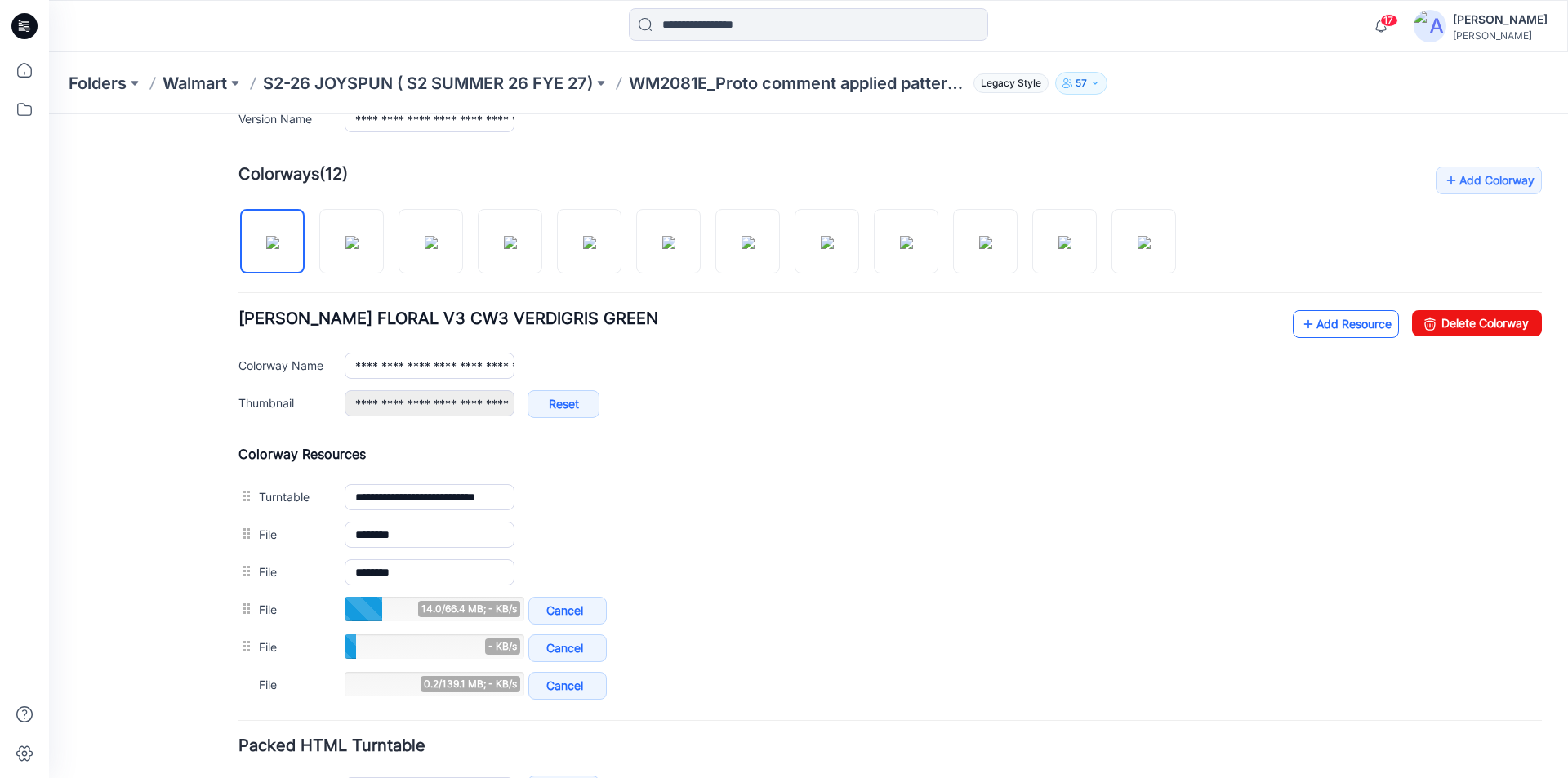
click at [1326, 320] on link "Add Resource" at bounding box center [1346, 323] width 106 height 28
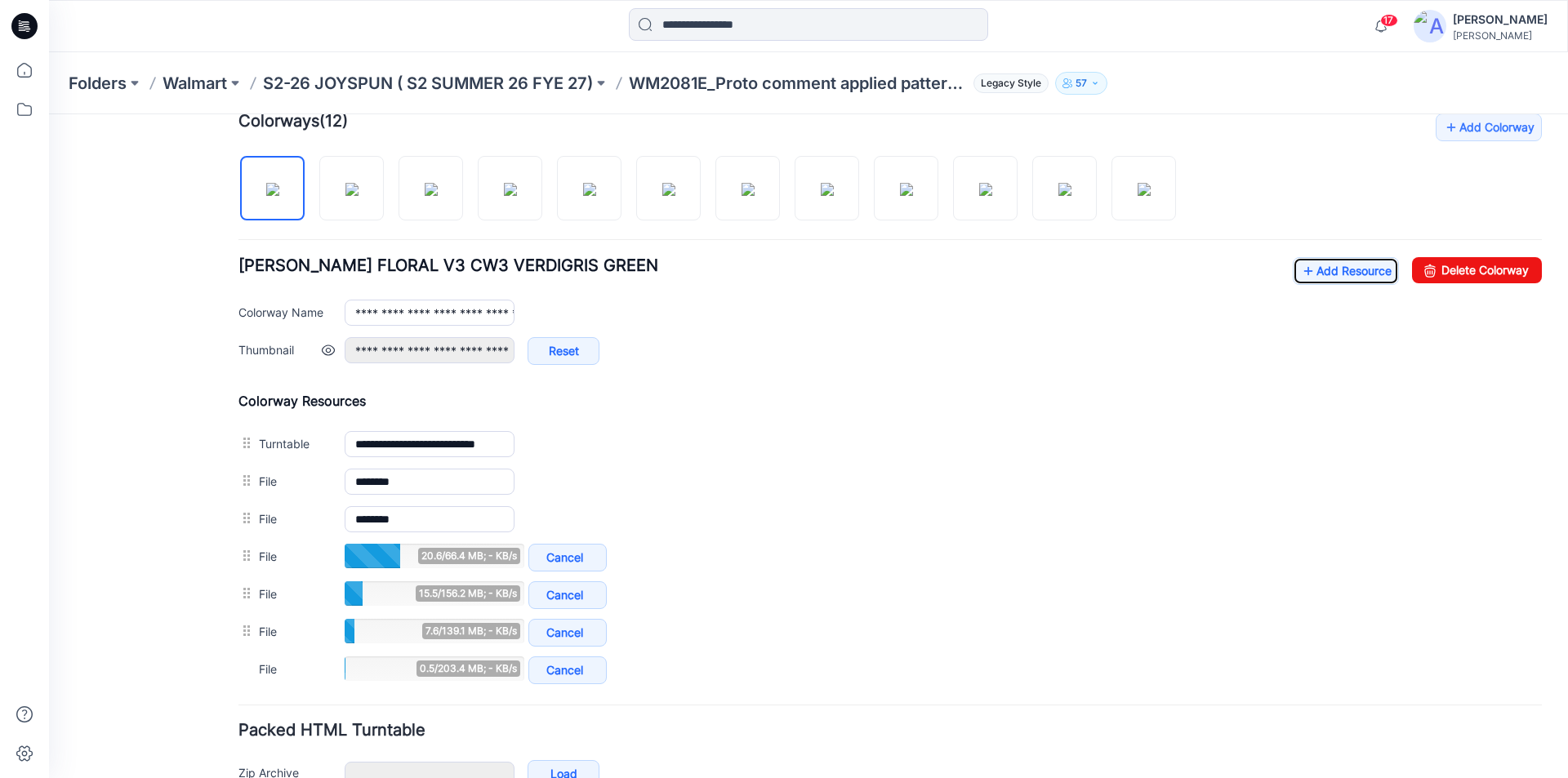
scroll to position [540, 0]
